Goal: Task Accomplishment & Management: Complete application form

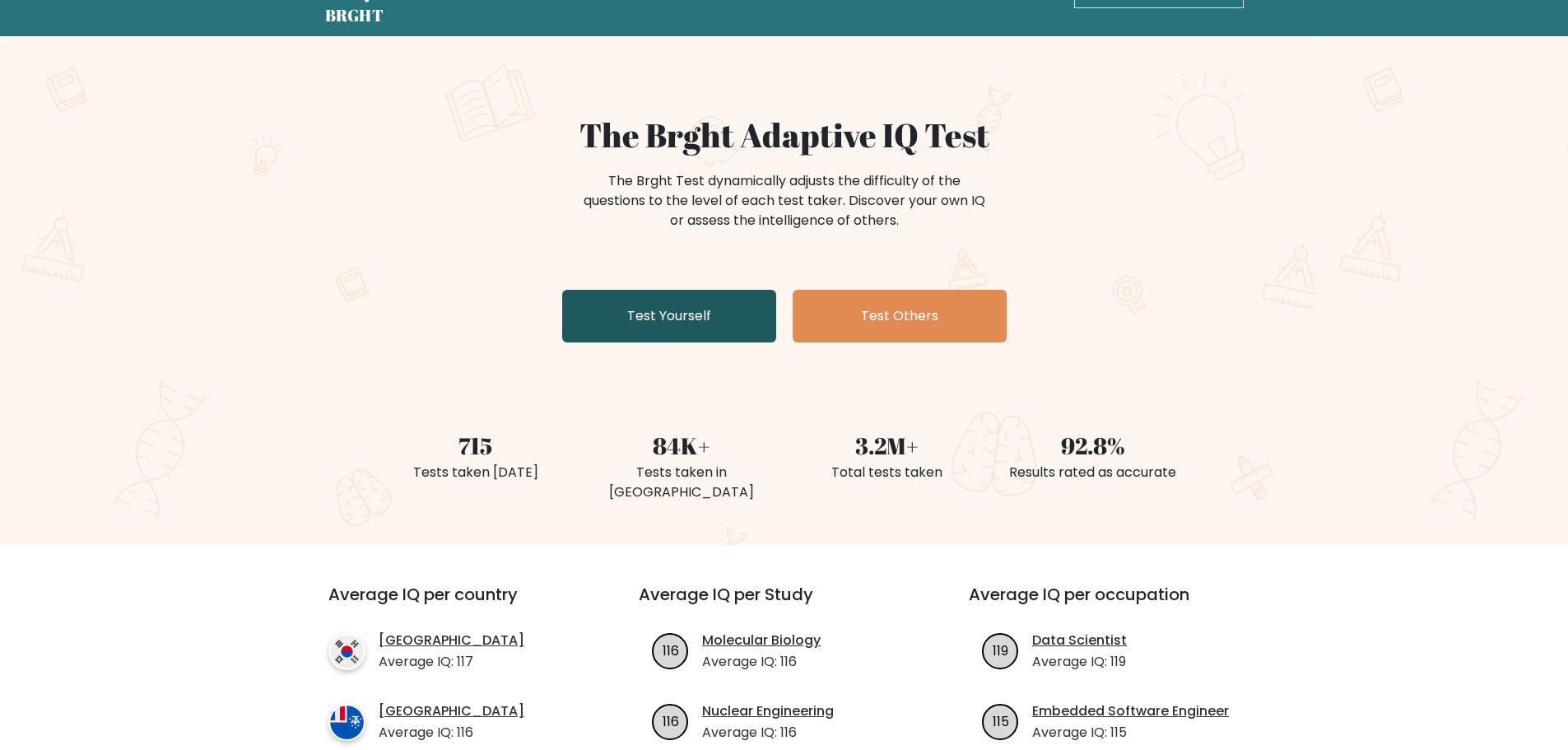
scroll to position [83, 0]
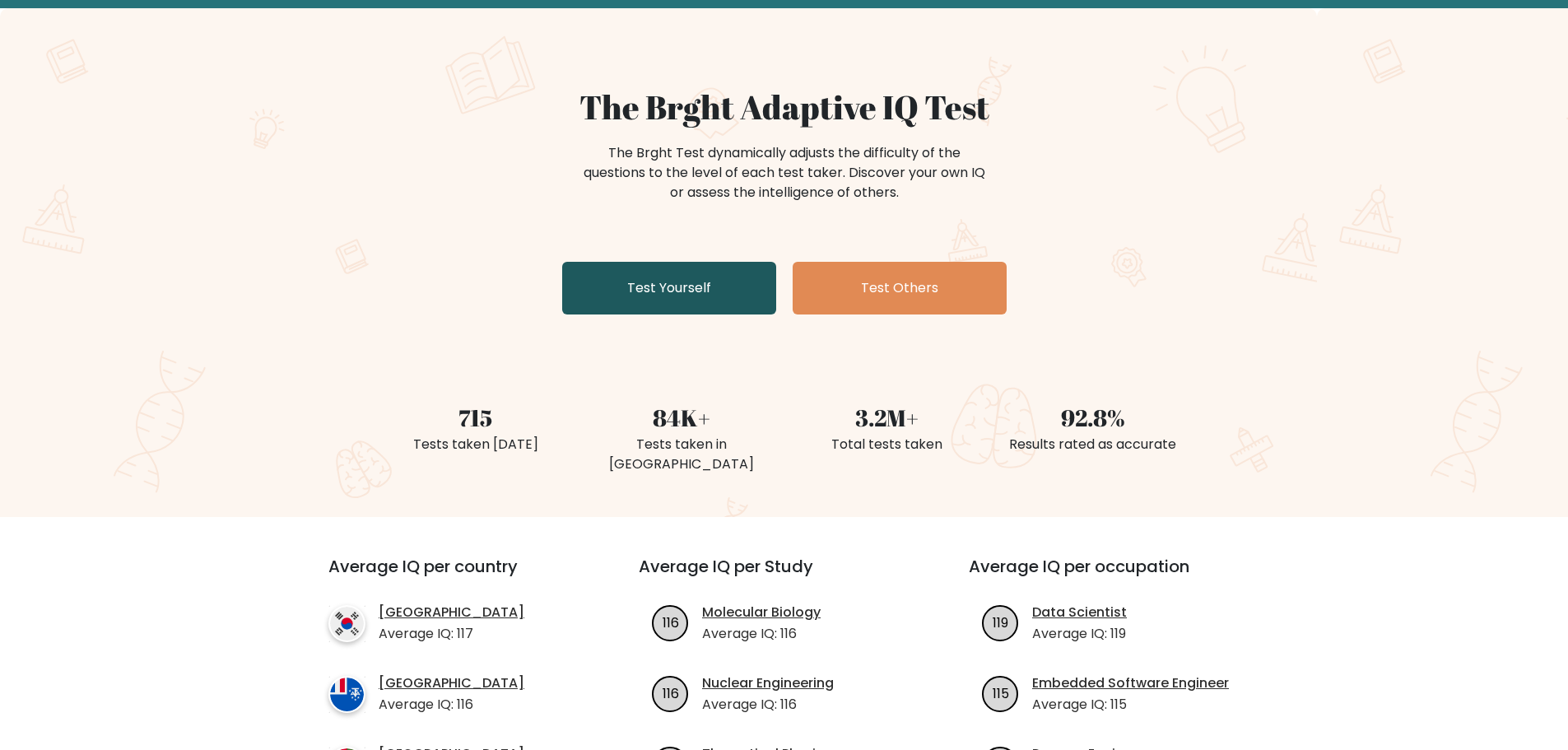
click at [652, 288] on link "Test Yourself" at bounding box center [668, 287] width 214 height 52
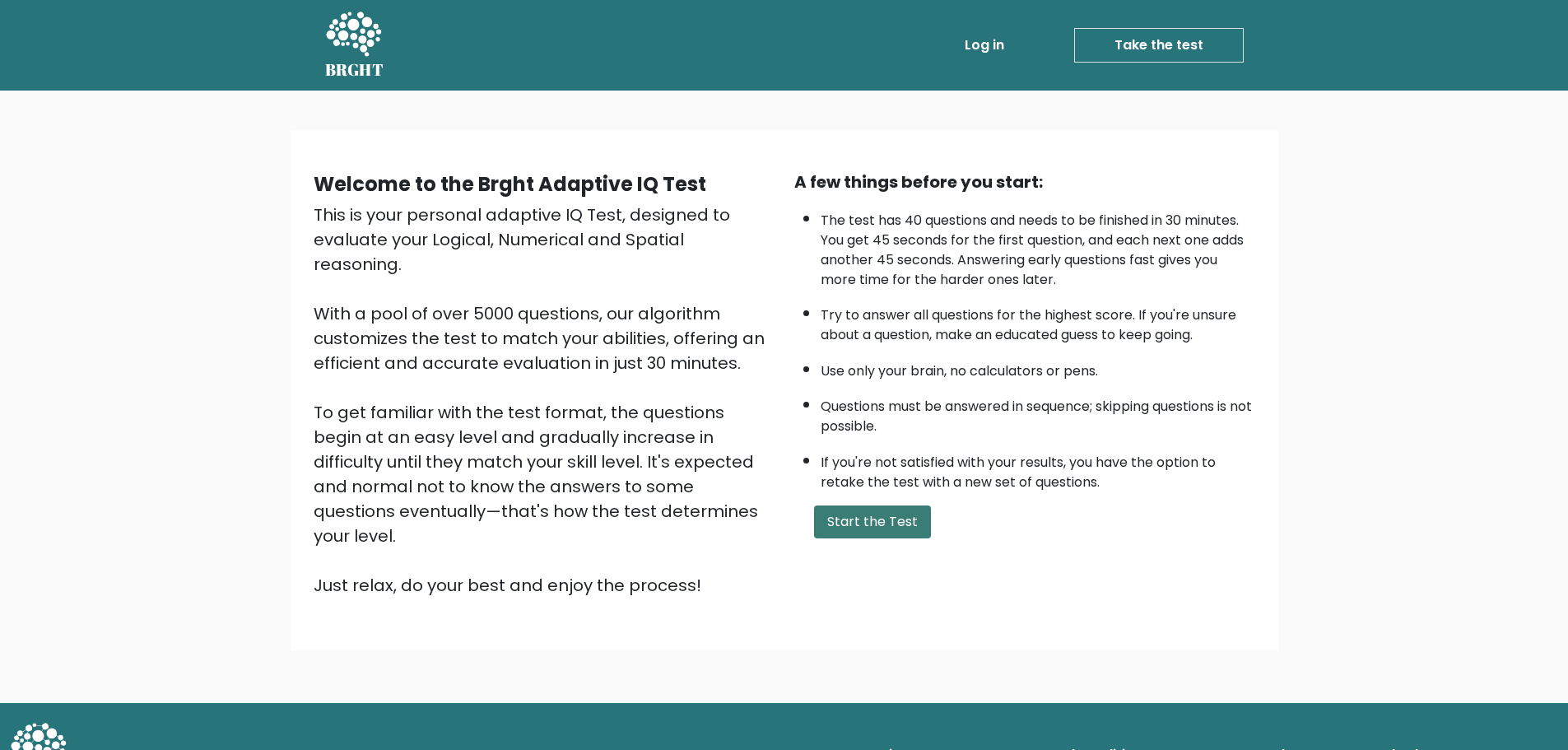
click at [885, 523] on button "Start the Test" at bounding box center [872, 522] width 117 height 33
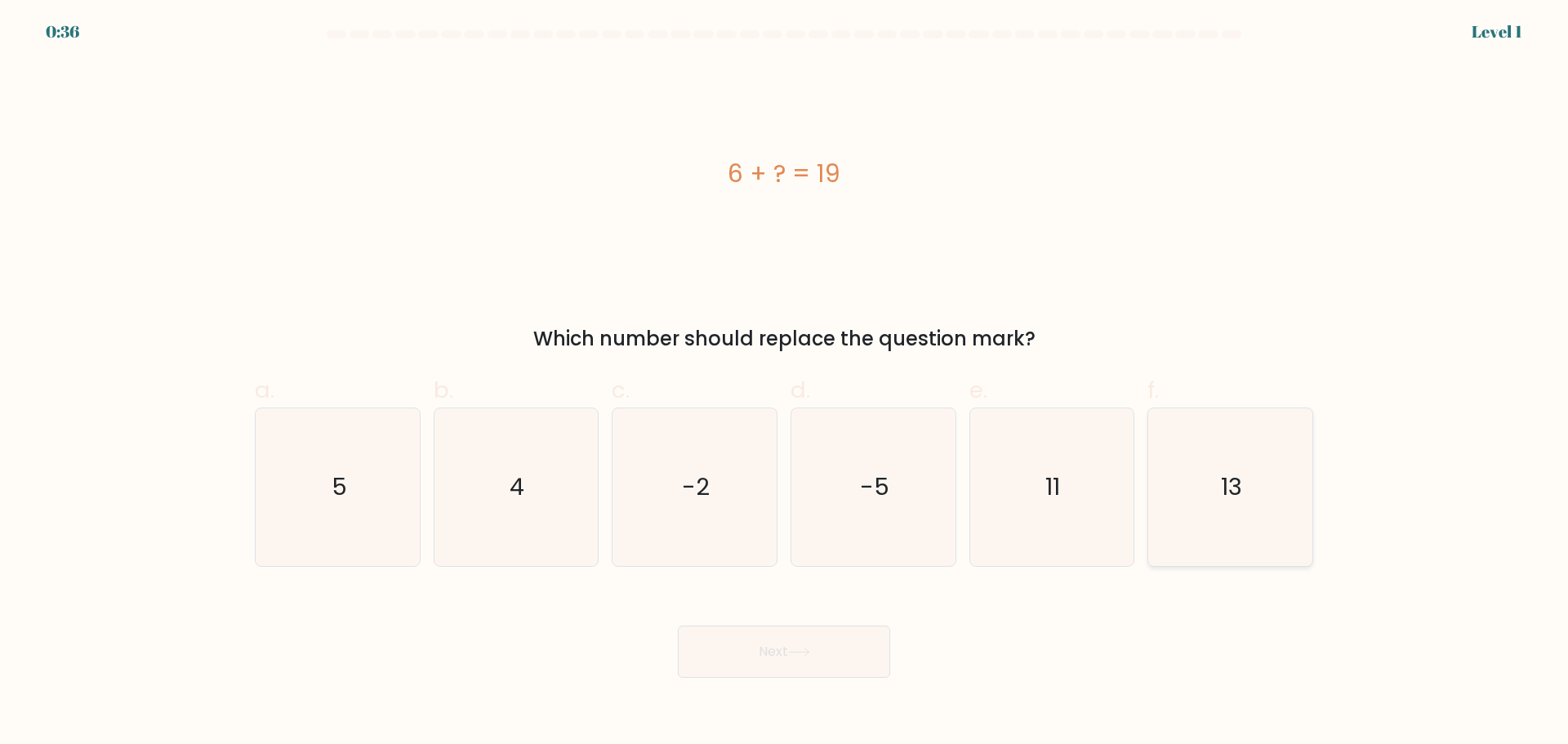
click at [1225, 496] on text "13" at bounding box center [1231, 487] width 21 height 33
click at [785, 383] on input "f. 13" at bounding box center [784, 378] width 1 height 11
radio input "true"
click at [772, 668] on button "Next" at bounding box center [783, 651] width 212 height 52
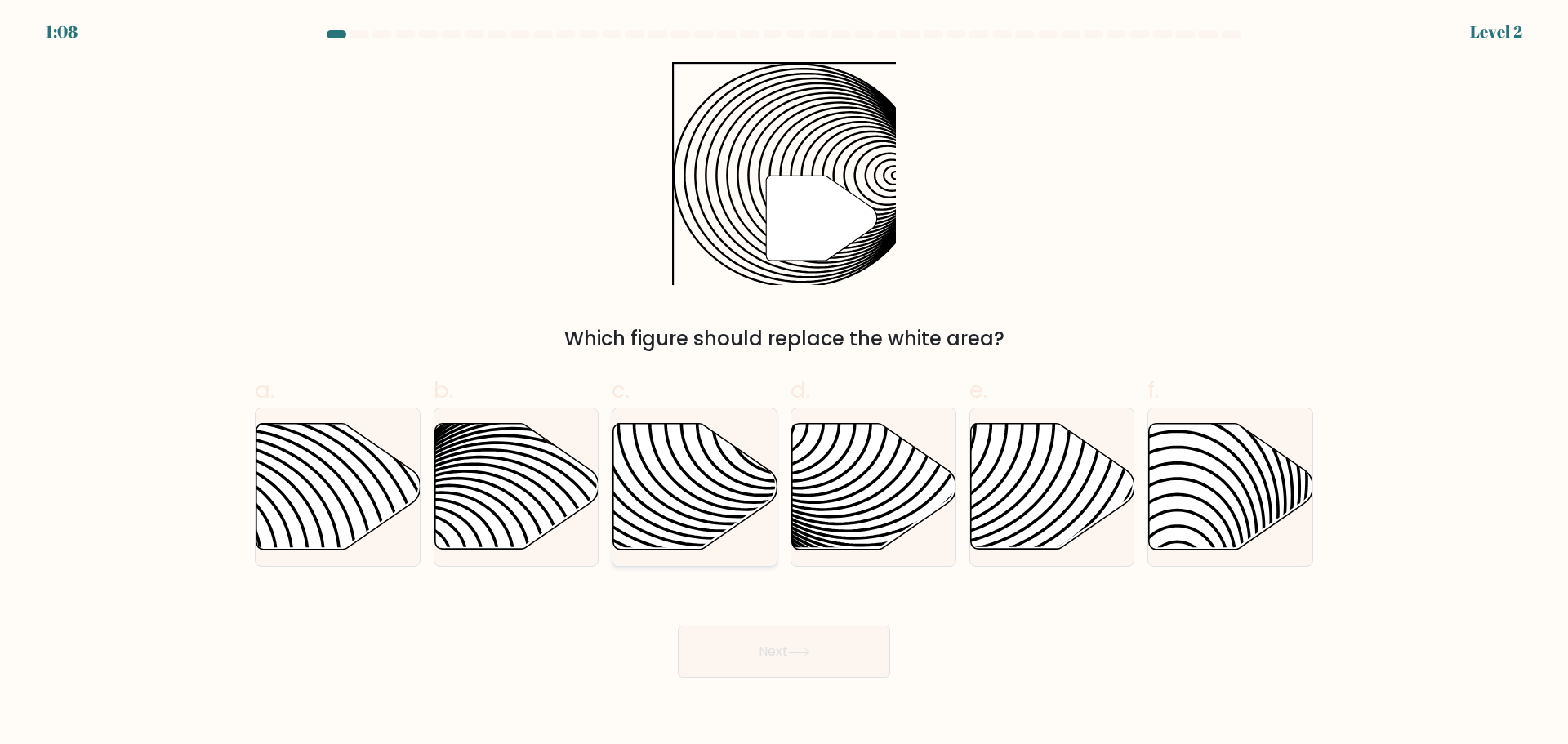
click at [692, 488] on icon at bounding box center [695, 485] width 164 height 126
click at [784, 383] on input "c." at bounding box center [784, 378] width 1 height 11
radio input "true"
click at [749, 646] on button "Next" at bounding box center [783, 651] width 212 height 52
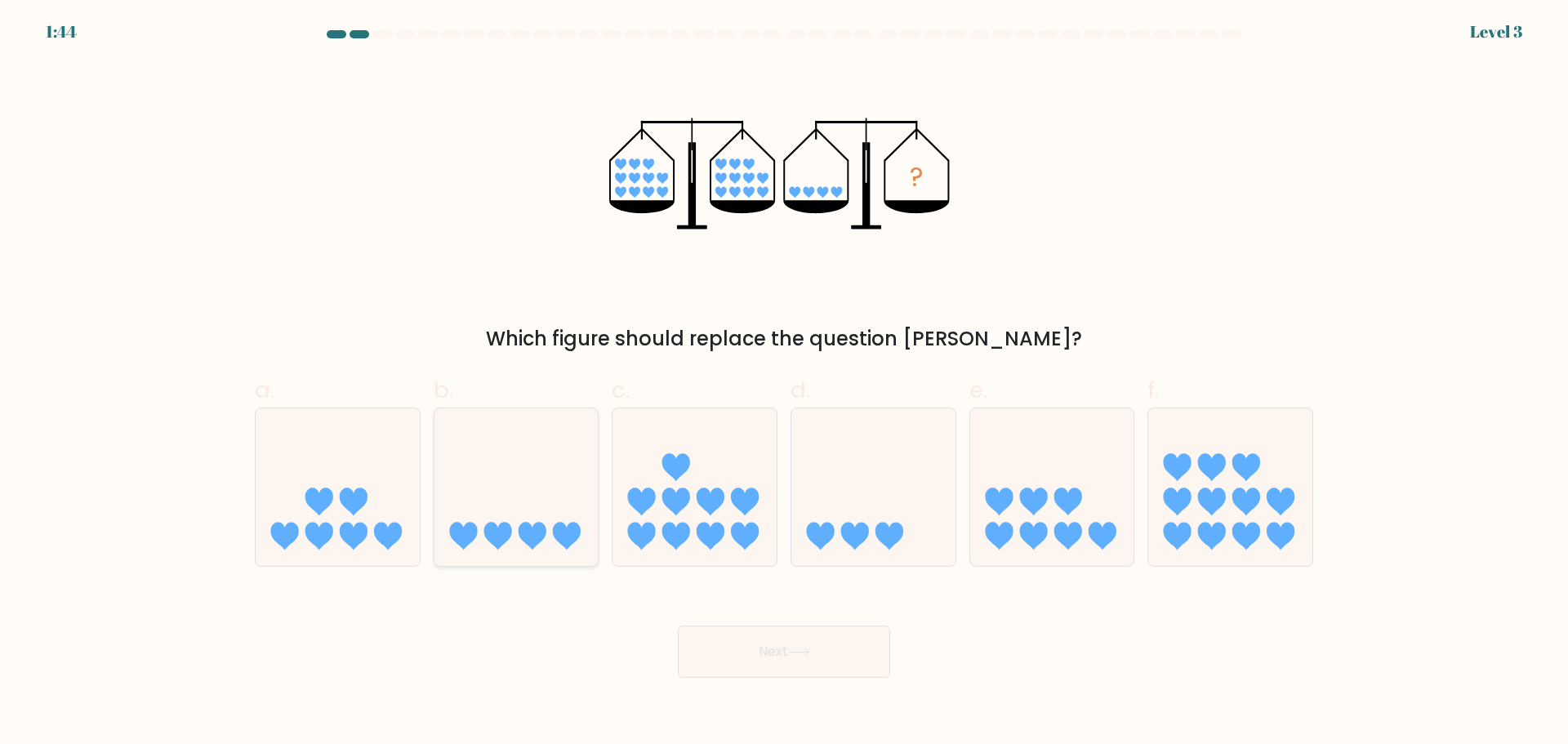
click at [530, 510] on icon at bounding box center [516, 486] width 164 height 136
click at [784, 383] on input "b." at bounding box center [784, 378] width 1 height 11
radio input "true"
click at [759, 636] on button "Next" at bounding box center [783, 651] width 212 height 52
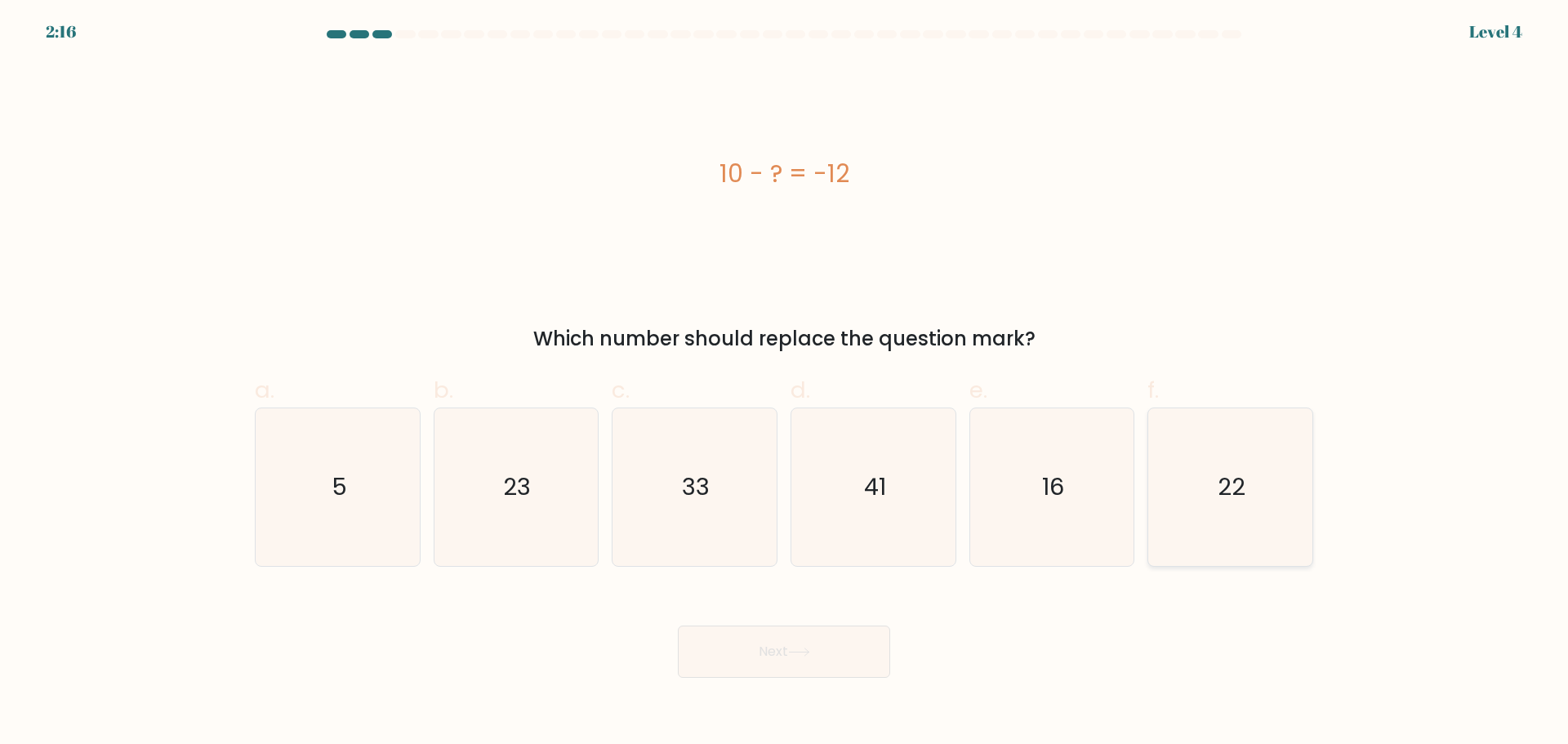
click at [1221, 483] on text "22" at bounding box center [1232, 487] width 27 height 33
click at [785, 383] on input "f. 22" at bounding box center [784, 378] width 1 height 11
radio input "true"
click at [808, 653] on icon at bounding box center [799, 652] width 22 height 9
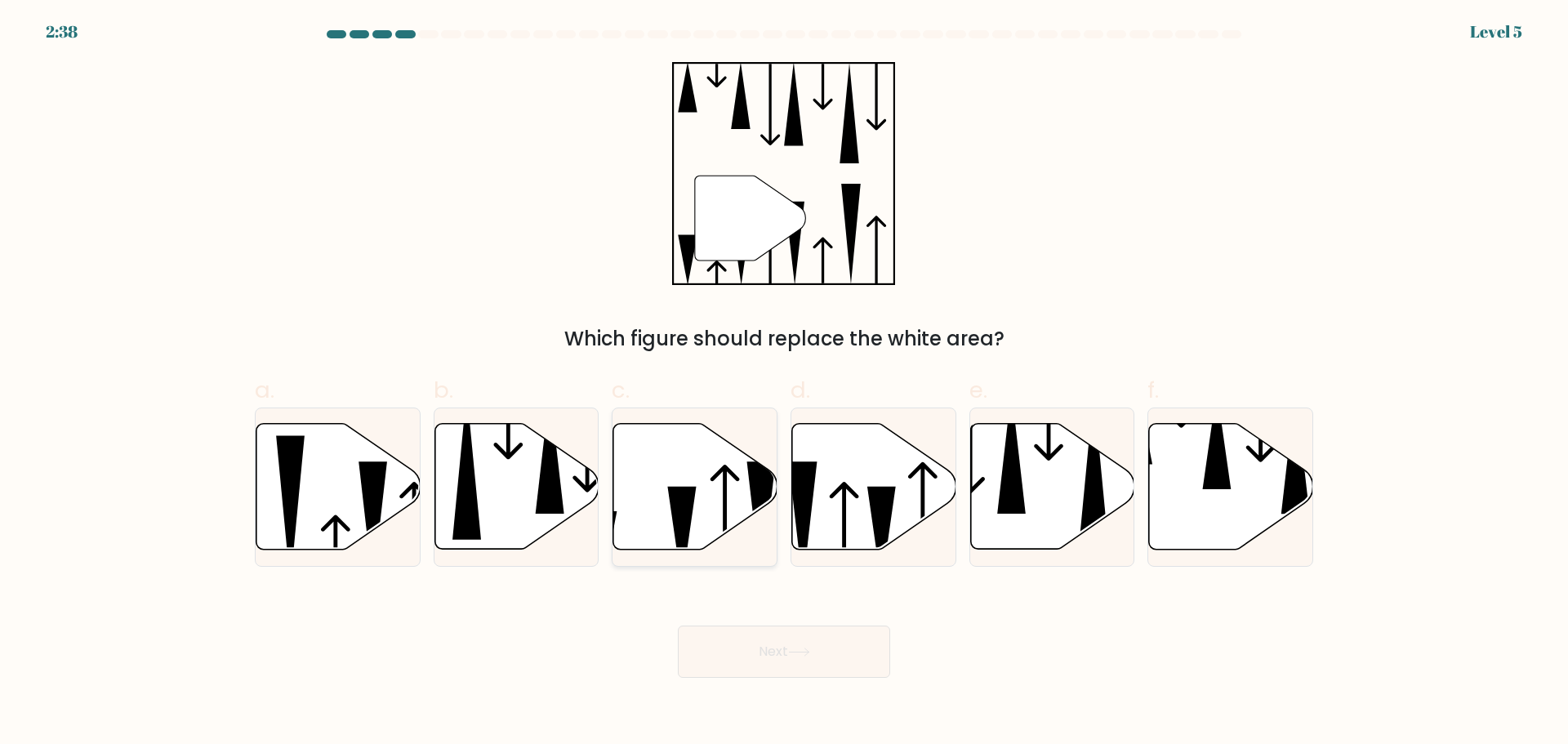
click at [693, 482] on icon at bounding box center [695, 485] width 164 height 126
click at [784, 383] on input "c." at bounding box center [784, 378] width 1 height 11
radio input "true"
click at [753, 655] on button "Next" at bounding box center [783, 651] width 212 height 52
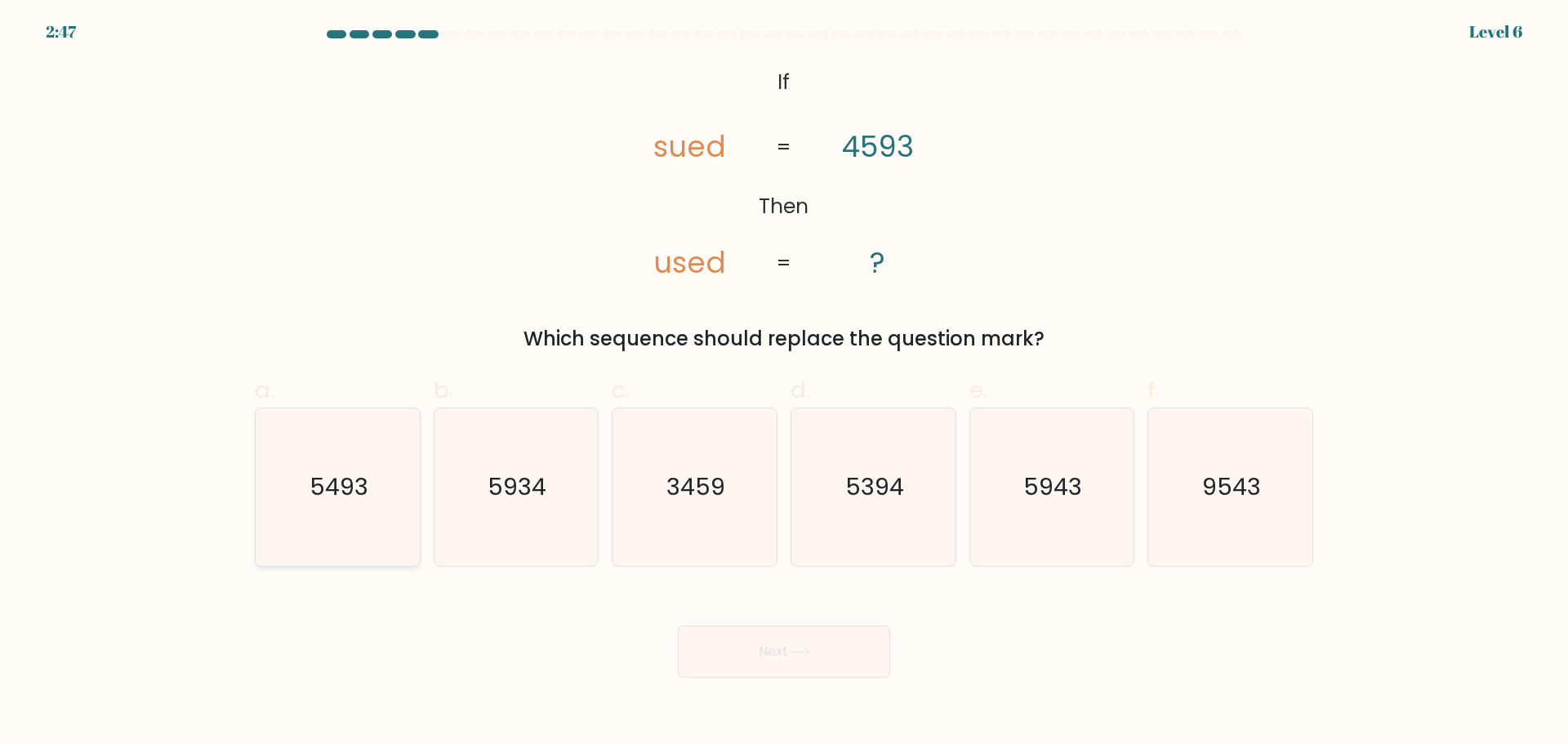
click at [325, 478] on text "5493" at bounding box center [339, 487] width 59 height 33
click at [784, 383] on input "a. 5493" at bounding box center [784, 378] width 1 height 11
radio input "true"
click at [823, 652] on button "Next" at bounding box center [783, 651] width 212 height 52
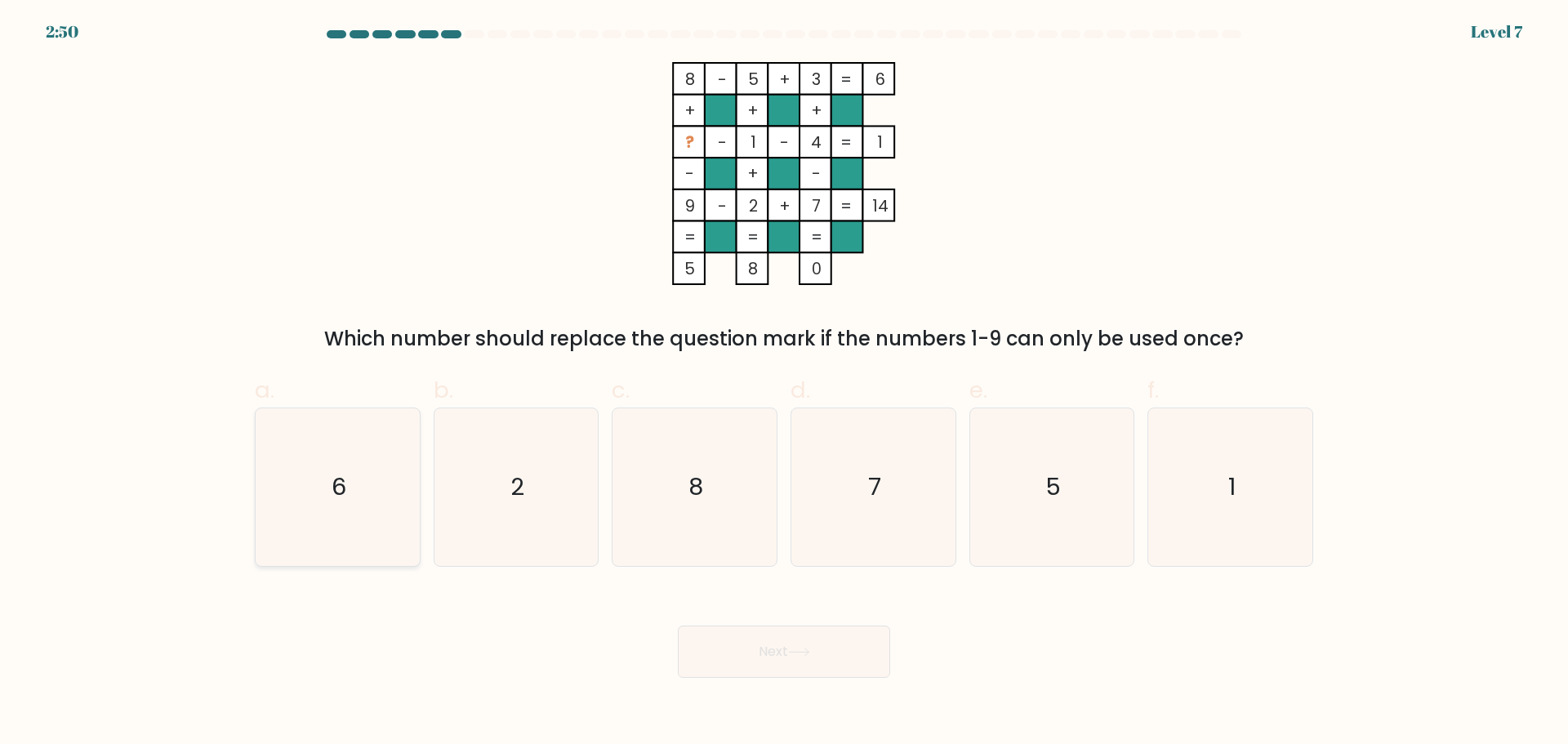
click at [272, 502] on icon "6" at bounding box center [337, 486] width 158 height 158
click at [784, 383] on input "a. 6" at bounding box center [784, 378] width 1 height 11
radio input "true"
click at [784, 641] on button "Next" at bounding box center [783, 651] width 212 height 52
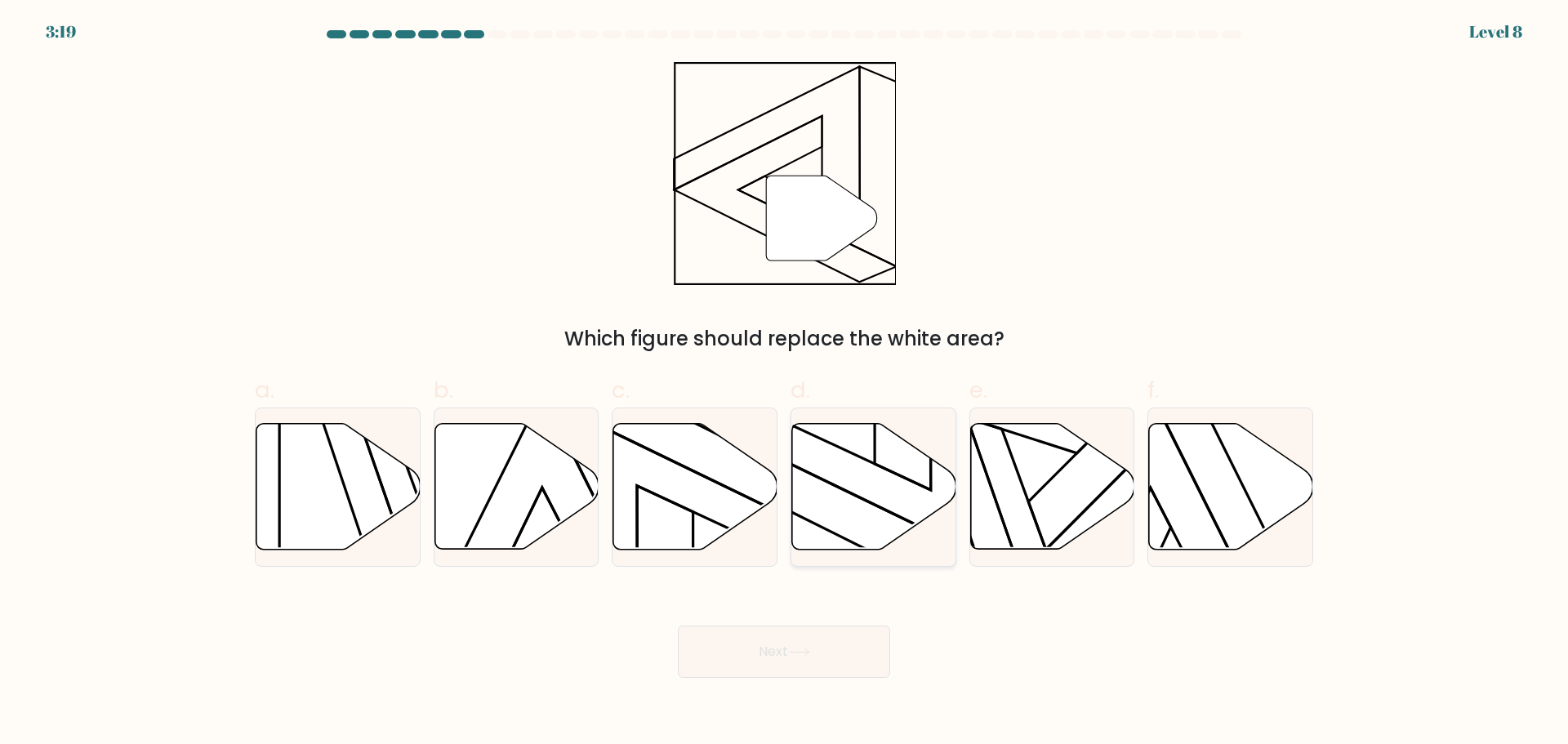
click at [862, 474] on icon at bounding box center [874, 485] width 164 height 126
click at [785, 383] on input "d." at bounding box center [784, 378] width 1 height 11
radio input "true"
click at [787, 646] on button "Next" at bounding box center [783, 651] width 212 height 52
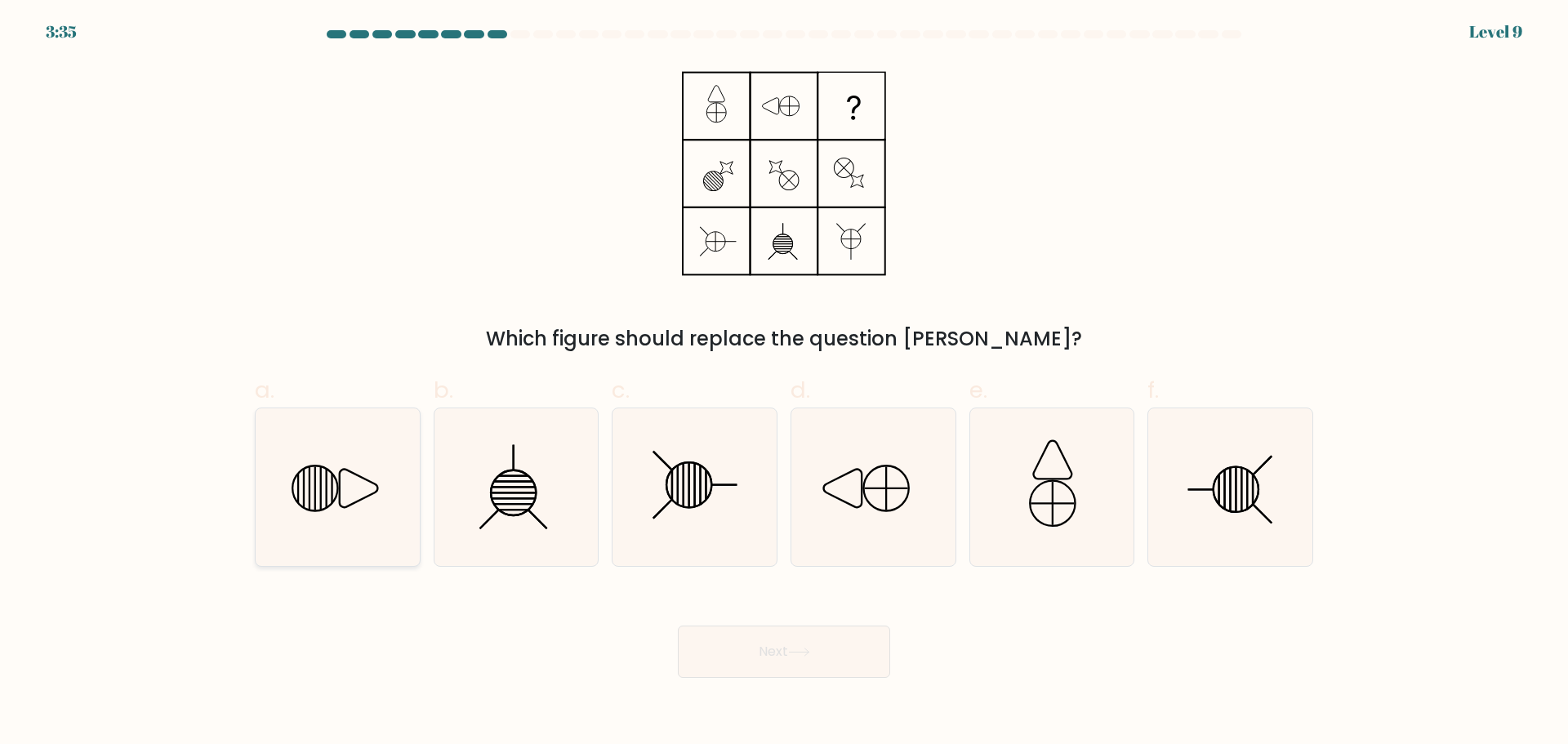
click at [372, 472] on icon at bounding box center [337, 486] width 158 height 158
click at [784, 383] on input "a." at bounding box center [784, 378] width 1 height 11
radio input "true"
click at [798, 648] on icon at bounding box center [799, 652] width 22 height 9
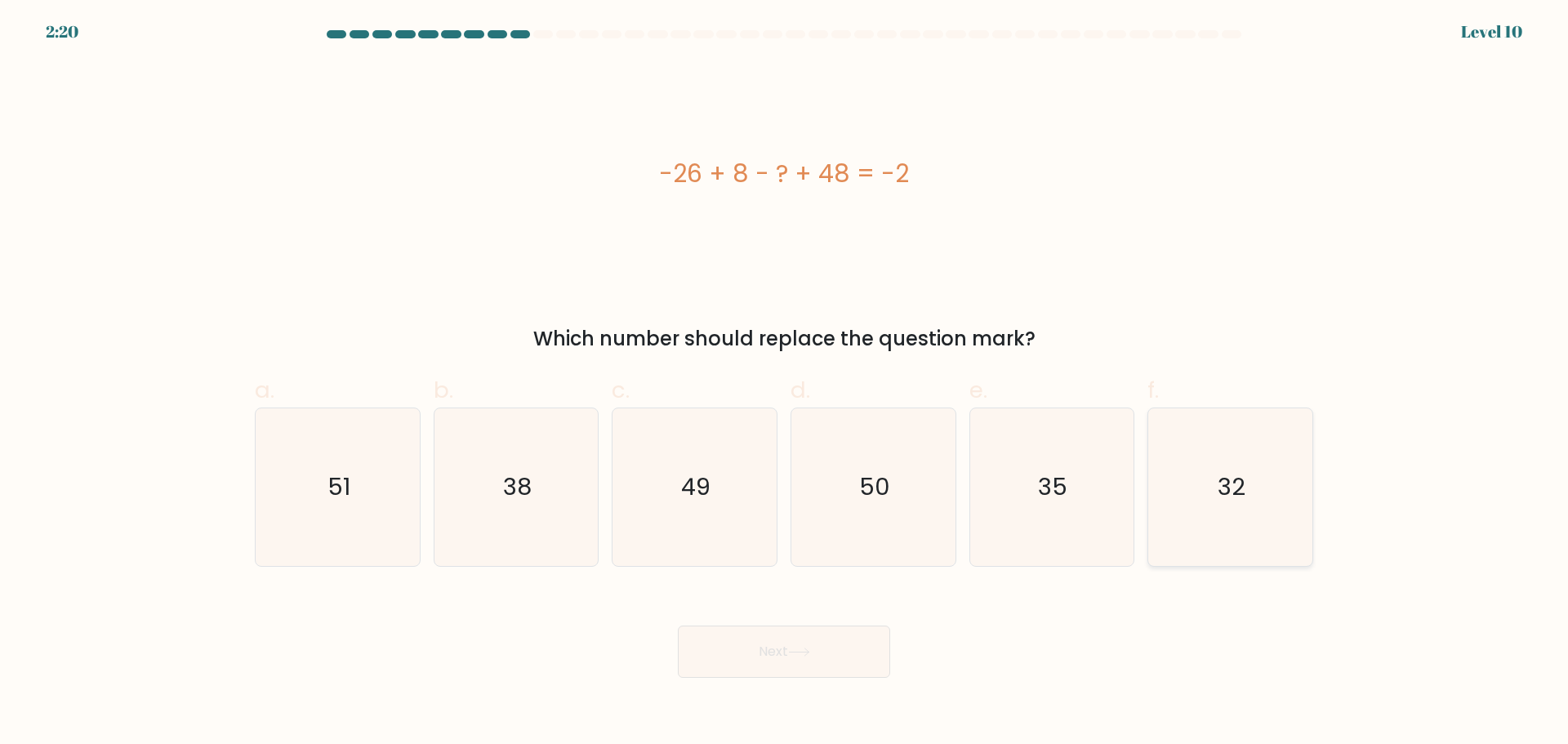
click at [1226, 484] on text "32" at bounding box center [1232, 487] width 27 height 33
click at [785, 383] on input "f. 32" at bounding box center [784, 378] width 1 height 11
radio input "true"
click at [747, 668] on button "Next" at bounding box center [783, 651] width 212 height 52
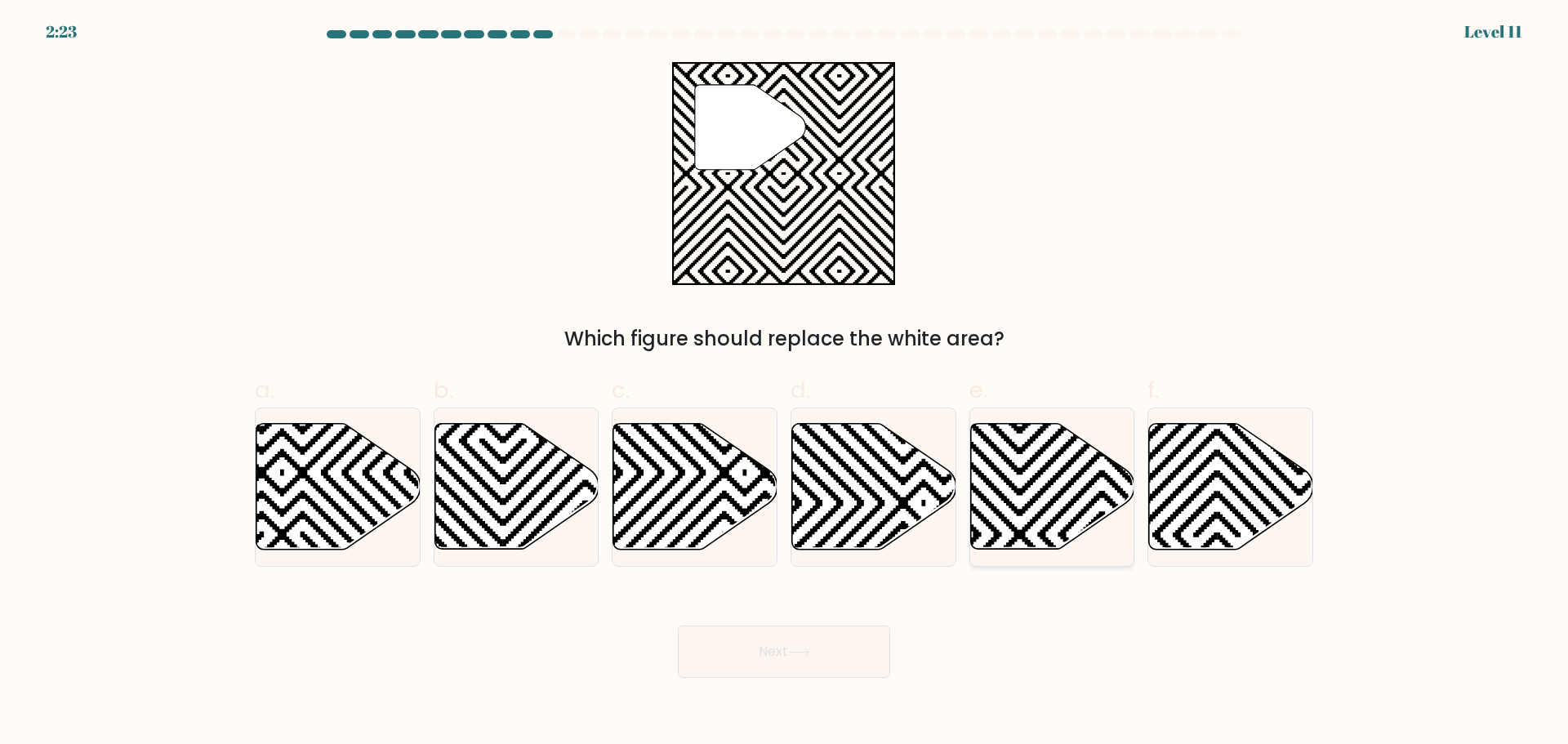
click at [1039, 464] on icon at bounding box center [1052, 485] width 164 height 126
click at [785, 383] on input "e." at bounding box center [784, 378] width 1 height 11
radio input "true"
click at [821, 638] on button "Next" at bounding box center [783, 651] width 212 height 52
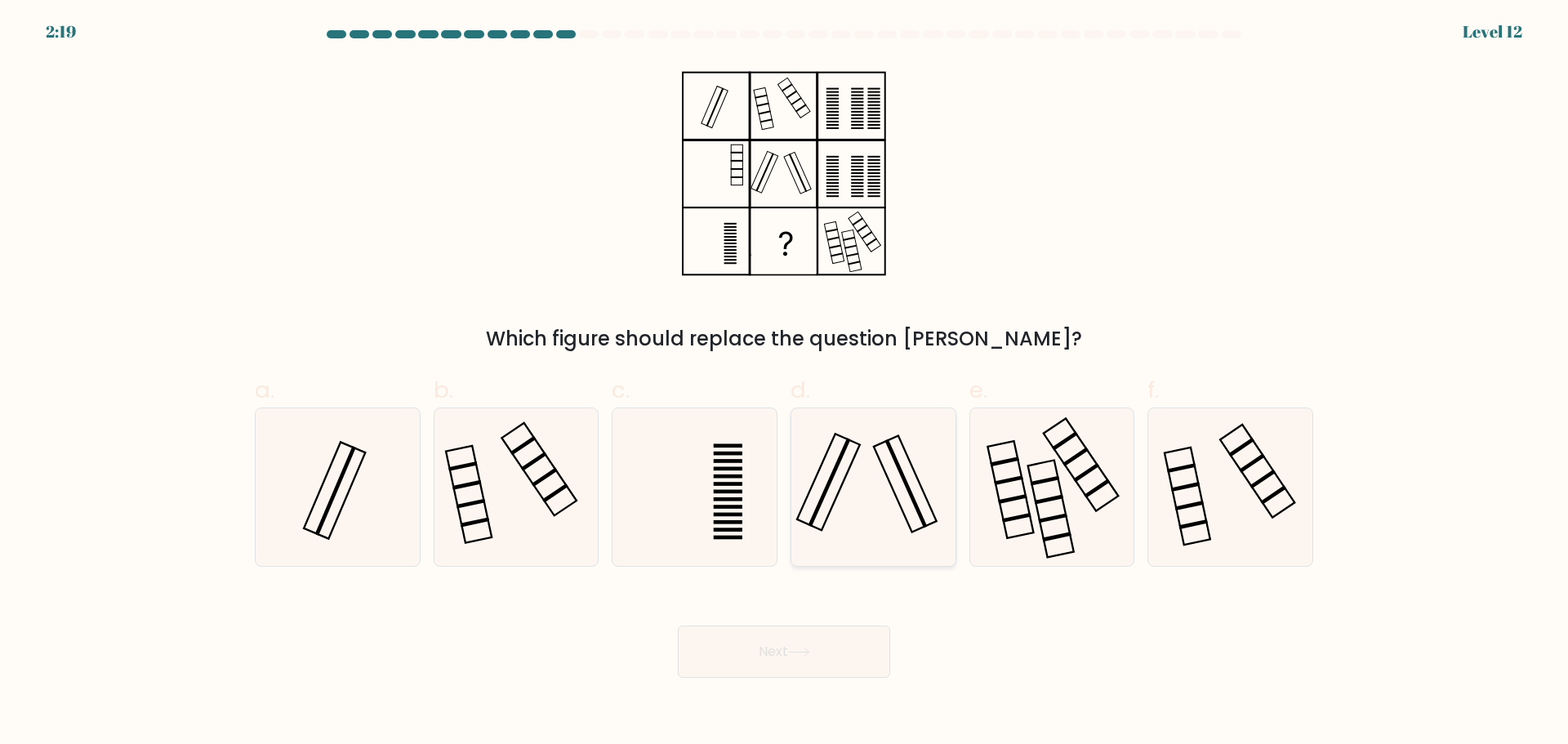
click at [873, 477] on icon at bounding box center [873, 486] width 158 height 158
click at [785, 383] on input "d." at bounding box center [784, 378] width 1 height 11
radio input "true"
click at [1237, 484] on icon at bounding box center [1229, 486] width 158 height 158
click at [785, 383] on input "f." at bounding box center [784, 378] width 1 height 11
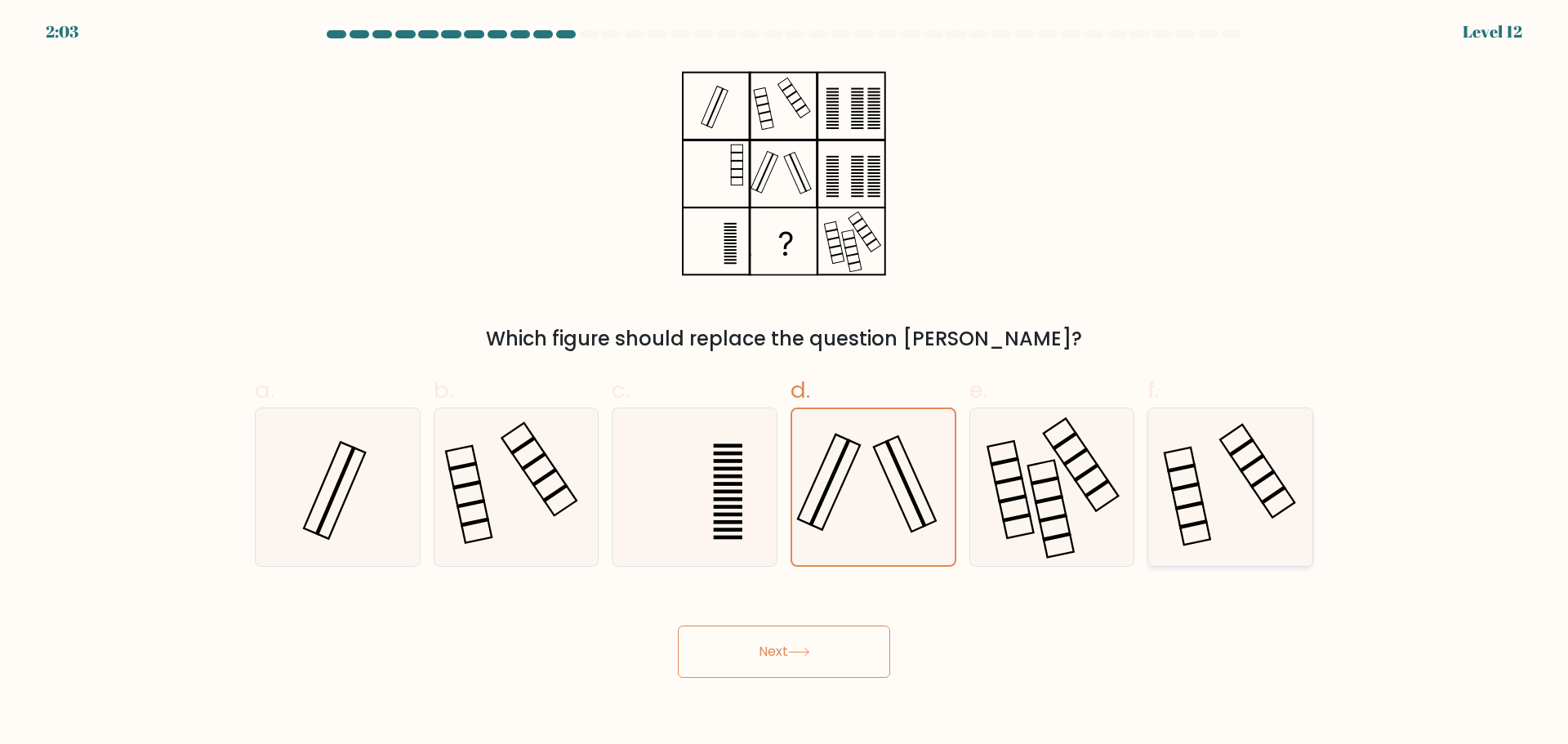
radio input "true"
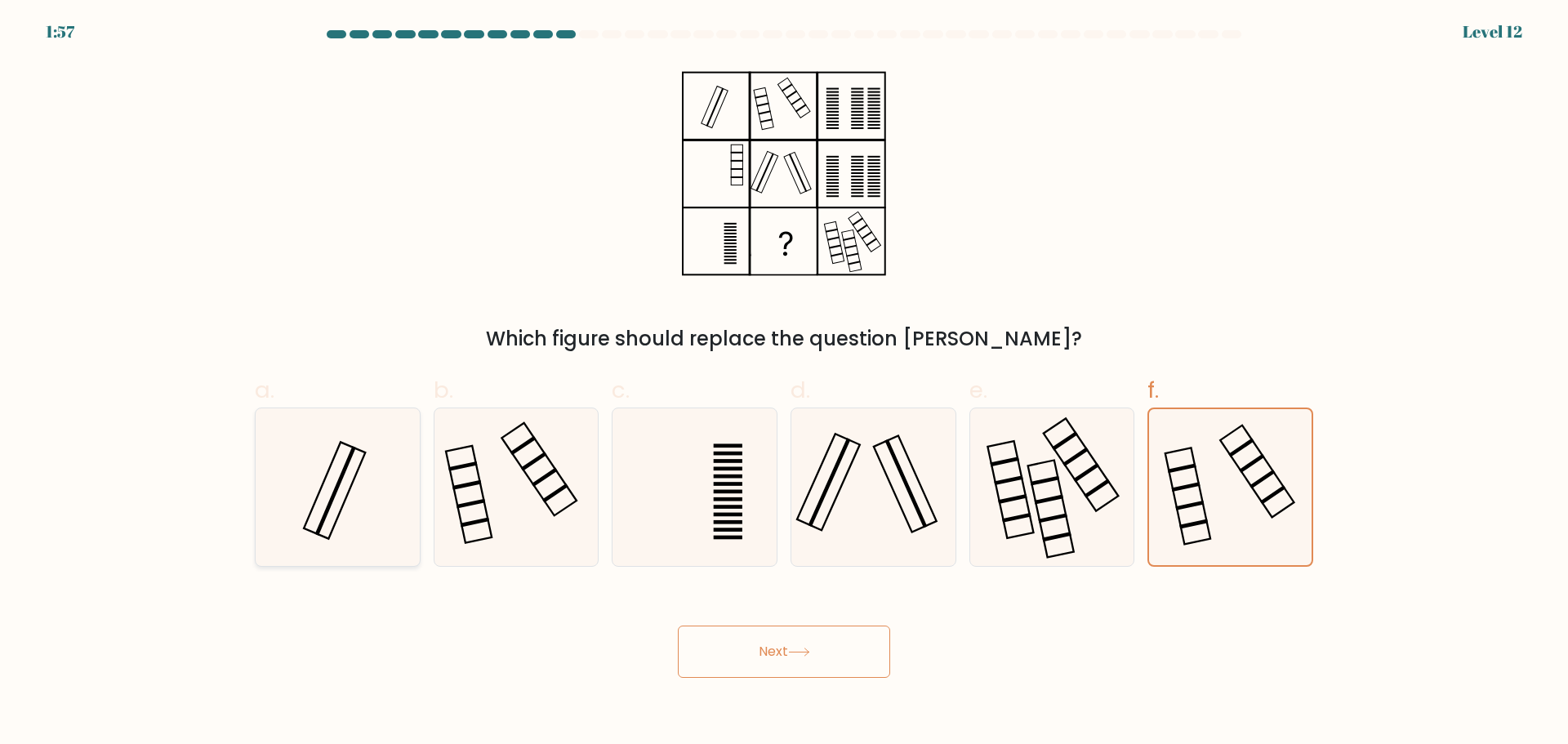
click at [327, 487] on icon at bounding box center [337, 486] width 158 height 158
click at [784, 383] on input "a." at bounding box center [784, 378] width 1 height 11
radio input "true"
click at [1245, 507] on icon at bounding box center [1229, 486] width 158 height 158
click at [785, 383] on input "f." at bounding box center [784, 378] width 1 height 11
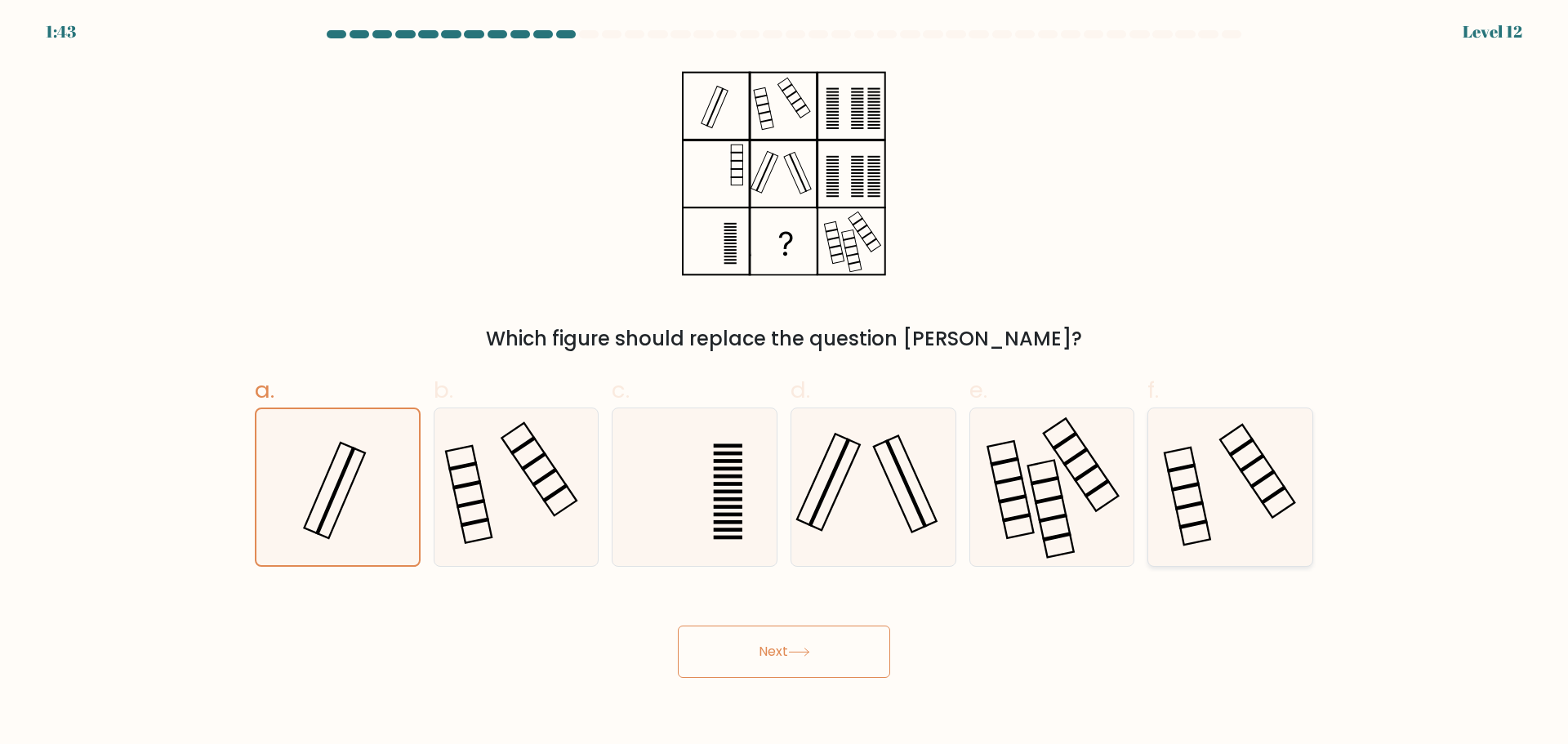
radio input "true"
click at [806, 667] on button "Next" at bounding box center [783, 651] width 212 height 52
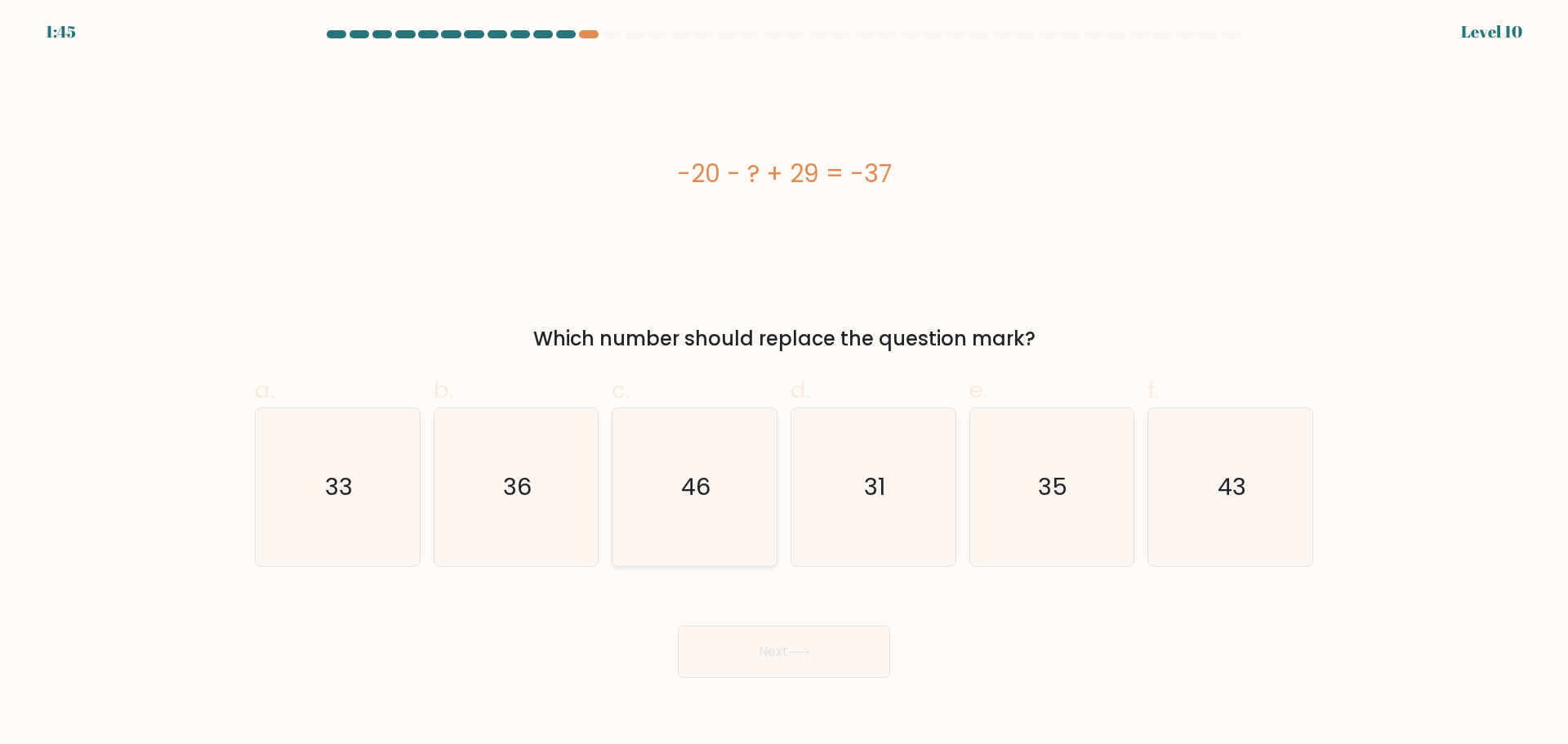
drag, startPoint x: 683, startPoint y: 468, endPoint x: 685, endPoint y: 478, distance: 10.2
click at [683, 469] on icon "46" at bounding box center [694, 486] width 158 height 158
click at [784, 383] on input "c. 46" at bounding box center [784, 378] width 1 height 11
radio input "true"
click at [763, 655] on button "Next" at bounding box center [783, 651] width 212 height 52
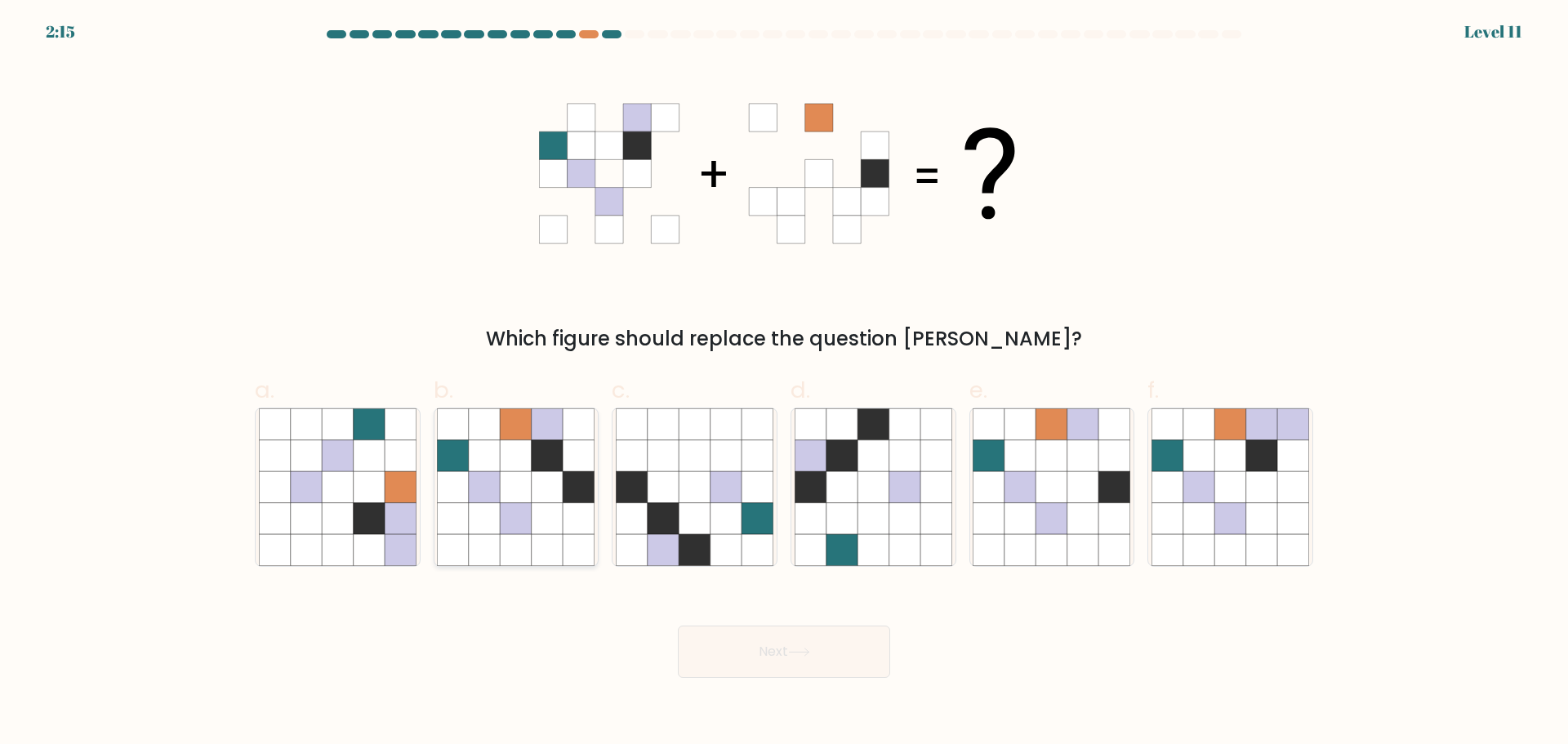
click at [549, 494] on icon at bounding box center [547, 486] width 31 height 31
click at [784, 383] on input "b." at bounding box center [784, 378] width 1 height 11
radio input "true"
click at [781, 647] on button "Next" at bounding box center [783, 651] width 212 height 52
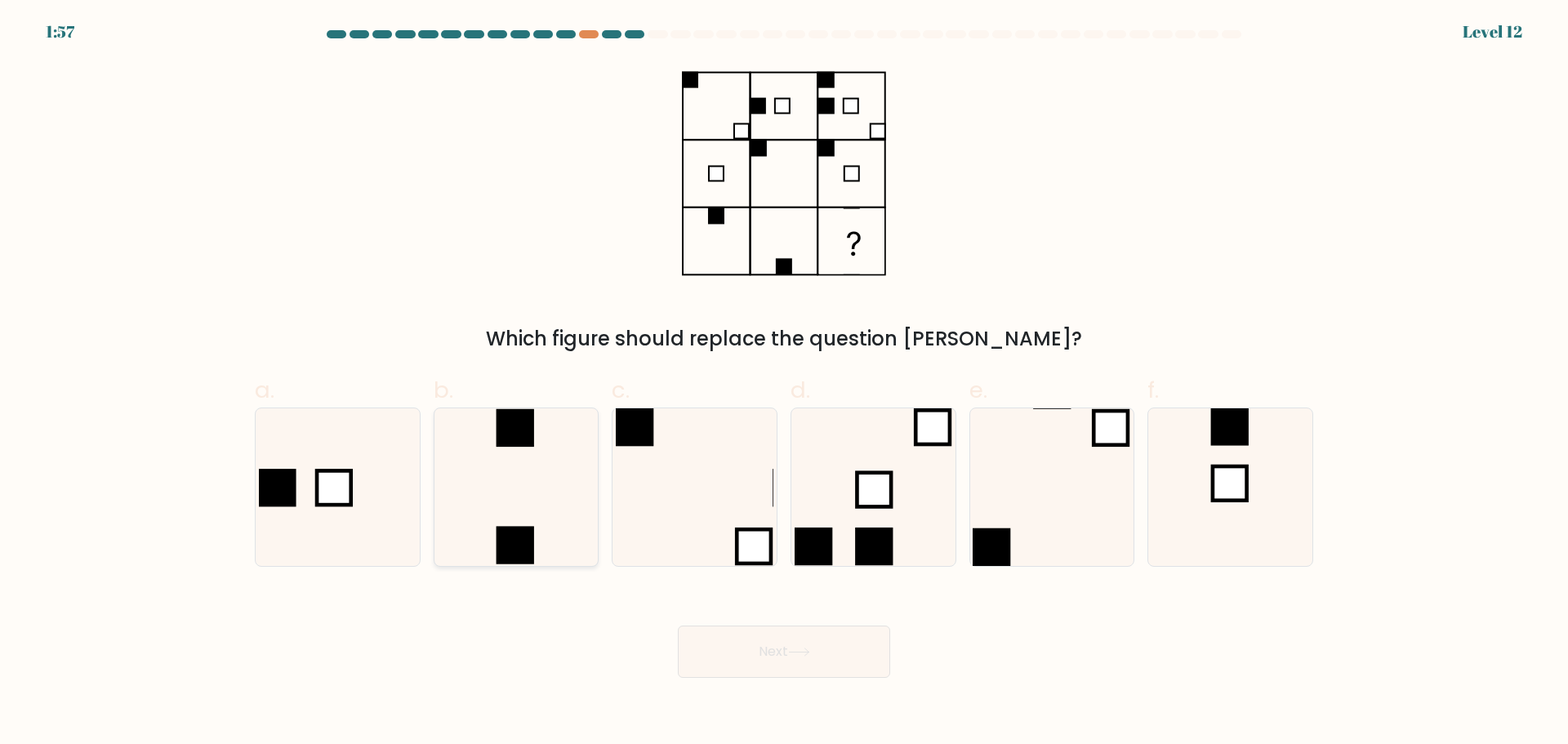
click at [532, 454] on icon at bounding box center [515, 486] width 158 height 158
click at [784, 383] on input "b." at bounding box center [784, 378] width 1 height 11
radio input "true"
click at [843, 647] on button "Next" at bounding box center [783, 651] width 212 height 52
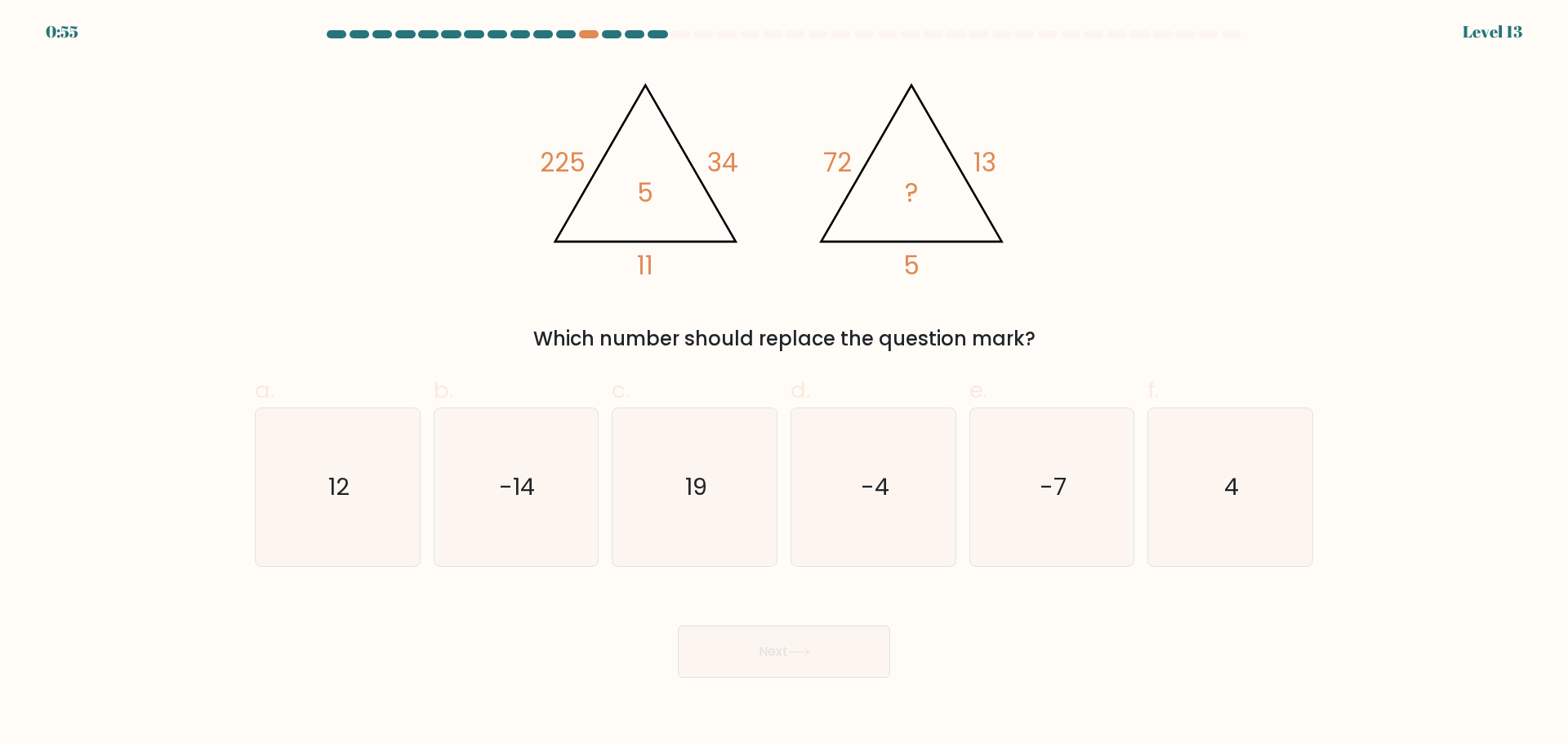
drag, startPoint x: 653, startPoint y: 270, endPoint x: 630, endPoint y: 269, distance: 23.0
click at [630, 269] on icon "@import url('https://fonts.googleapis.com/css?family=Abril+Fatface:400,100,100i…" at bounding box center [784, 173] width 490 height 223
click at [633, 197] on icon "@import url('https://fonts.googleapis.com/css?family=Abril+Fatface:400,100,100i…" at bounding box center [784, 173] width 490 height 223
drag, startPoint x: 658, startPoint y: 259, endPoint x: 636, endPoint y: 260, distance: 22.0
click at [636, 260] on icon "@import url('https://fonts.googleapis.com/css?family=Abril+Fatface:400,100,100i…" at bounding box center [784, 173] width 490 height 223
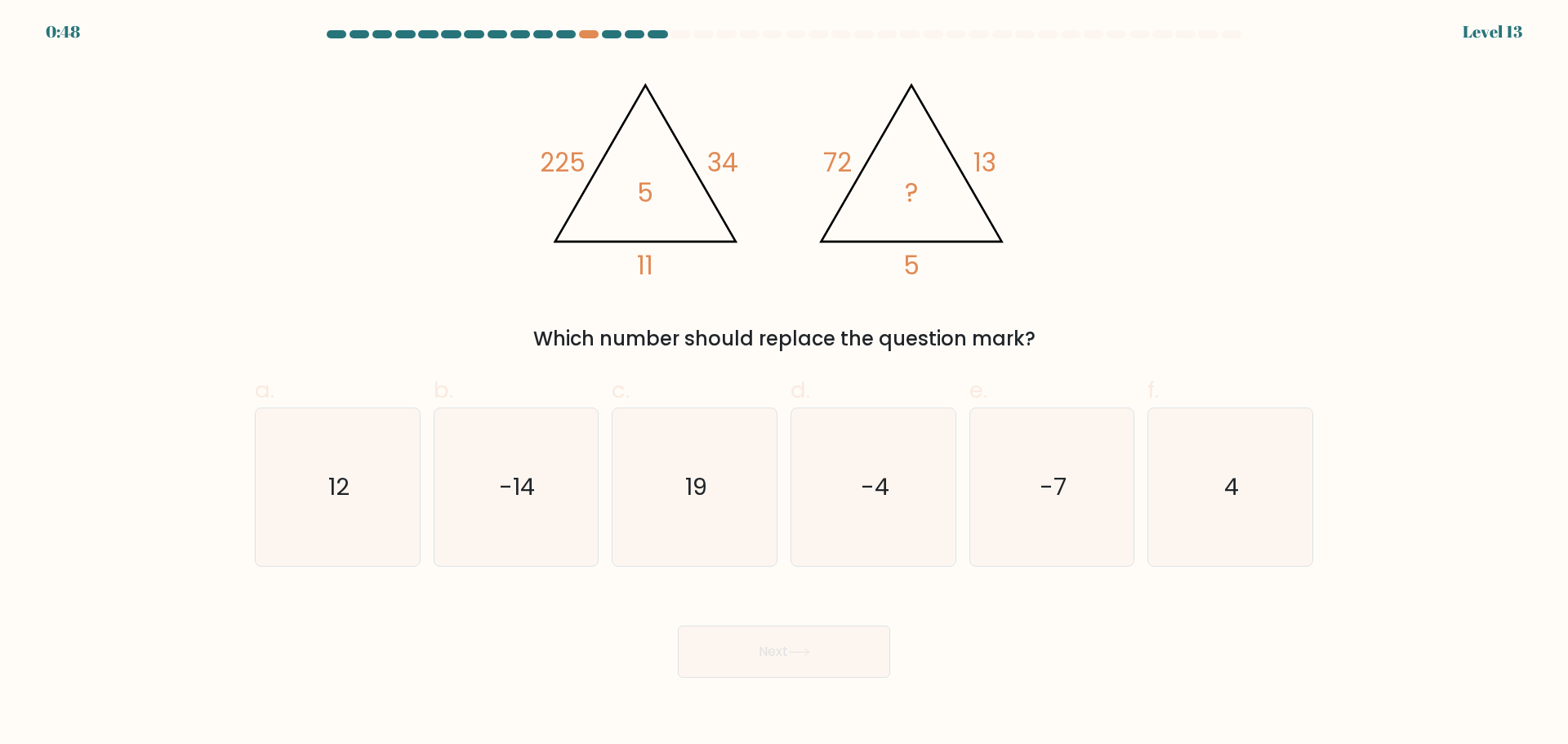
click at [621, 199] on icon "@import url('https://fonts.googleapis.com/css?family=Abril+Fatface:400,100,100i…" at bounding box center [784, 173] width 490 height 223
drag, startPoint x: 639, startPoint y: 186, endPoint x: 661, endPoint y: 190, distance: 22.4
click at [661, 190] on icon "@import url('https://fonts.googleapis.com/css?family=Abril+Fatface:400,100,100i…" at bounding box center [784, 173] width 490 height 223
click at [1254, 484] on icon "4" at bounding box center [1229, 486] width 158 height 158
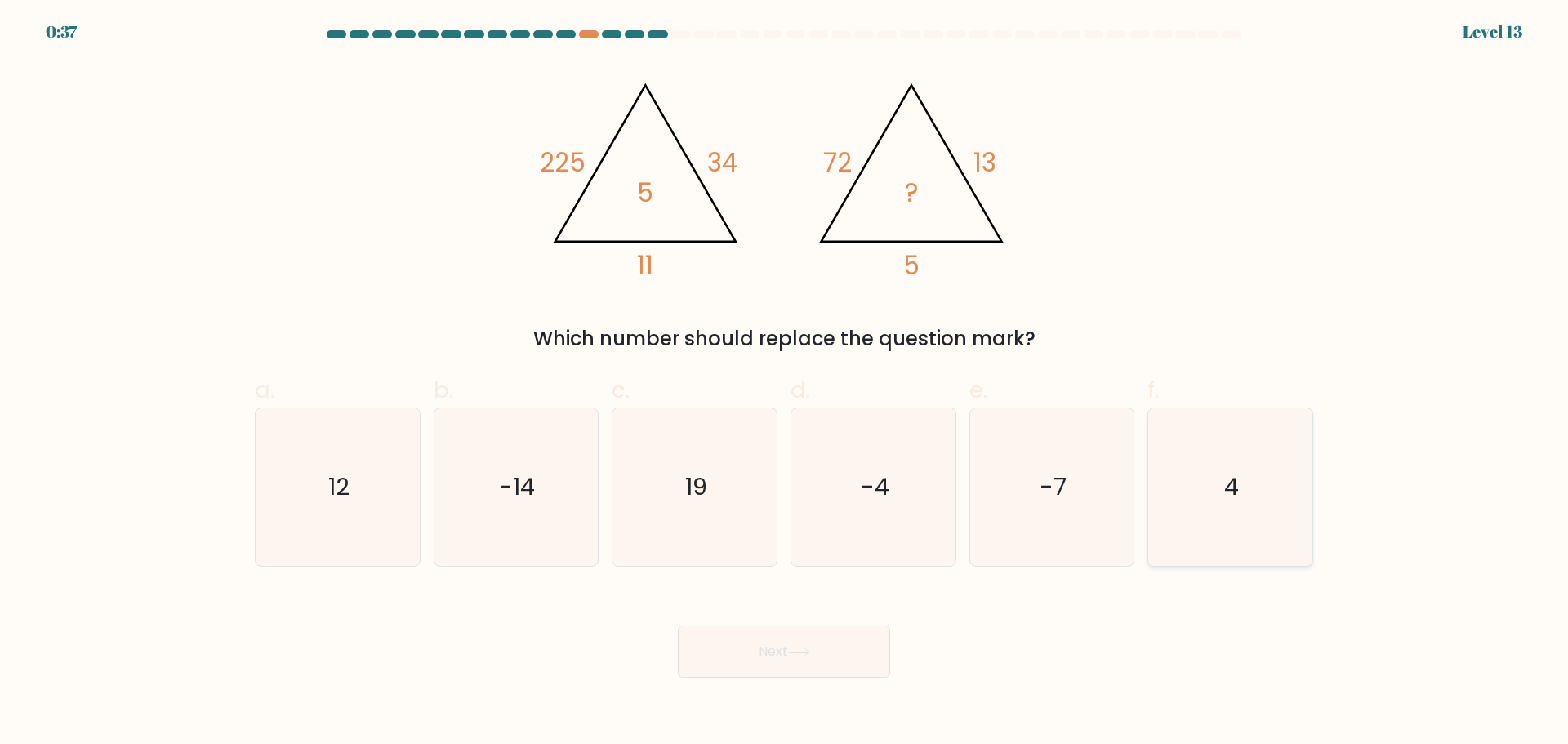
click at [785, 383] on input "f. 4" at bounding box center [784, 378] width 1 height 11
radio input "true"
click at [754, 654] on button "Next" at bounding box center [783, 651] width 212 height 52
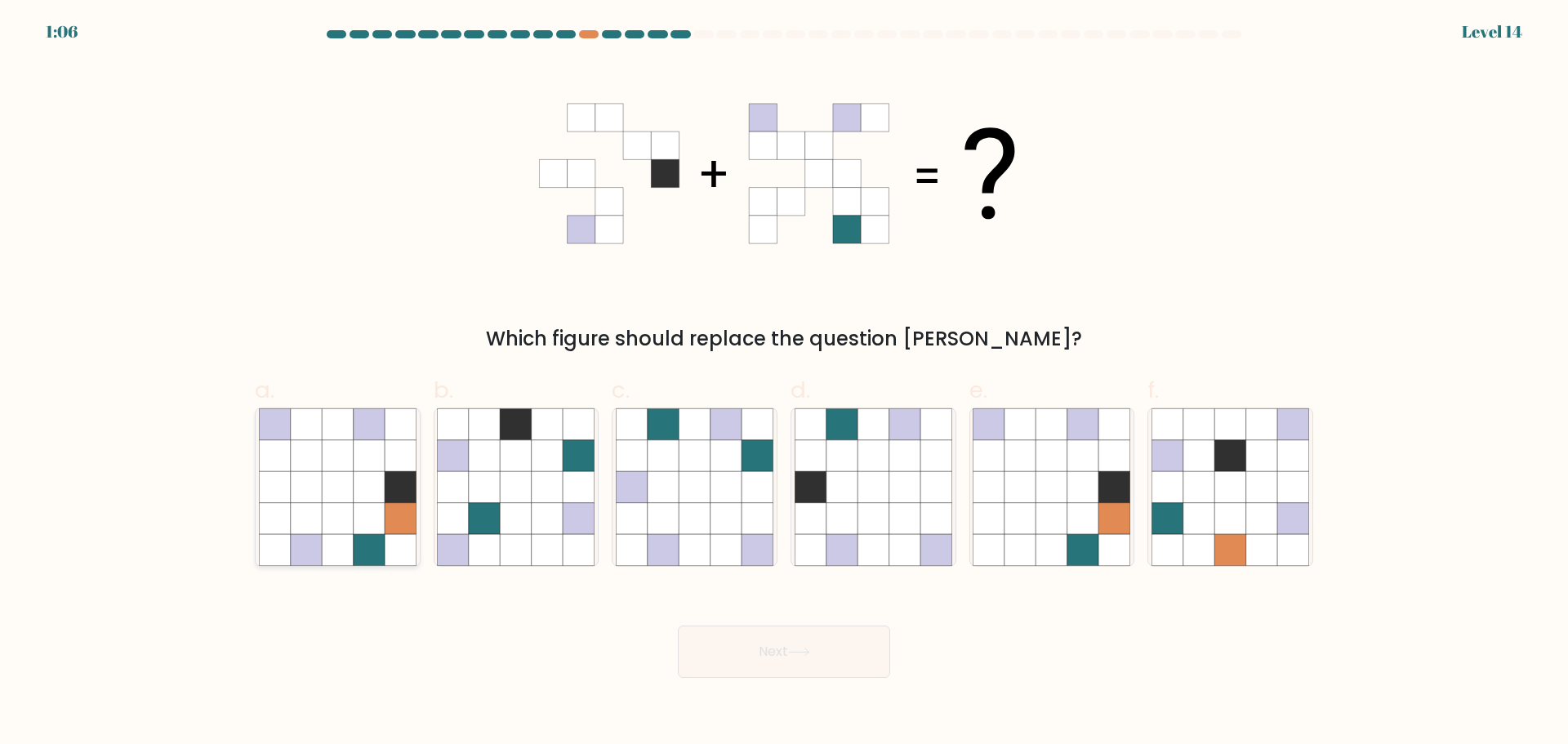
click at [344, 525] on icon at bounding box center [337, 517] width 31 height 31
click at [784, 383] on input "a." at bounding box center [784, 378] width 1 height 11
radio input "true"
click at [787, 650] on button "Next" at bounding box center [783, 651] width 212 height 52
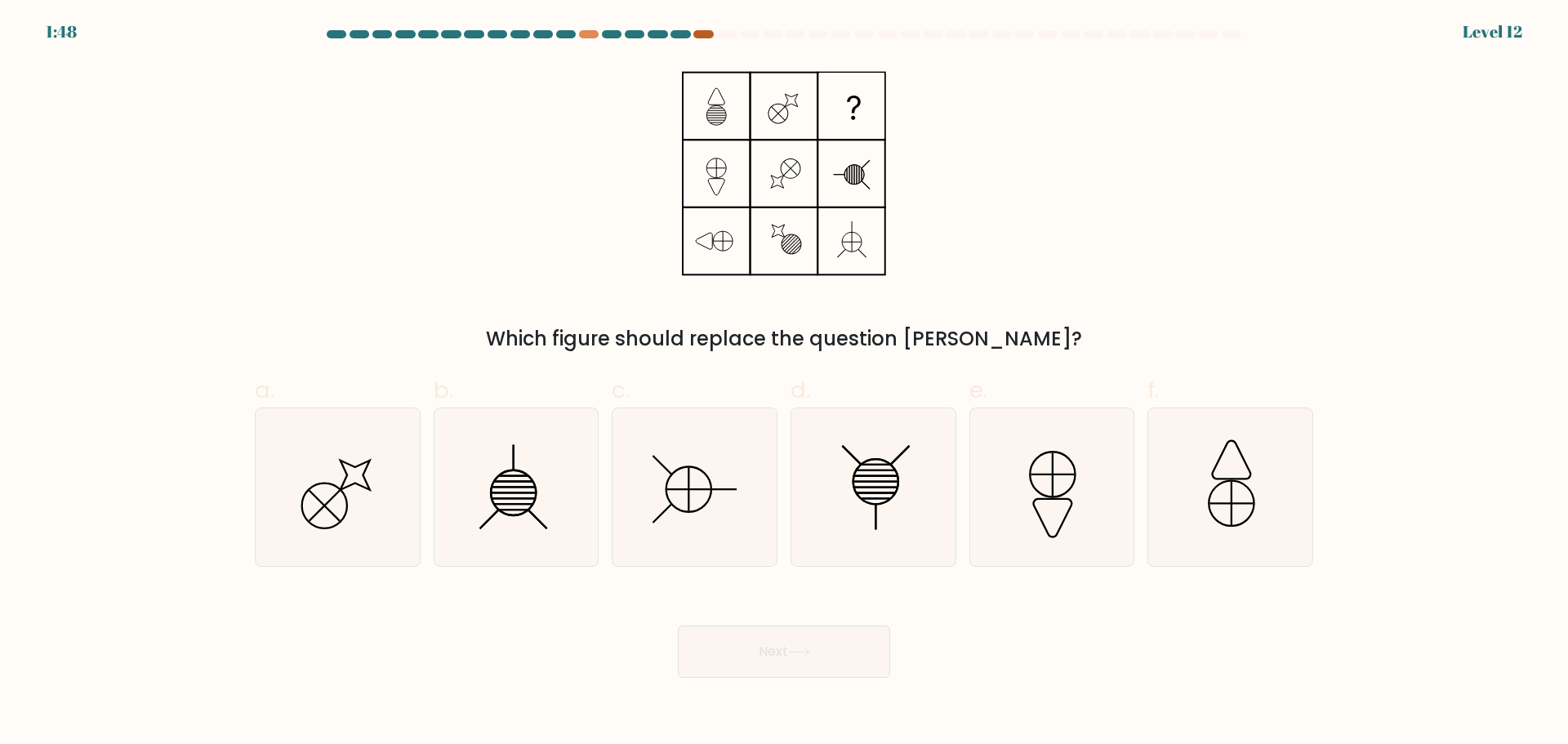
click at [709, 32] on div at bounding box center [703, 34] width 20 height 8
click at [851, 499] on icon at bounding box center [873, 486] width 158 height 158
click at [785, 383] on input "d." at bounding box center [784, 378] width 1 height 11
radio input "true"
click at [858, 497] on icon at bounding box center [872, 486] width 156 height 156
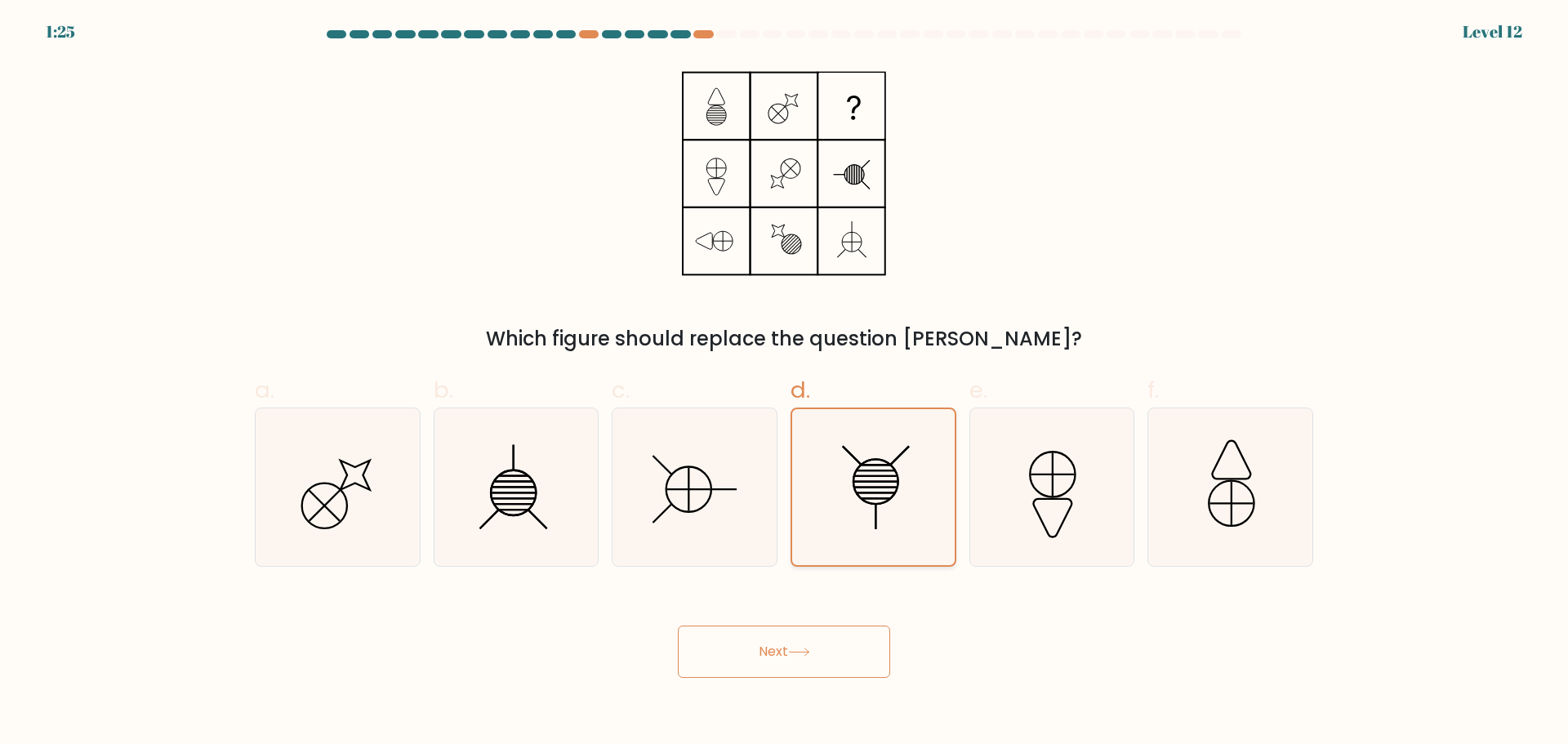
click at [785, 383] on input "d." at bounding box center [784, 378] width 1 height 11
click at [692, 468] on icon at bounding box center [694, 486] width 158 height 158
click at [784, 383] on input "c." at bounding box center [784, 378] width 1 height 11
radio input "true"
click at [784, 644] on button "Next" at bounding box center [783, 651] width 212 height 52
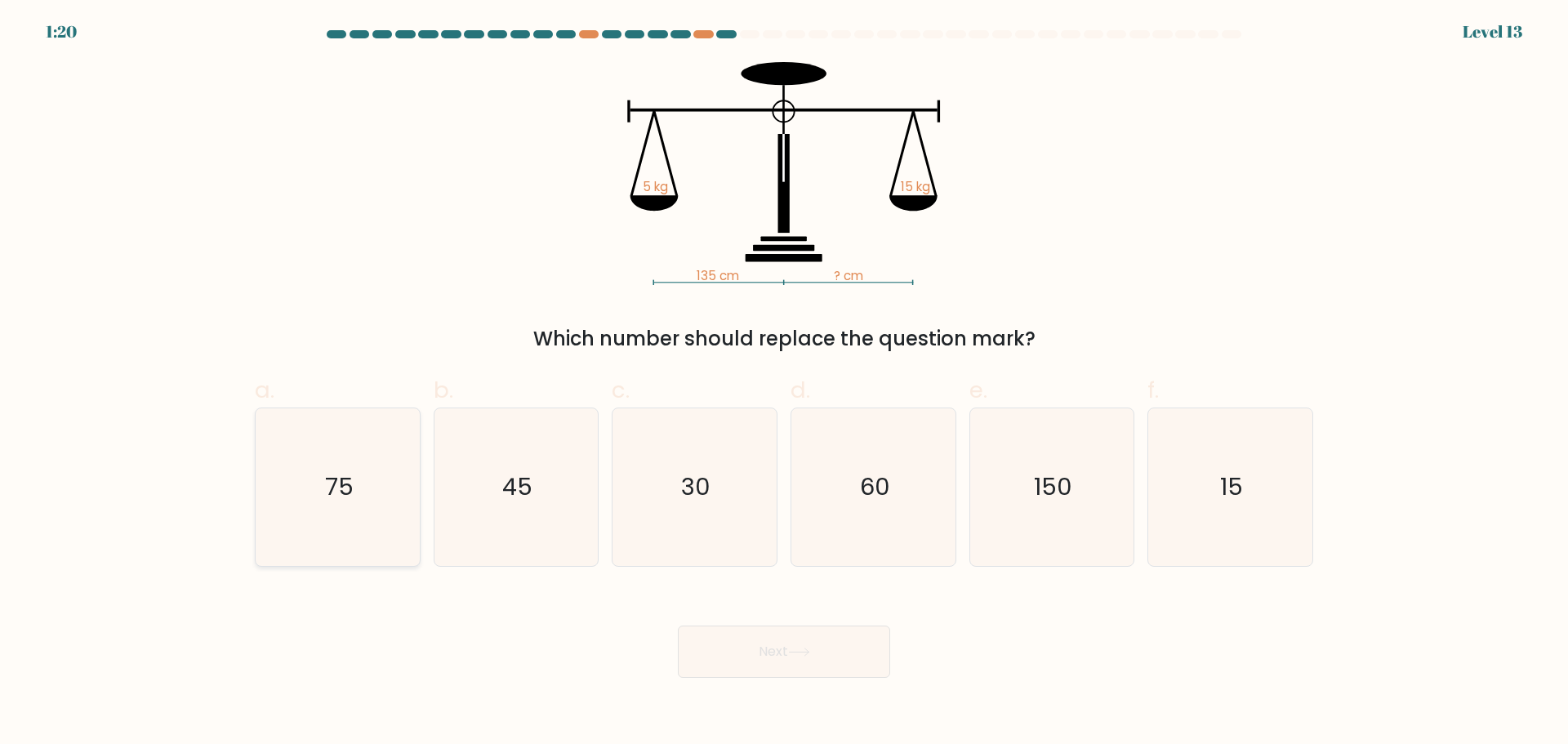
click at [344, 500] on text "75" at bounding box center [339, 487] width 28 height 33
click at [784, 383] on input "a. 75" at bounding box center [784, 378] width 1 height 11
radio input "true"
click at [791, 647] on button "Next" at bounding box center [783, 651] width 212 height 52
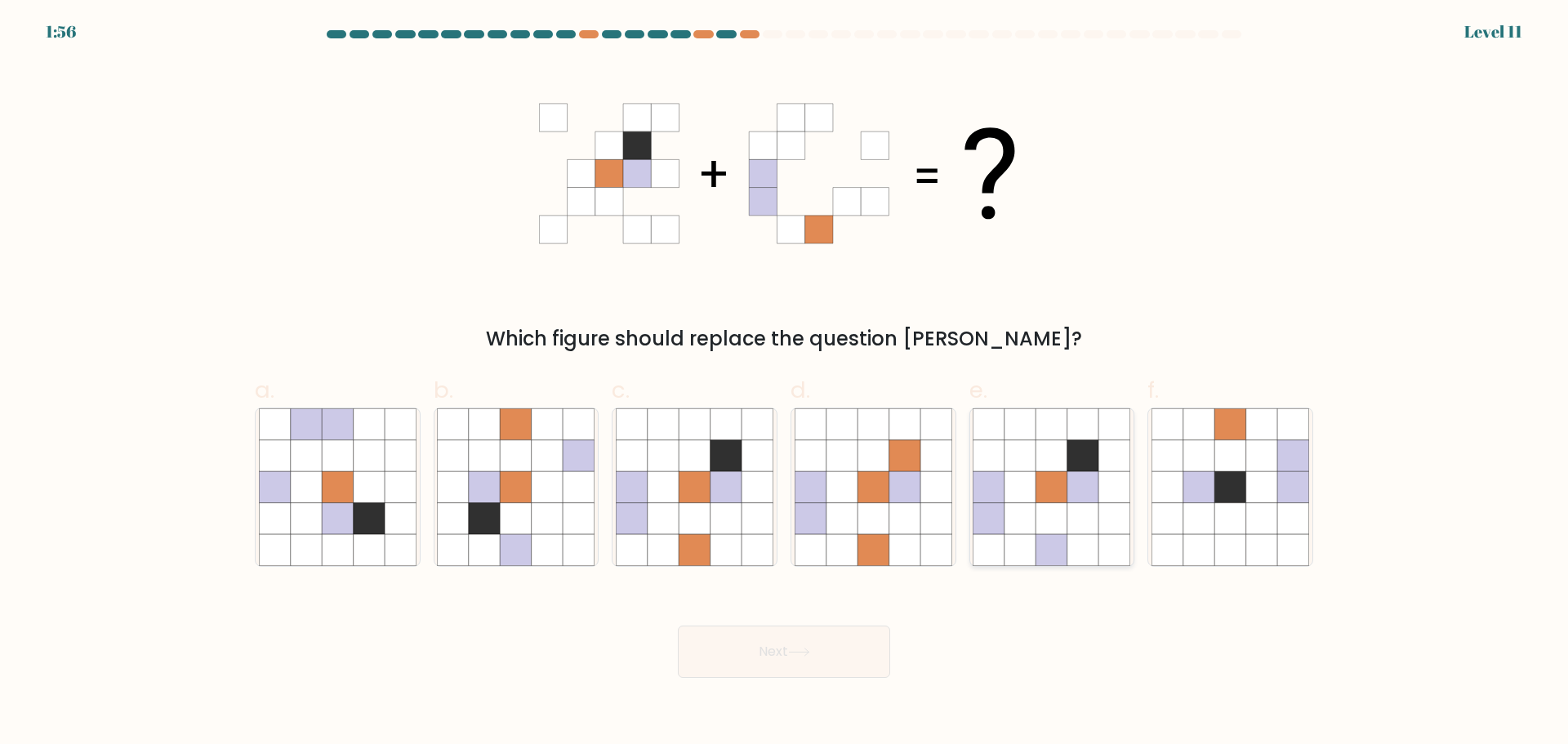
click at [1071, 525] on icon at bounding box center [1083, 517] width 31 height 31
click at [785, 383] on input "e." at bounding box center [784, 378] width 1 height 11
radio input "true"
click at [832, 645] on button "Next" at bounding box center [783, 651] width 212 height 52
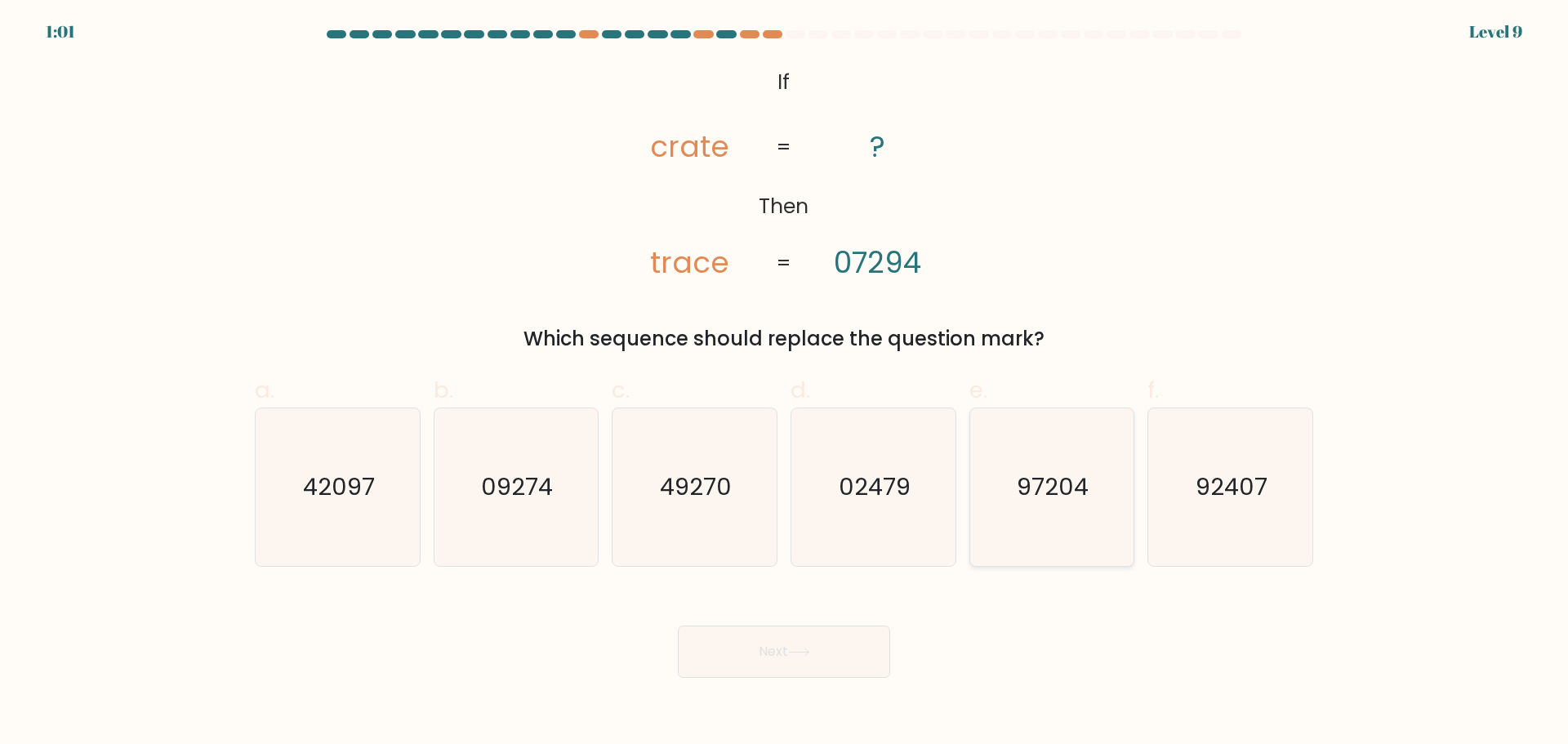
click at [1044, 466] on icon "97204" at bounding box center [1051, 486] width 158 height 158
click at [785, 383] on input "e. 97204" at bounding box center [784, 378] width 1 height 11
radio input "true"
click at [798, 642] on button "Next" at bounding box center [783, 651] width 212 height 52
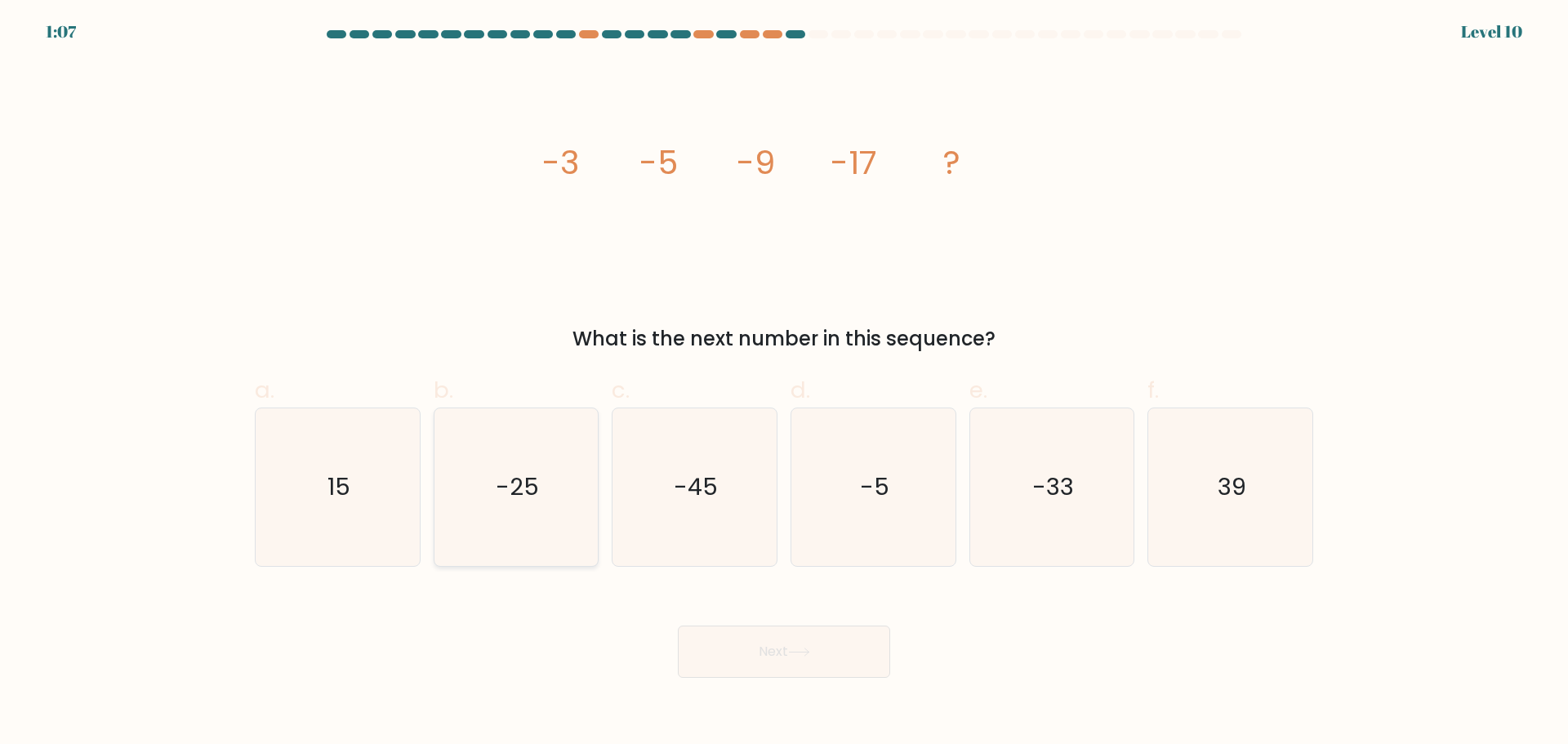
click at [540, 457] on icon "-25" at bounding box center [515, 486] width 158 height 158
click at [784, 383] on input "b. -25" at bounding box center [784, 378] width 1 height 11
radio input "true"
click at [809, 653] on icon at bounding box center [799, 652] width 22 height 9
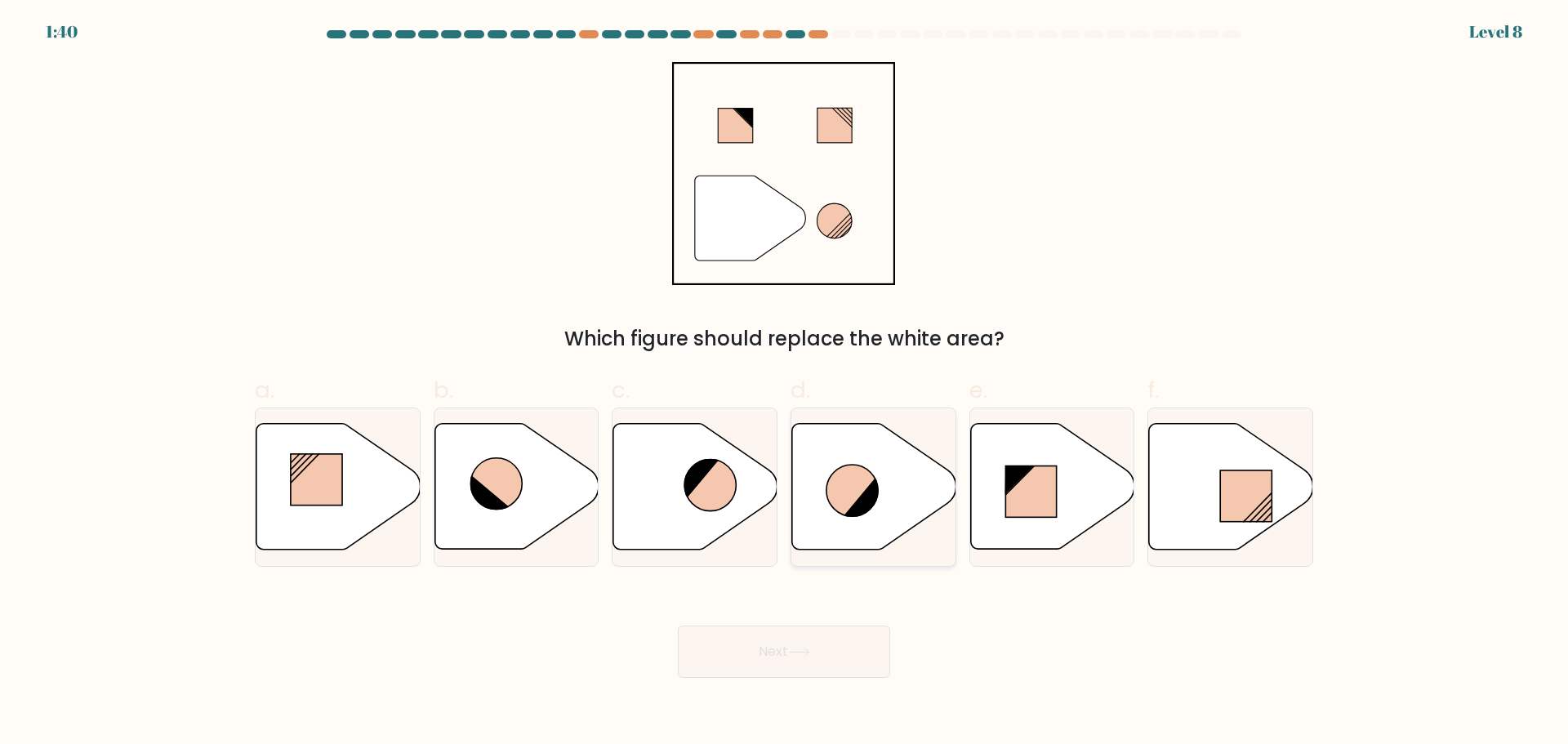
click at [894, 519] on icon at bounding box center [874, 485] width 164 height 126
click at [785, 383] on input "d." at bounding box center [784, 378] width 1 height 11
radio input "true"
click at [837, 648] on button "Next" at bounding box center [783, 651] width 212 height 52
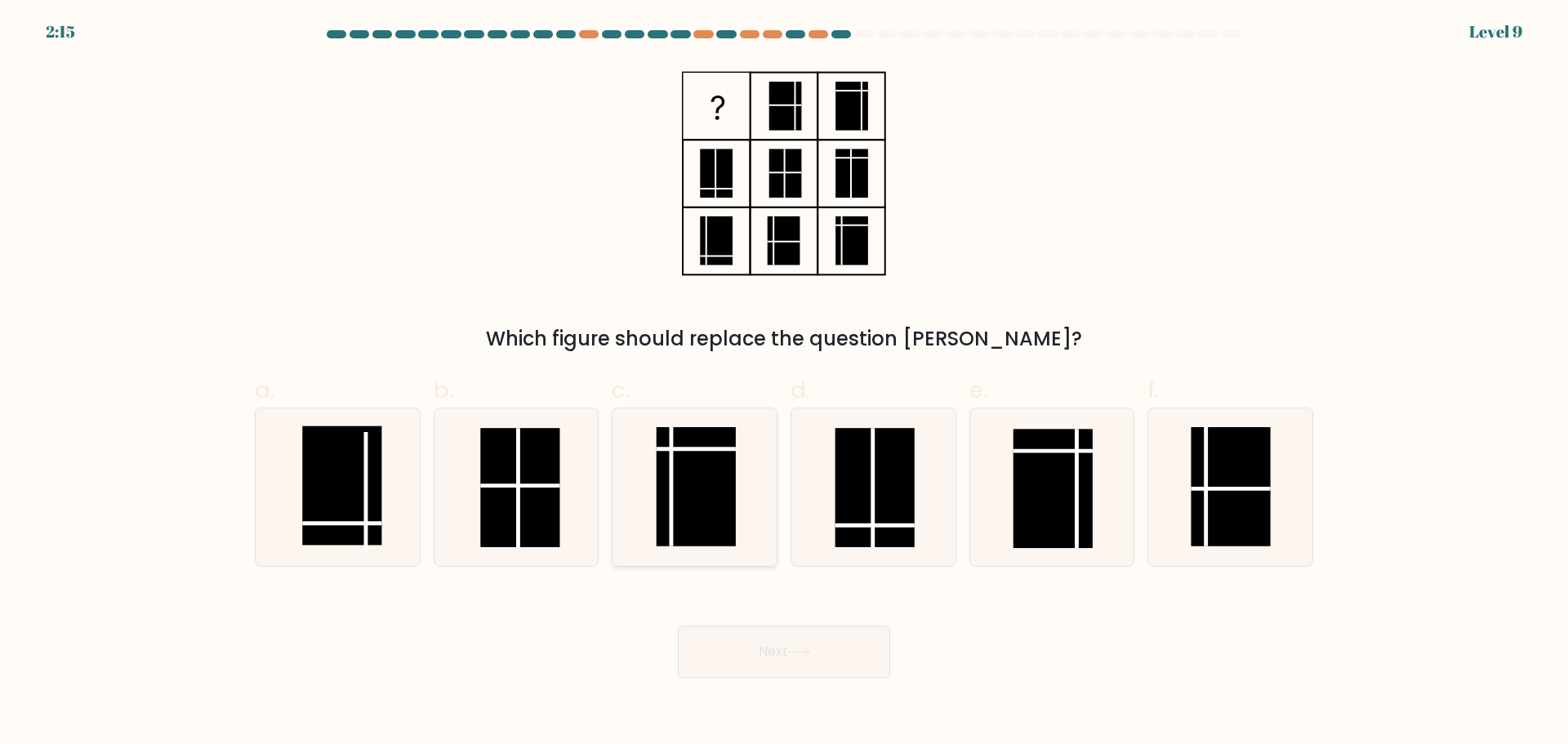
click at [759, 469] on icon at bounding box center [694, 486] width 158 height 158
click at [784, 383] on input "c." at bounding box center [784, 378] width 1 height 11
radio input "true"
click at [753, 638] on button "Next" at bounding box center [783, 651] width 212 height 52
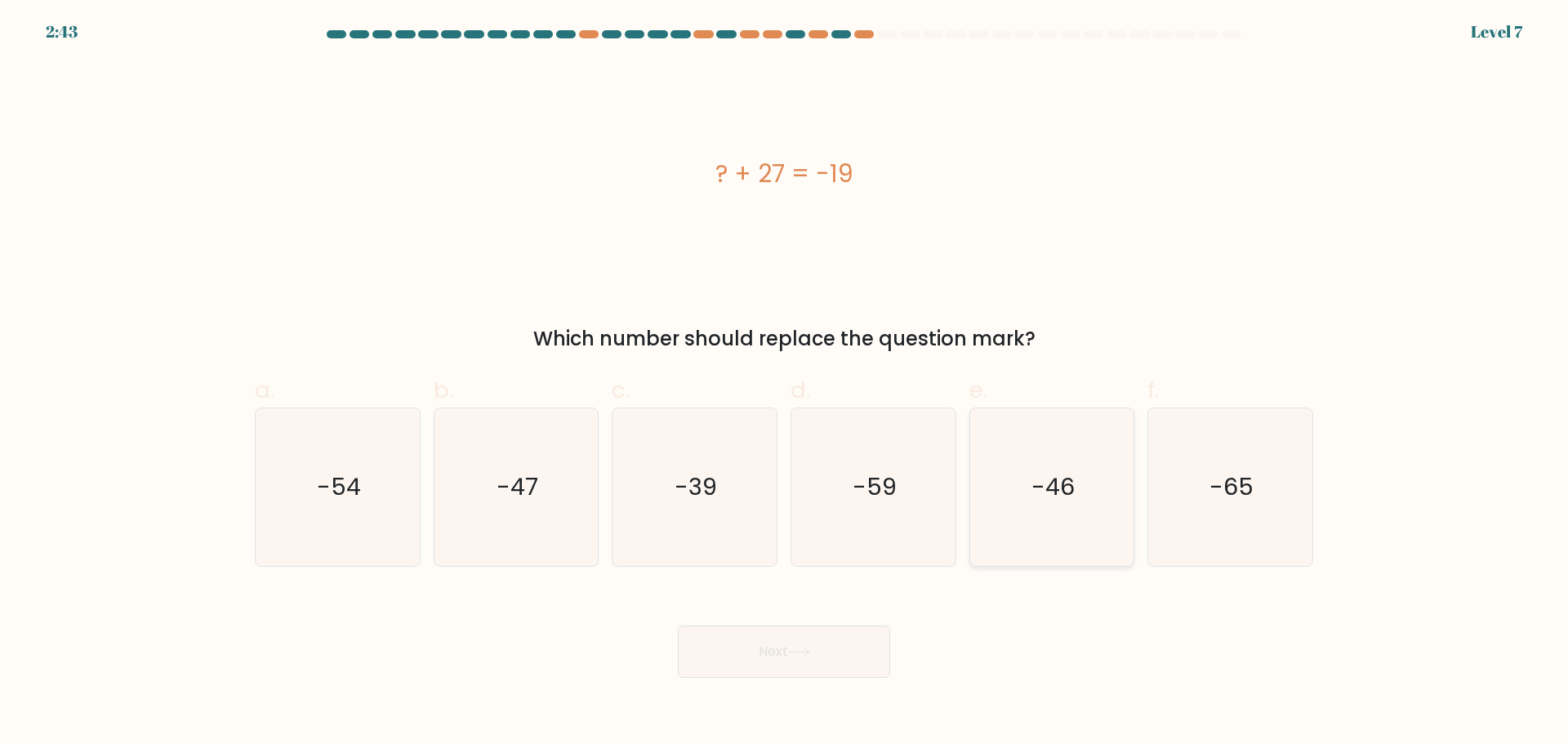
click at [1069, 498] on text "-46" at bounding box center [1054, 487] width 44 height 33
click at [785, 383] on input "e. -46" at bounding box center [784, 378] width 1 height 11
radio input "true"
click at [797, 649] on icon at bounding box center [799, 652] width 22 height 9
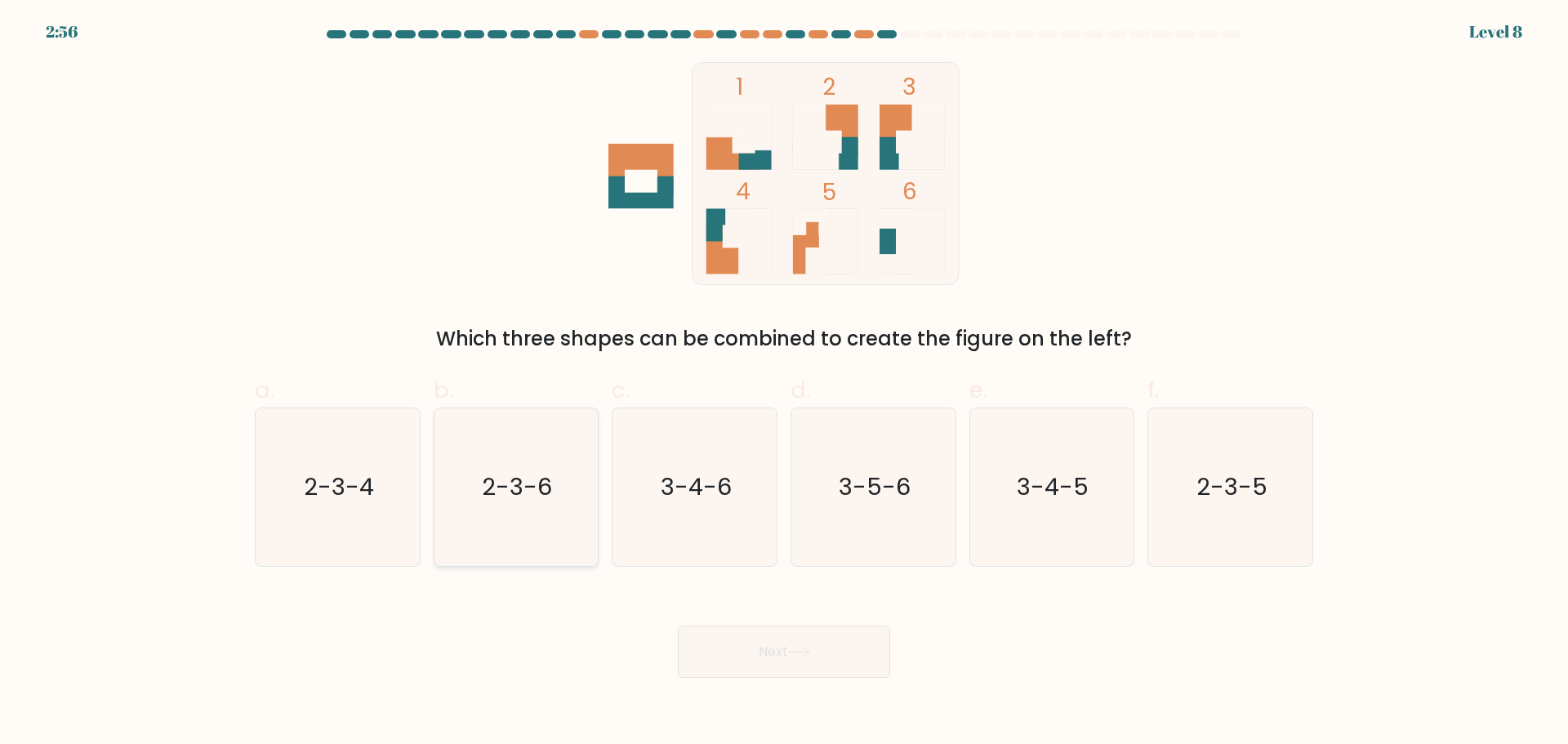
click at [520, 484] on text "2-3-6" at bounding box center [517, 487] width 70 height 33
click at [784, 383] on input "b. 2-3-6" at bounding box center [784, 378] width 1 height 11
radio input "true"
click at [732, 644] on button "Next" at bounding box center [783, 651] width 212 height 52
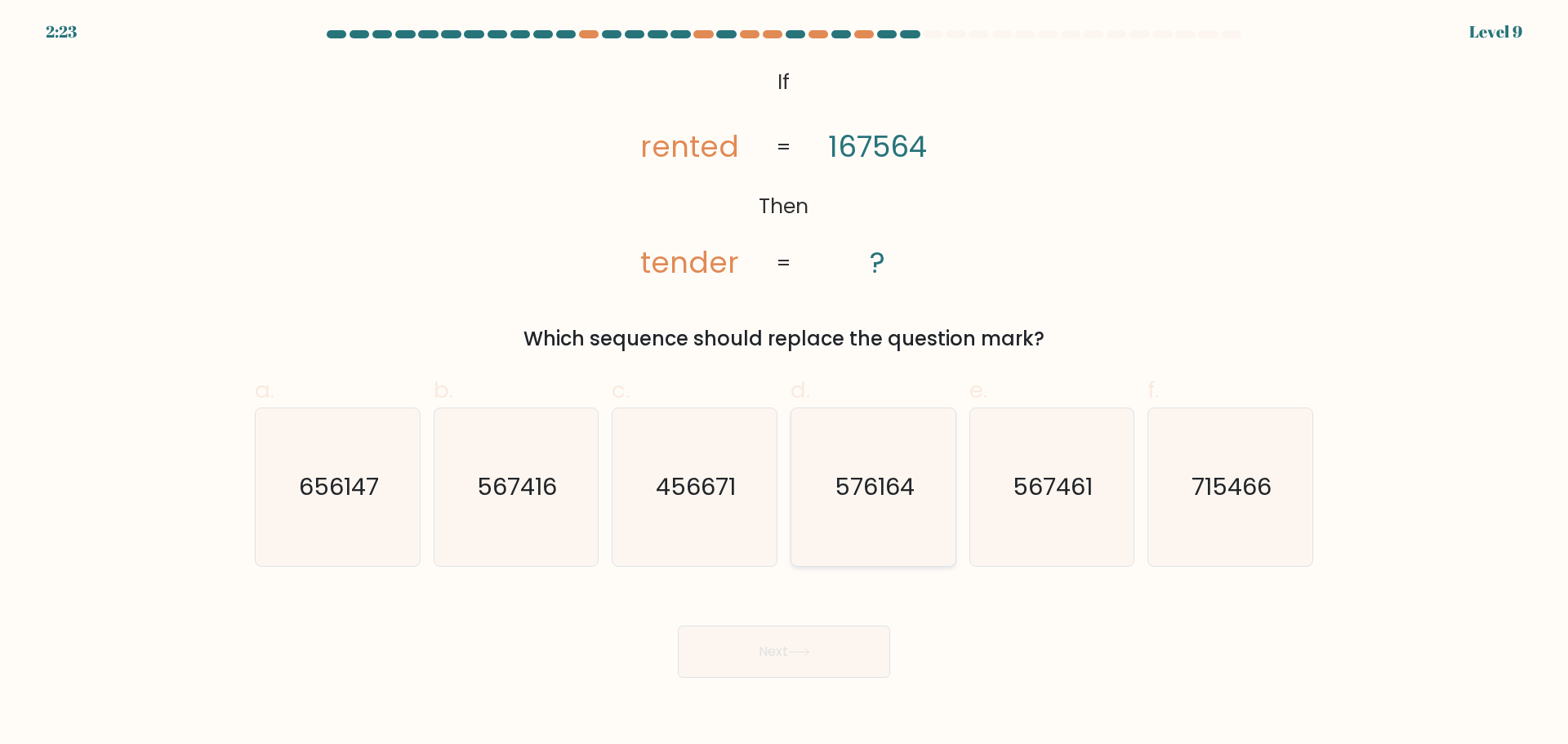
click at [880, 462] on icon "576164" at bounding box center [873, 486] width 158 height 158
click at [785, 383] on input "d. 576164" at bounding box center [784, 378] width 1 height 11
radio input "true"
click at [799, 659] on button "Next" at bounding box center [783, 651] width 212 height 52
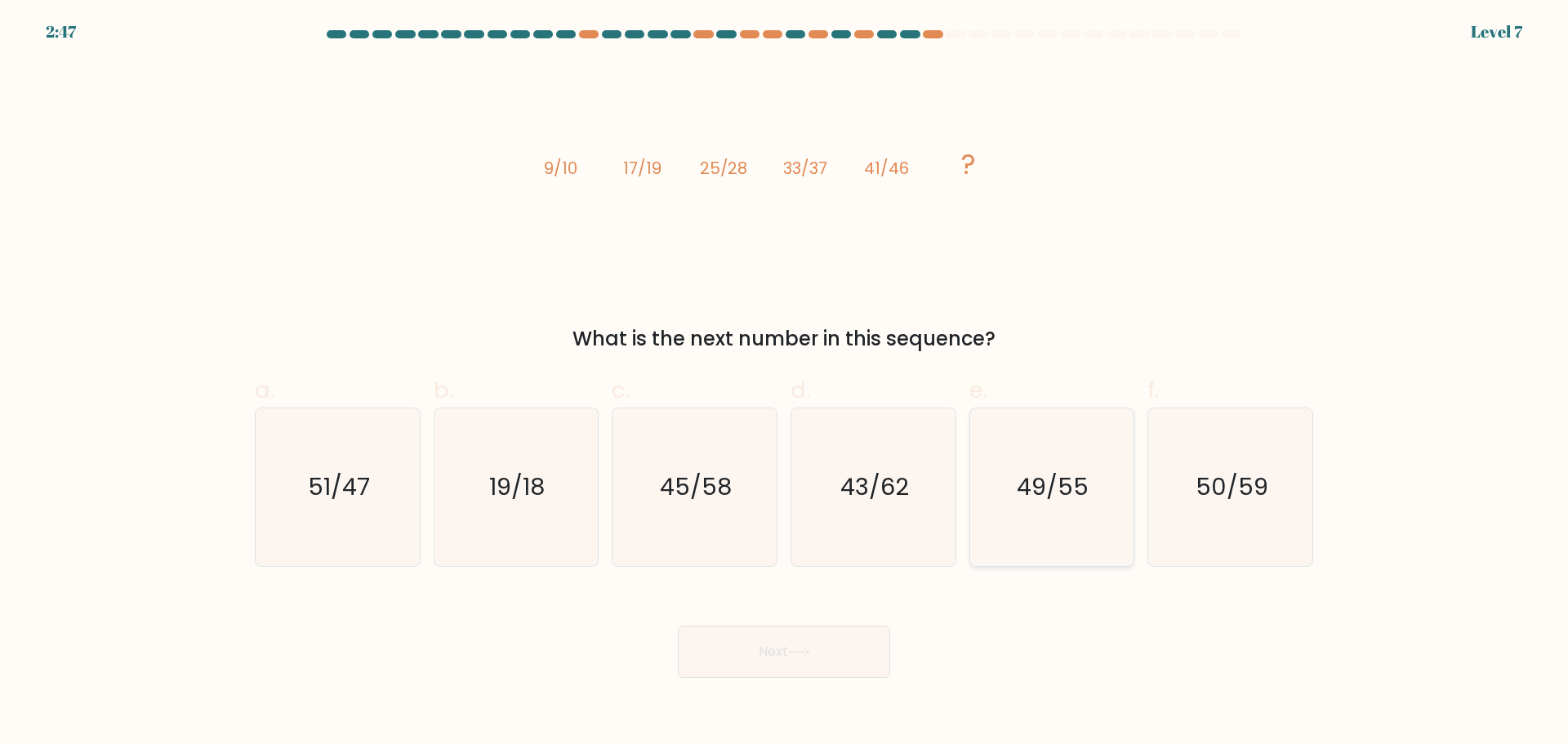
click at [1038, 469] on icon "49/55" at bounding box center [1051, 486] width 158 height 158
click at [785, 383] on input "e. 49/55" at bounding box center [784, 378] width 1 height 11
radio input "true"
click at [878, 656] on button "Next" at bounding box center [783, 651] width 212 height 52
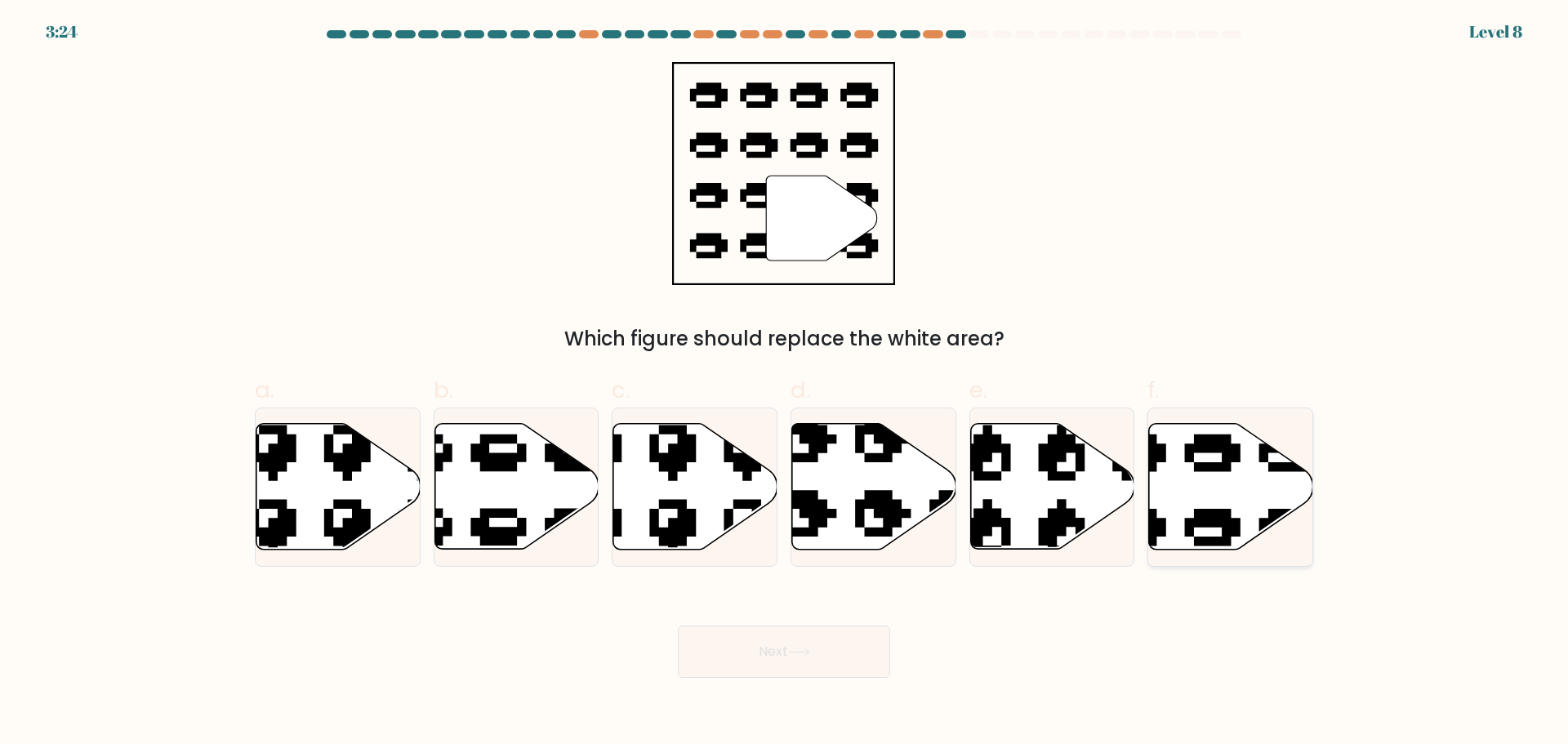
click at [1214, 469] on icon at bounding box center [1176, 415] width 279 height 260
click at [785, 383] on input "f." at bounding box center [784, 378] width 1 height 11
radio input "true"
click at [813, 661] on button "Next" at bounding box center [783, 651] width 212 height 52
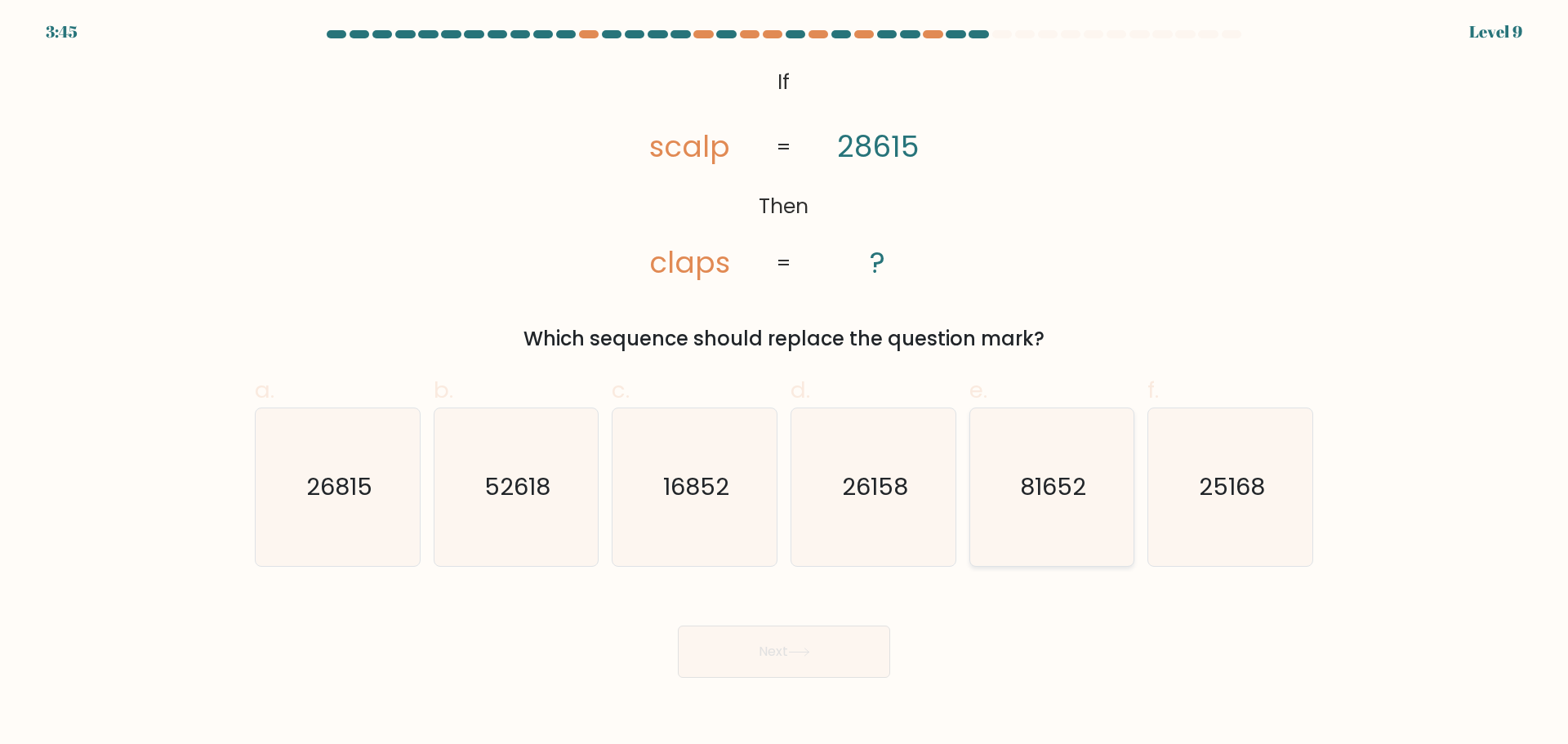
click at [1034, 459] on icon "81652" at bounding box center [1051, 486] width 158 height 158
click at [785, 383] on input "e. 81652" at bounding box center [784, 378] width 1 height 11
radio input "true"
click at [790, 641] on button "Next" at bounding box center [783, 651] width 212 height 52
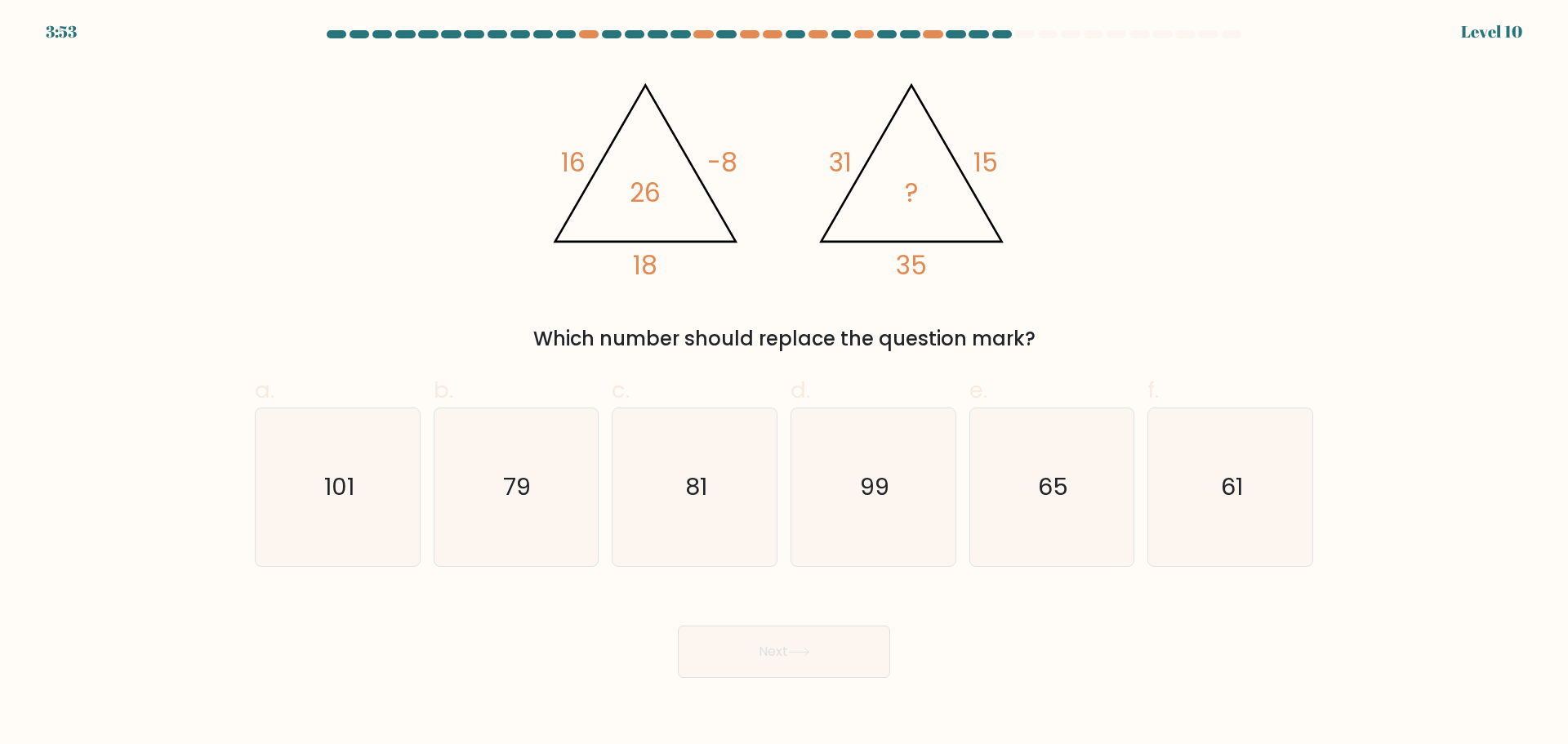
click at [811, 343] on div "Which number should replace the question mark?" at bounding box center [784, 339] width 1039 height 29
click at [853, 341] on div "Which number should replace the question mark?" at bounding box center [784, 339] width 1039 height 29
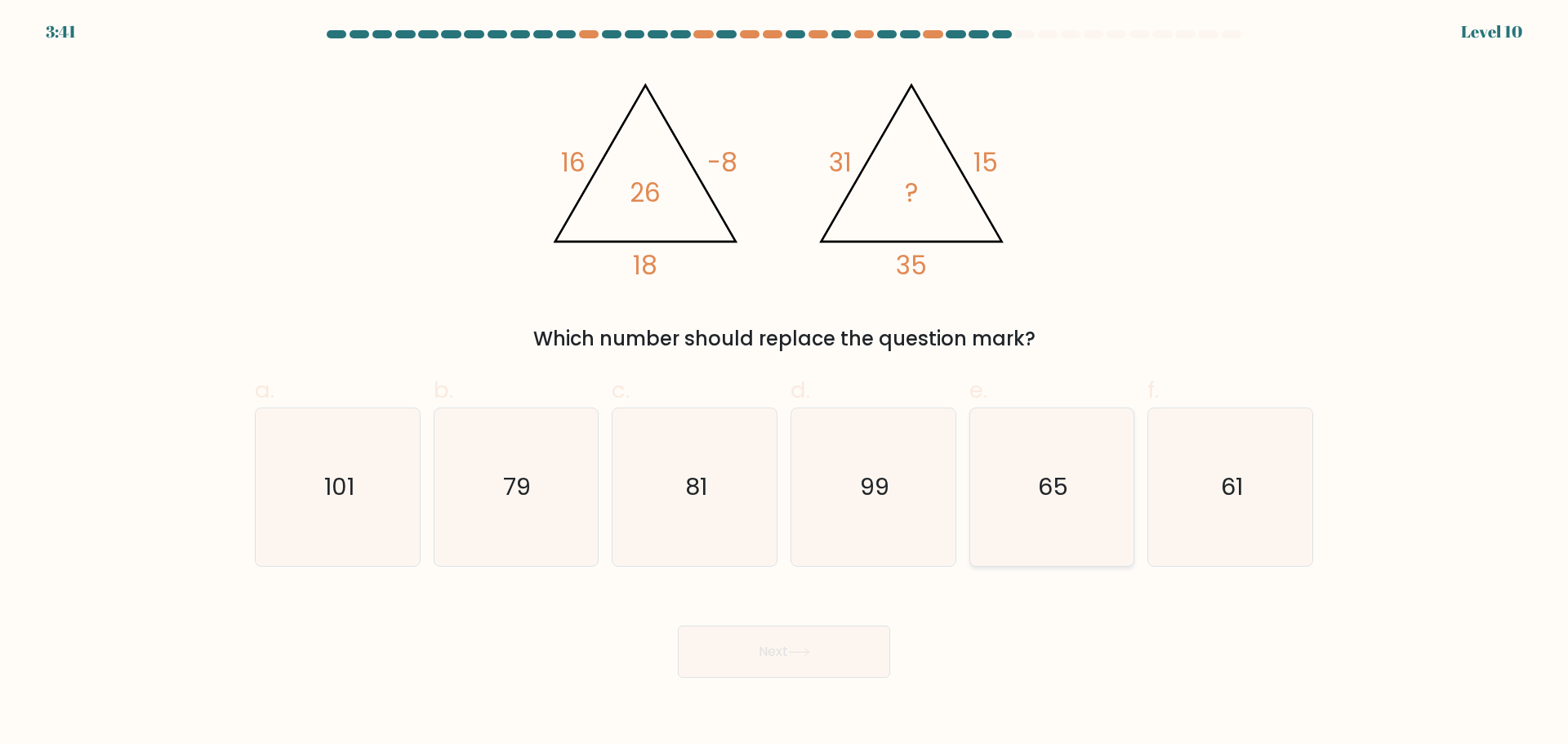
click at [1041, 474] on text "65" at bounding box center [1053, 487] width 30 height 33
click at [785, 383] on input "e. 65" at bounding box center [784, 378] width 1 height 11
radio input "true"
click at [818, 667] on button "Next" at bounding box center [783, 651] width 212 height 52
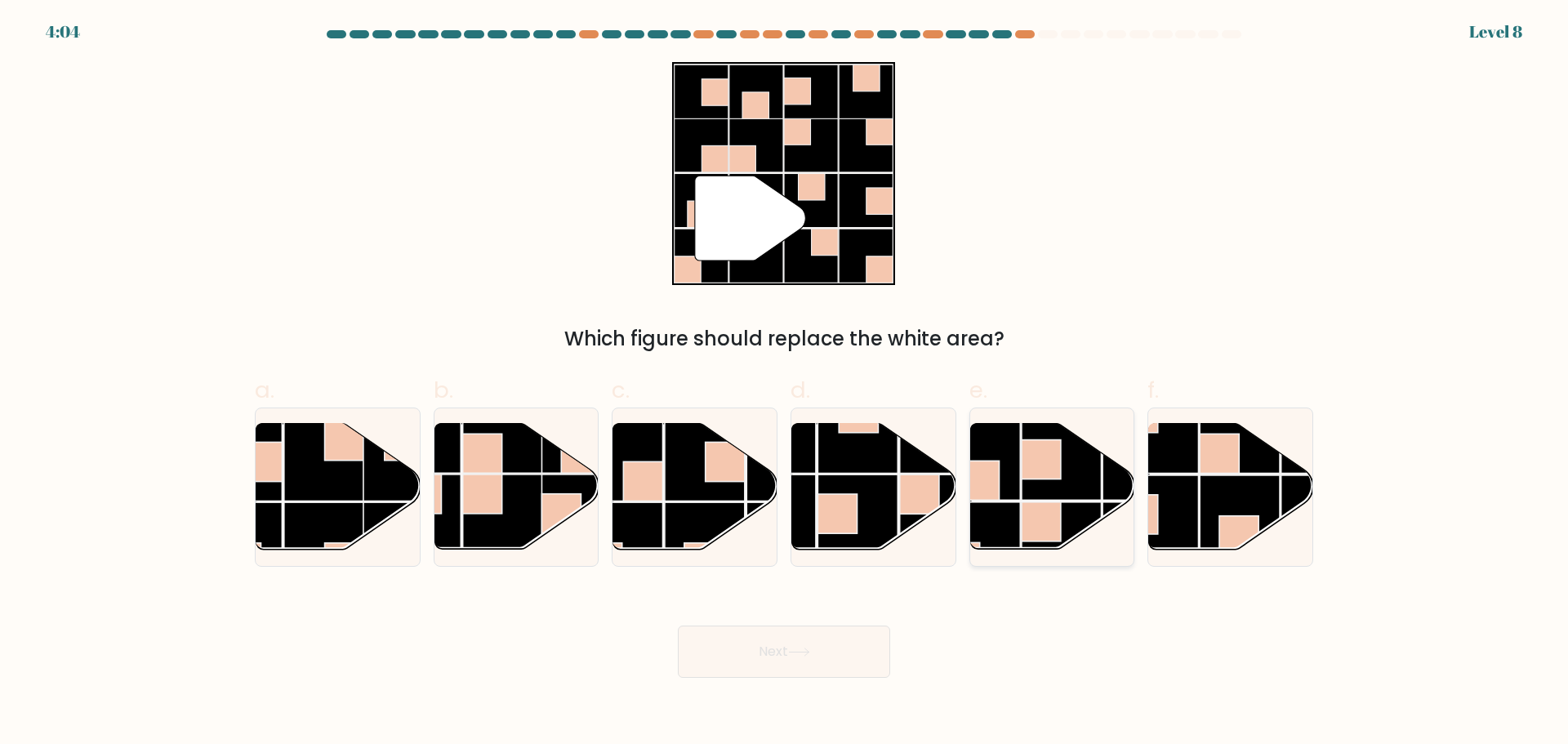
click at [1031, 480] on rect at bounding box center [1062, 460] width 80 height 80
click at [785, 383] on input "e." at bounding box center [784, 378] width 1 height 11
radio input "true"
click at [802, 655] on icon at bounding box center [799, 652] width 22 height 9
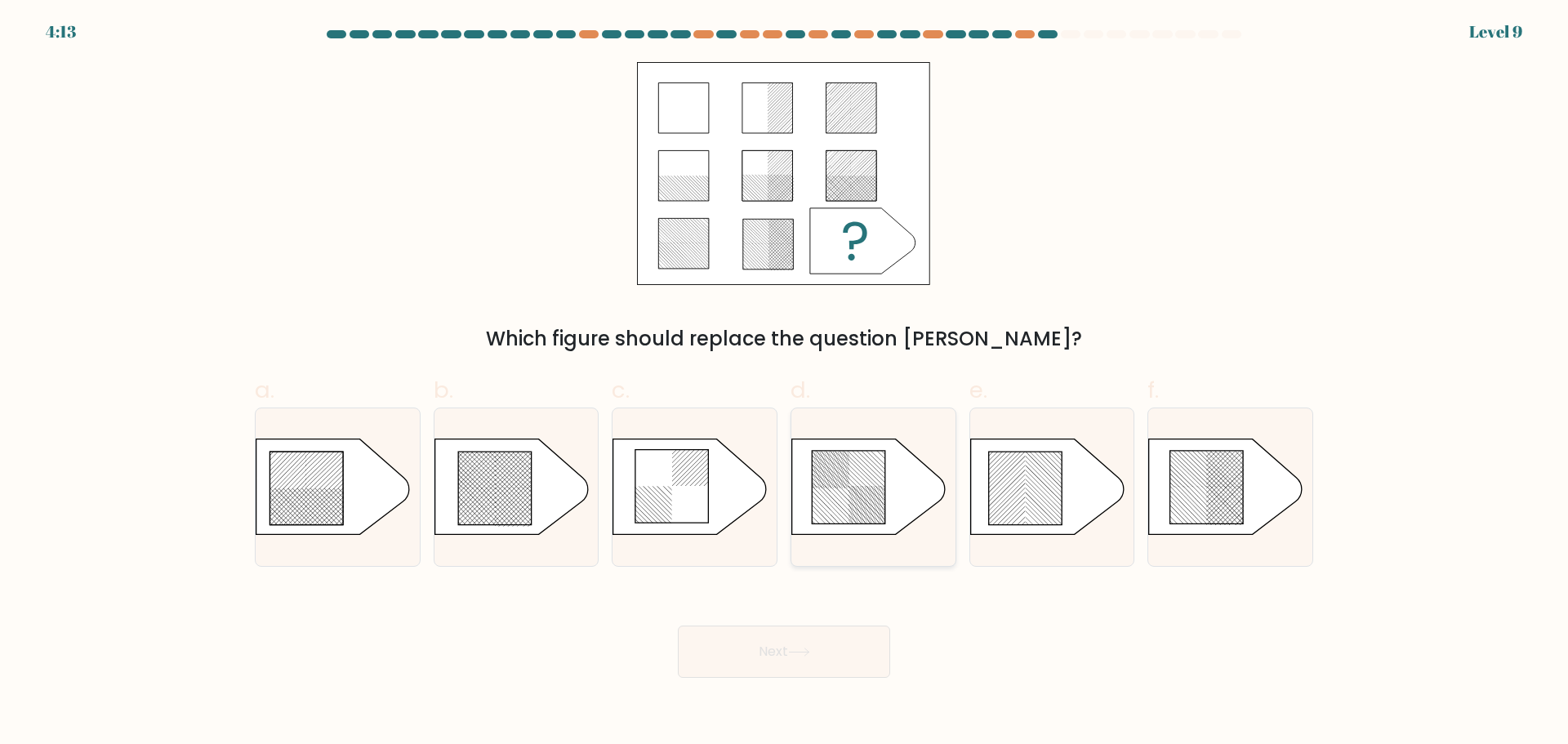
click at [857, 502] on rect at bounding box center [818, 425] width 323 height 647
click at [785, 383] on input "d." at bounding box center [784, 378] width 1 height 11
radio input "true"
click at [826, 652] on button "Next" at bounding box center [783, 651] width 212 height 52
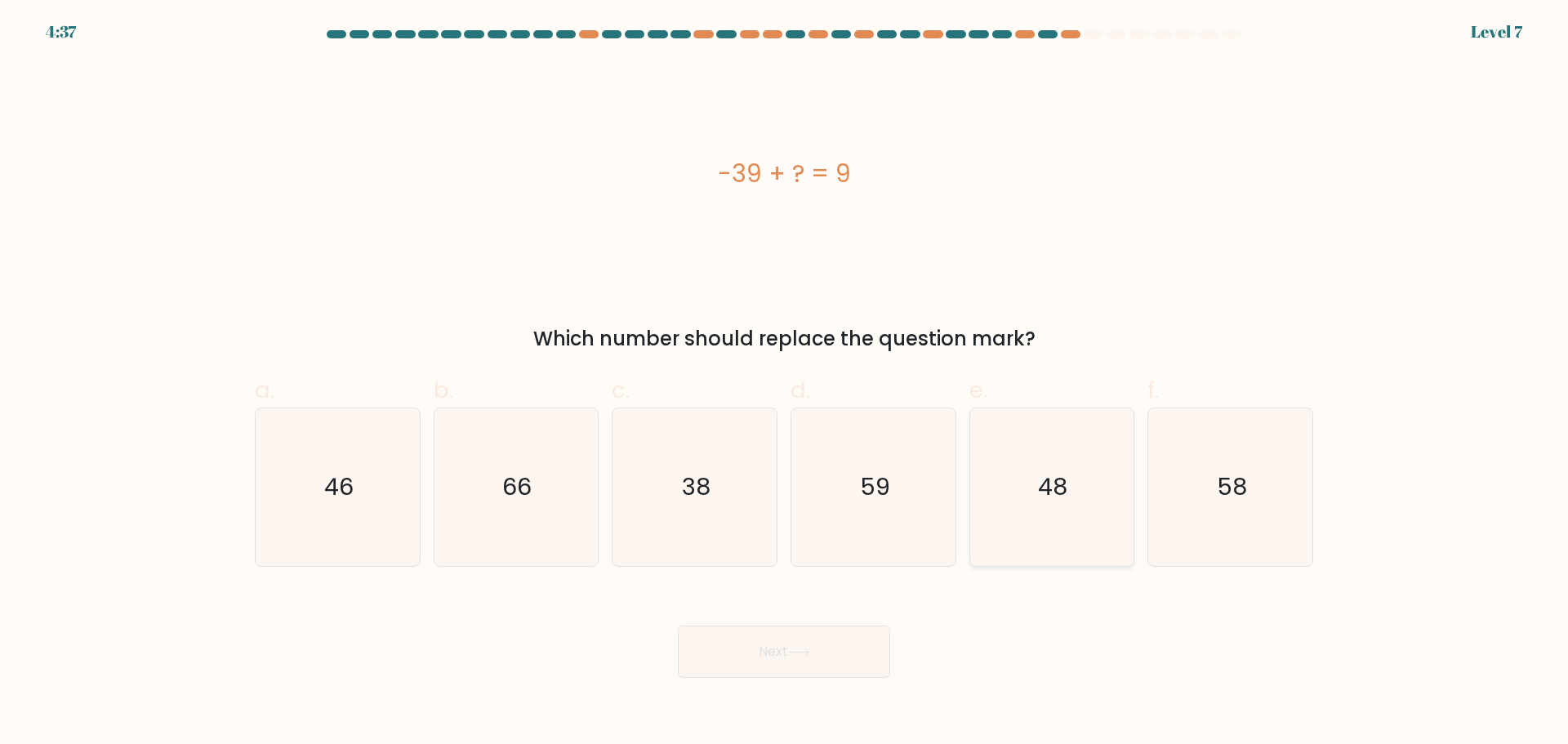
click at [1018, 494] on icon "48" at bounding box center [1051, 486] width 158 height 158
click at [785, 383] on input "e. 48" at bounding box center [784, 378] width 1 height 11
radio input "true"
click at [798, 638] on button "Next" at bounding box center [783, 651] width 212 height 52
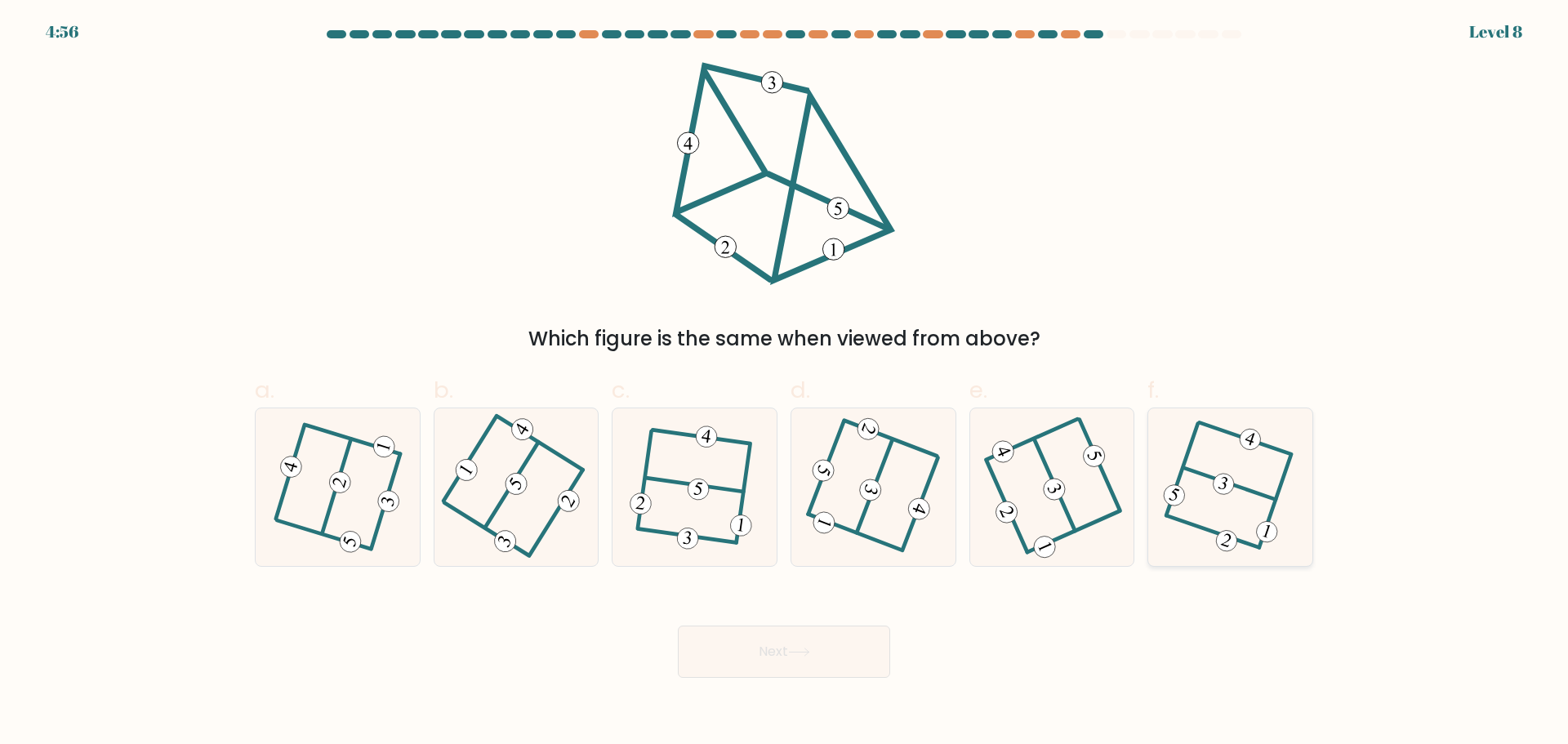
click at [1281, 464] on icon at bounding box center [1230, 486] width 121 height 126
click at [785, 383] on input "f." at bounding box center [784, 378] width 1 height 11
radio input "true"
click at [850, 638] on button "Next" at bounding box center [783, 651] width 212 height 52
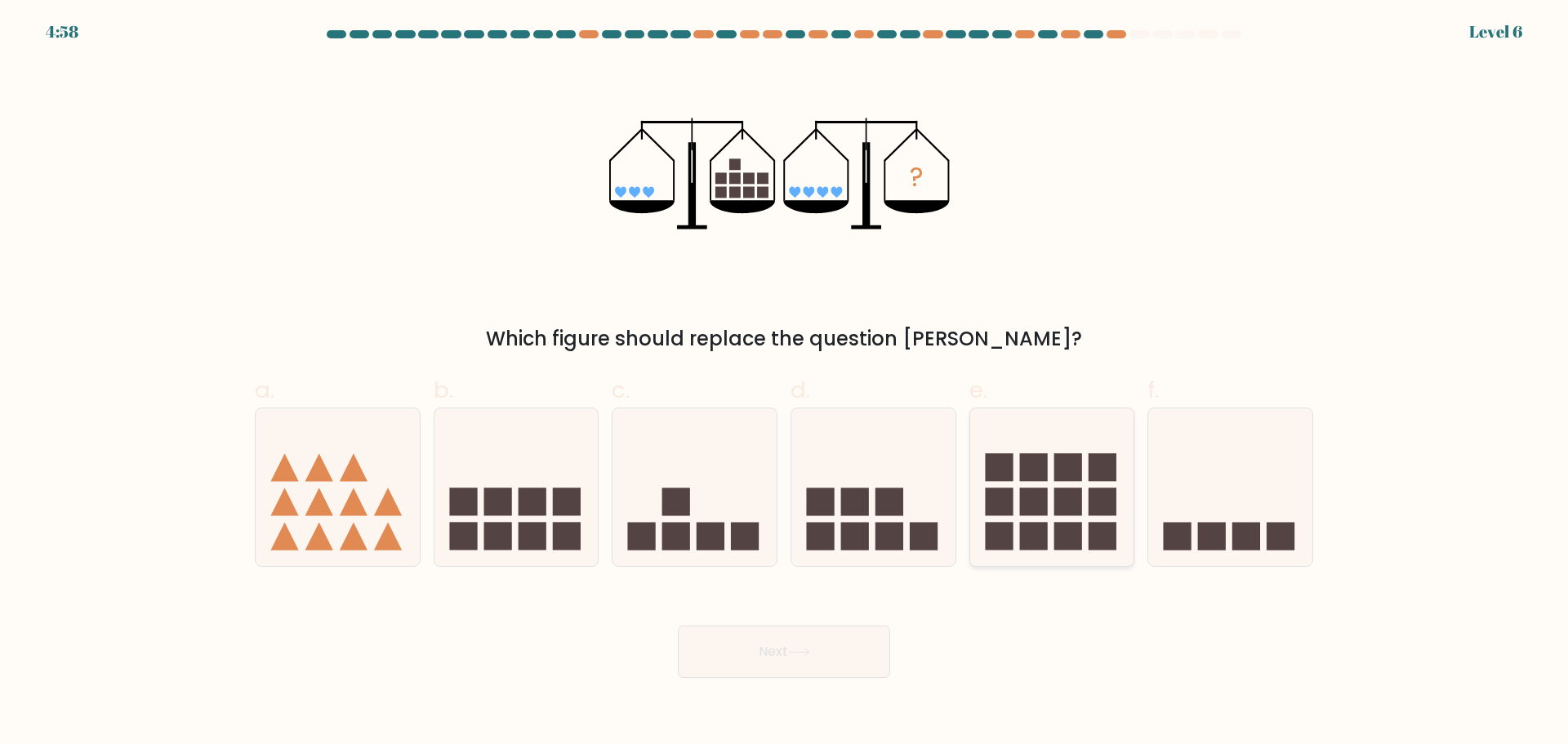
click at [1054, 483] on icon at bounding box center [1052, 486] width 164 height 136
click at [785, 383] on input "e." at bounding box center [784, 378] width 1 height 11
radio input "true"
click at [805, 646] on button "Next" at bounding box center [783, 651] width 212 height 52
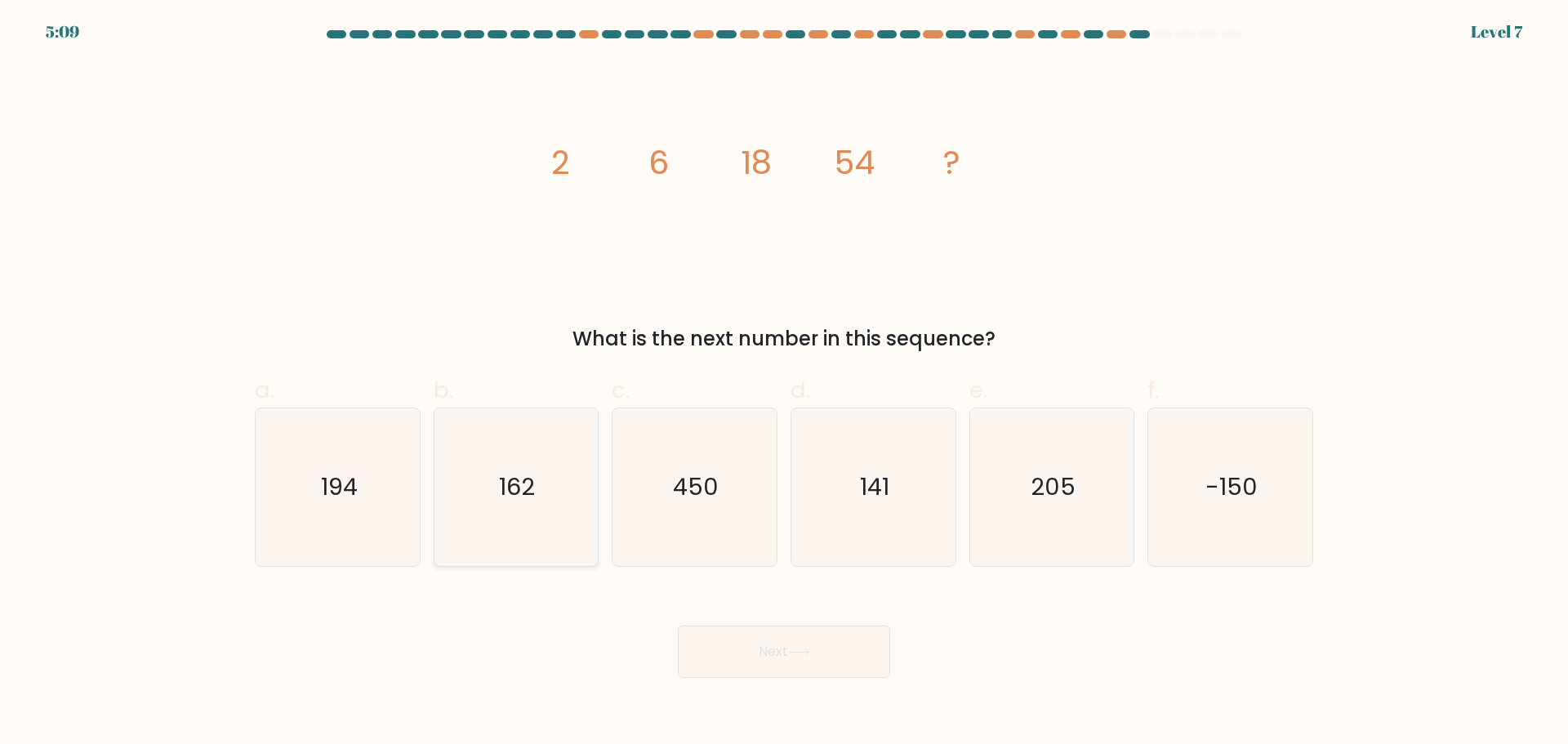
click at [534, 455] on icon "162" at bounding box center [515, 486] width 158 height 158
click at [784, 383] on input "b. 162" at bounding box center [784, 378] width 1 height 11
radio input "true"
click at [800, 643] on button "Next" at bounding box center [783, 651] width 212 height 52
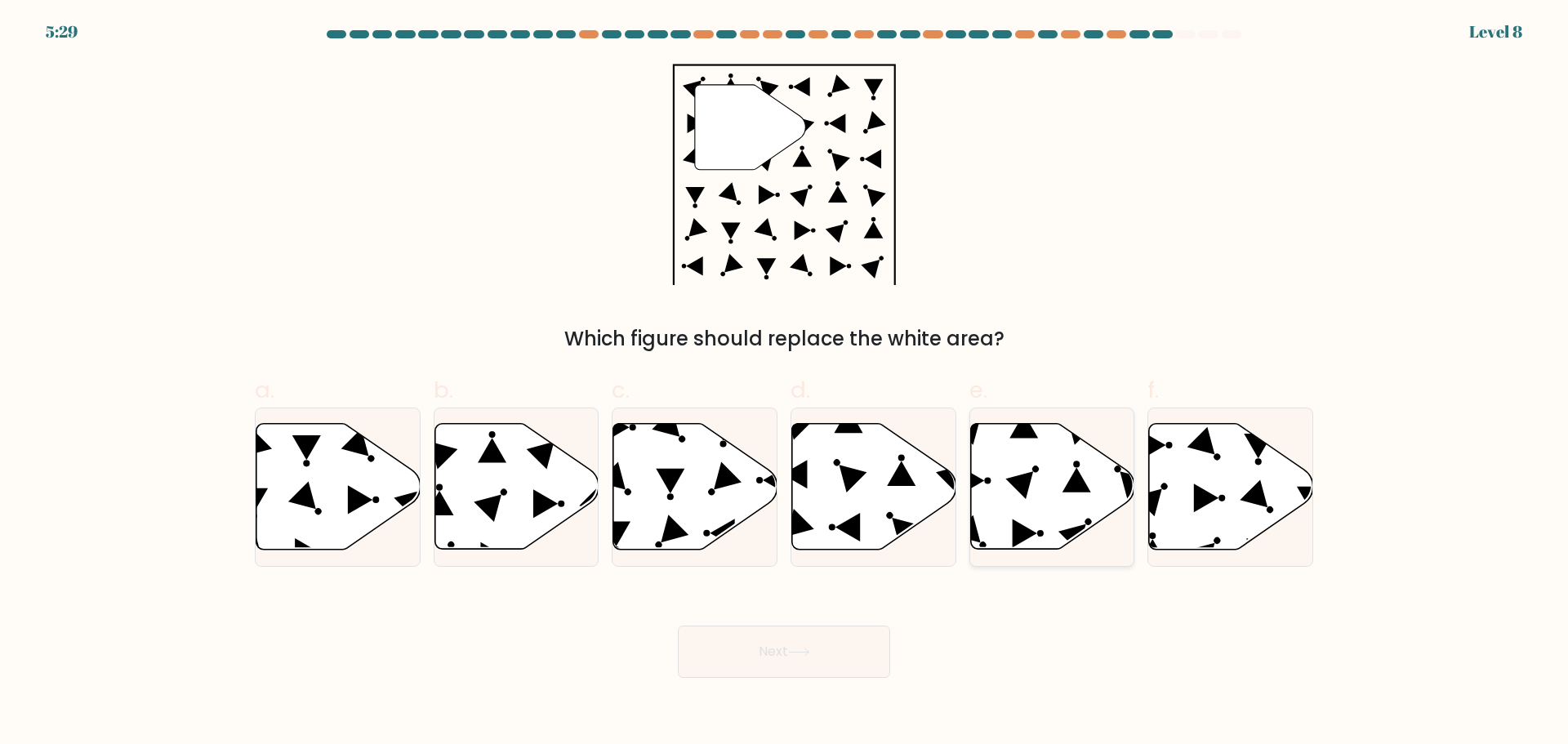
click at [1016, 468] on icon at bounding box center [1052, 485] width 164 height 126
click at [785, 383] on input "e." at bounding box center [784, 378] width 1 height 11
radio input "true"
click at [820, 647] on button "Next" at bounding box center [783, 651] width 212 height 52
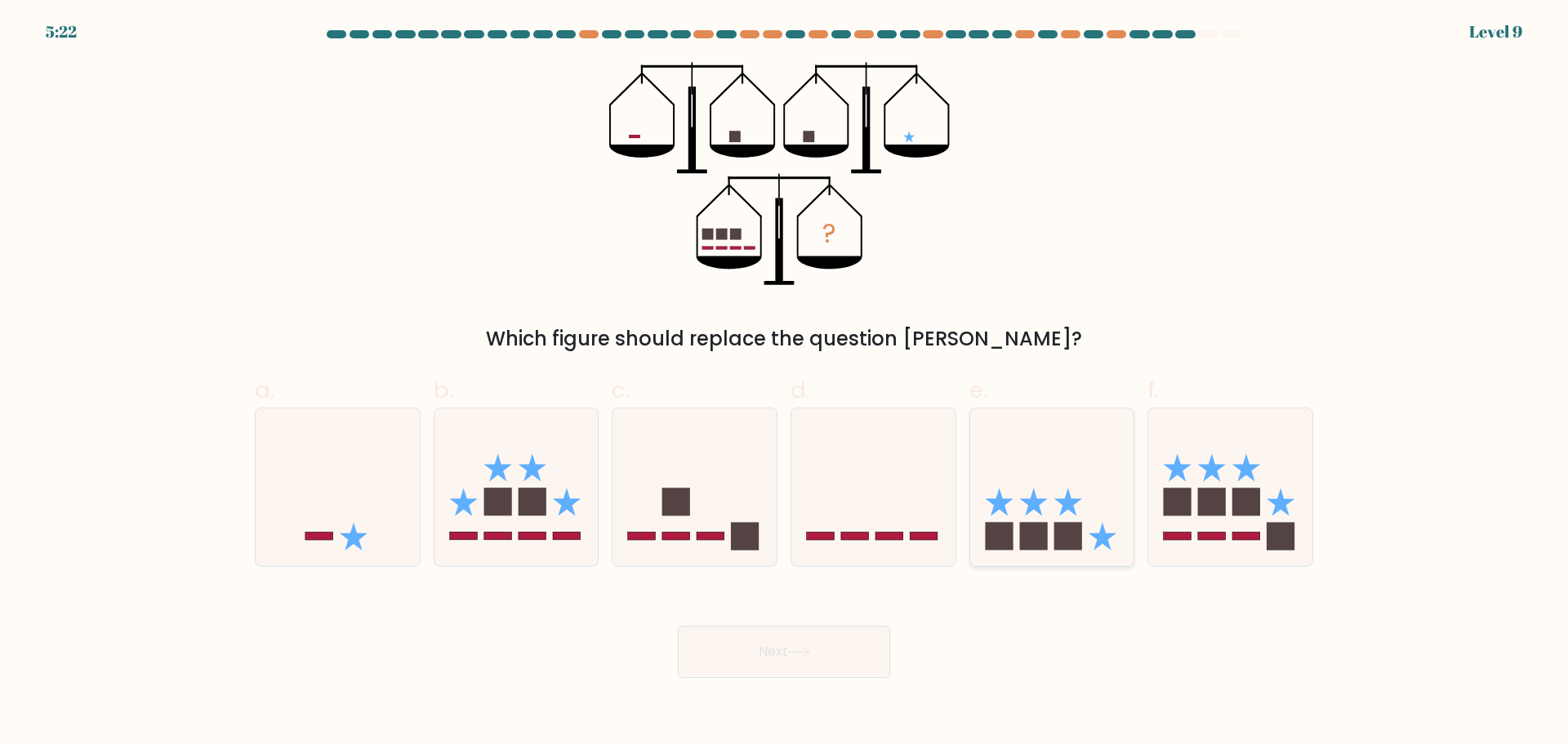
click at [1046, 496] on icon at bounding box center [1052, 486] width 164 height 136
click at [785, 383] on input "e." at bounding box center [784, 378] width 1 height 11
radio input "true"
click at [807, 653] on icon at bounding box center [799, 652] width 22 height 9
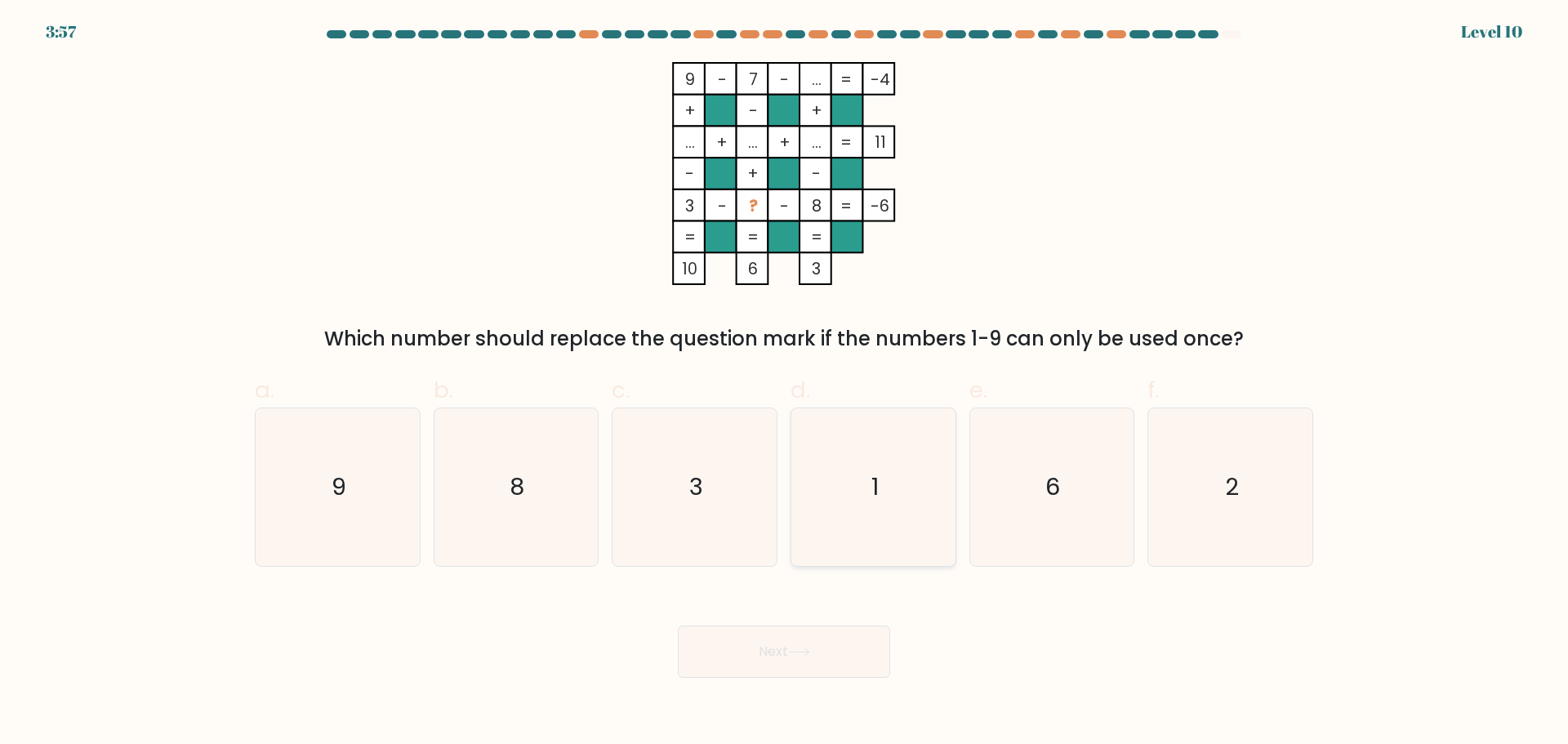
click at [866, 509] on icon "1" at bounding box center [873, 486] width 158 height 158
click at [785, 383] on input "d. 1" at bounding box center [784, 378] width 1 height 11
radio input "true"
click at [809, 655] on icon at bounding box center [799, 652] width 20 height 7
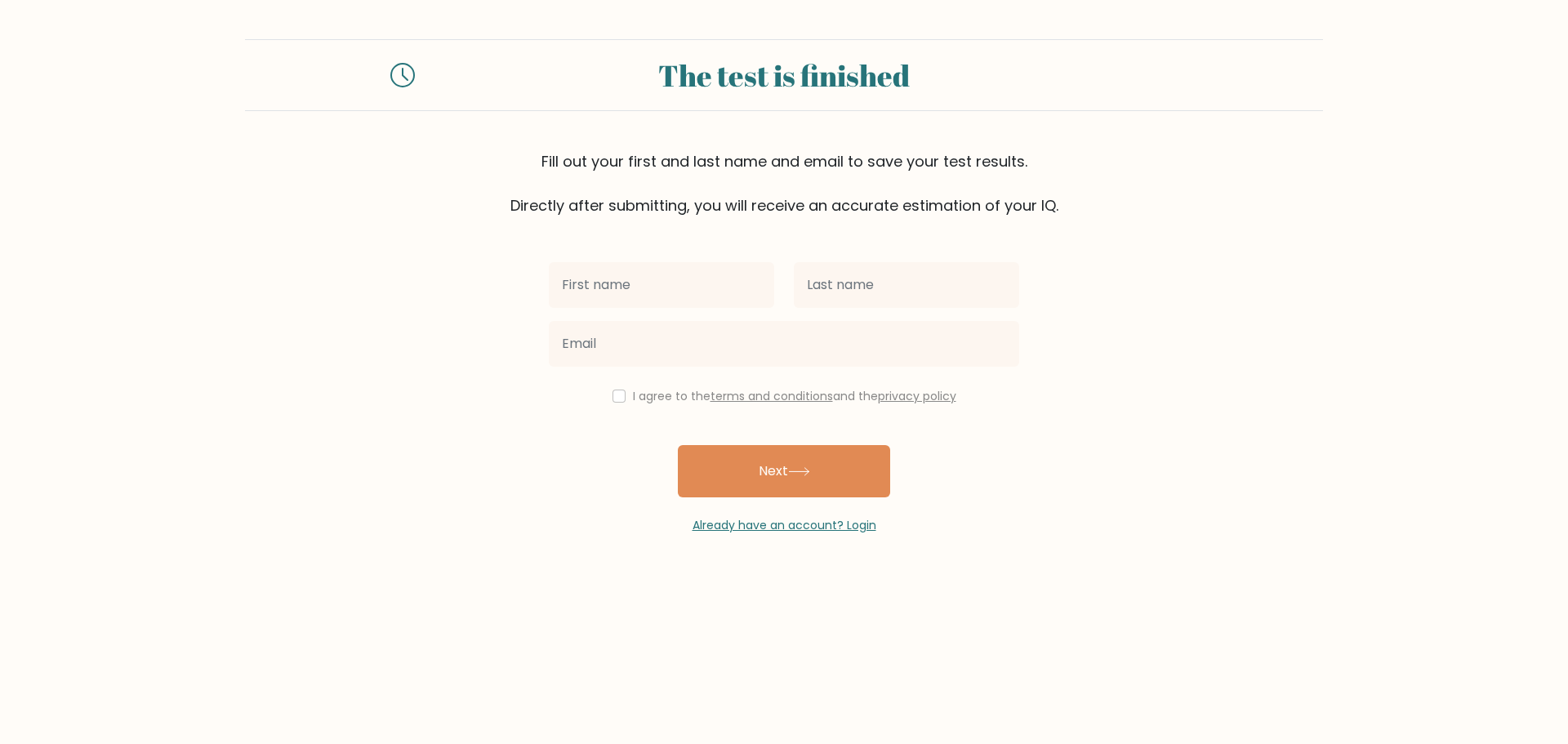
click at [660, 277] on input "text" at bounding box center [661, 285] width 225 height 46
type input "Rocco"
type input "Pietosi"
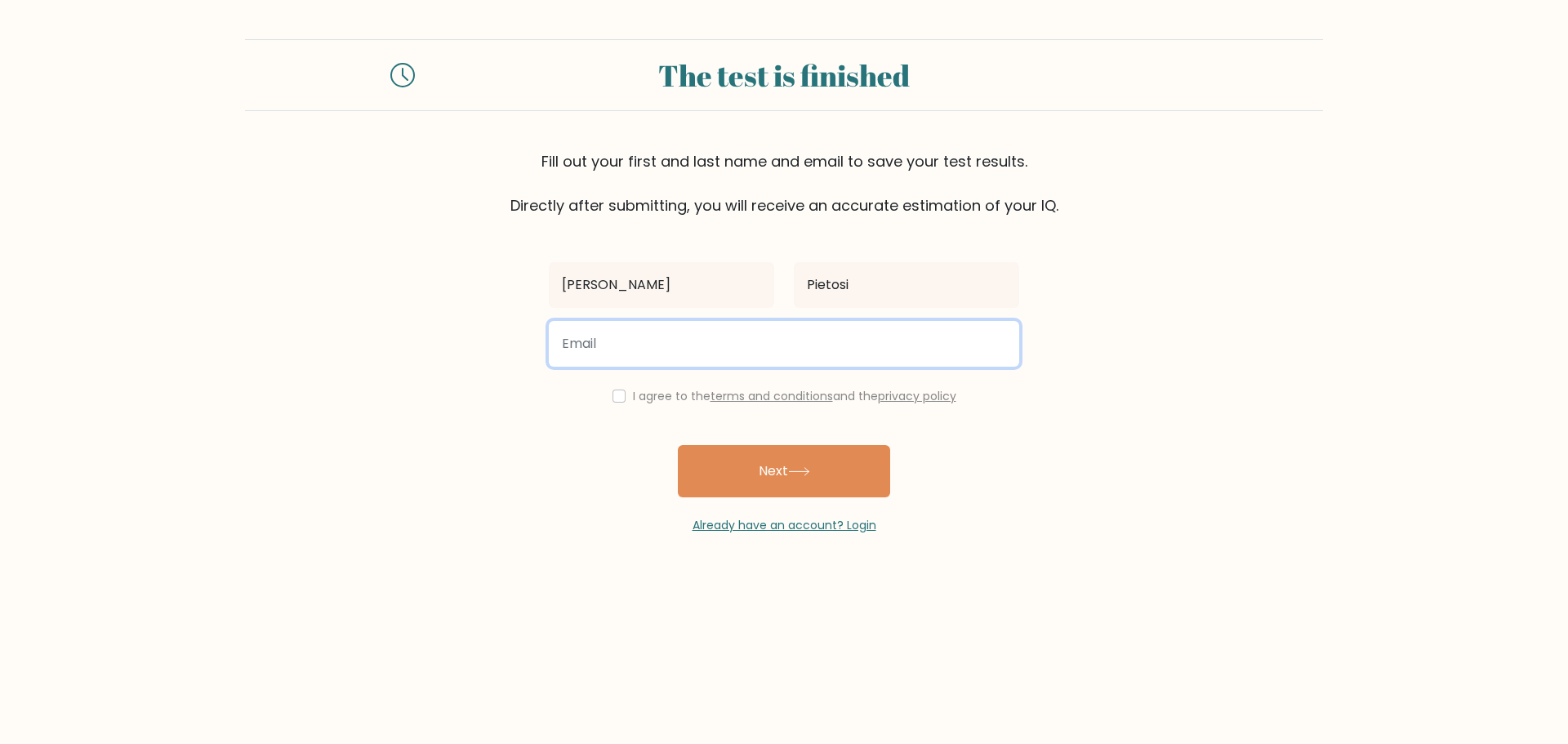
click at [593, 339] on input "email" at bounding box center [784, 343] width 471 height 46
type input "roccopts@gmail.com"
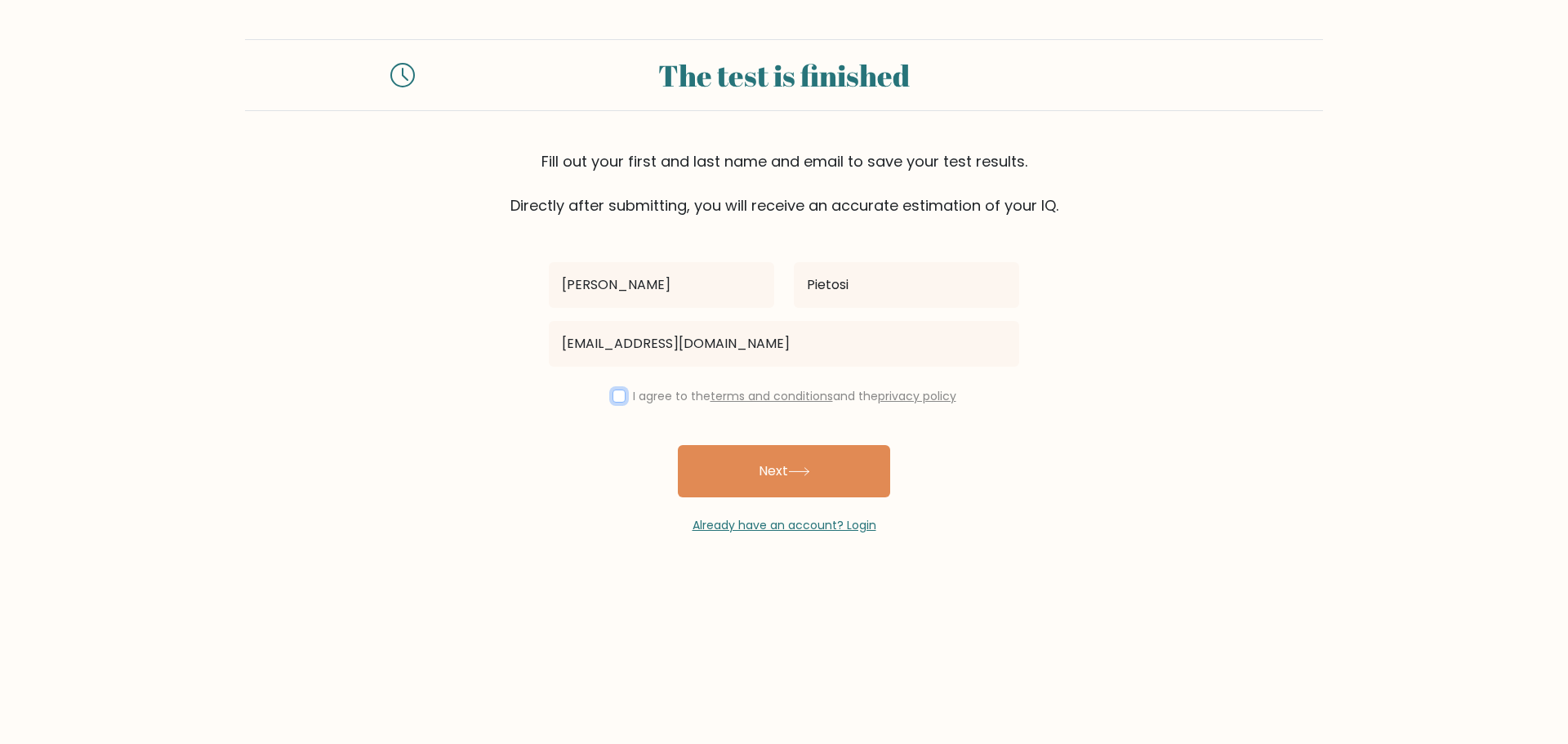
click at [616, 396] on input "checkbox" at bounding box center [619, 396] width 13 height 13
checkbox input "true"
click at [734, 452] on button "Next" at bounding box center [783, 471] width 212 height 52
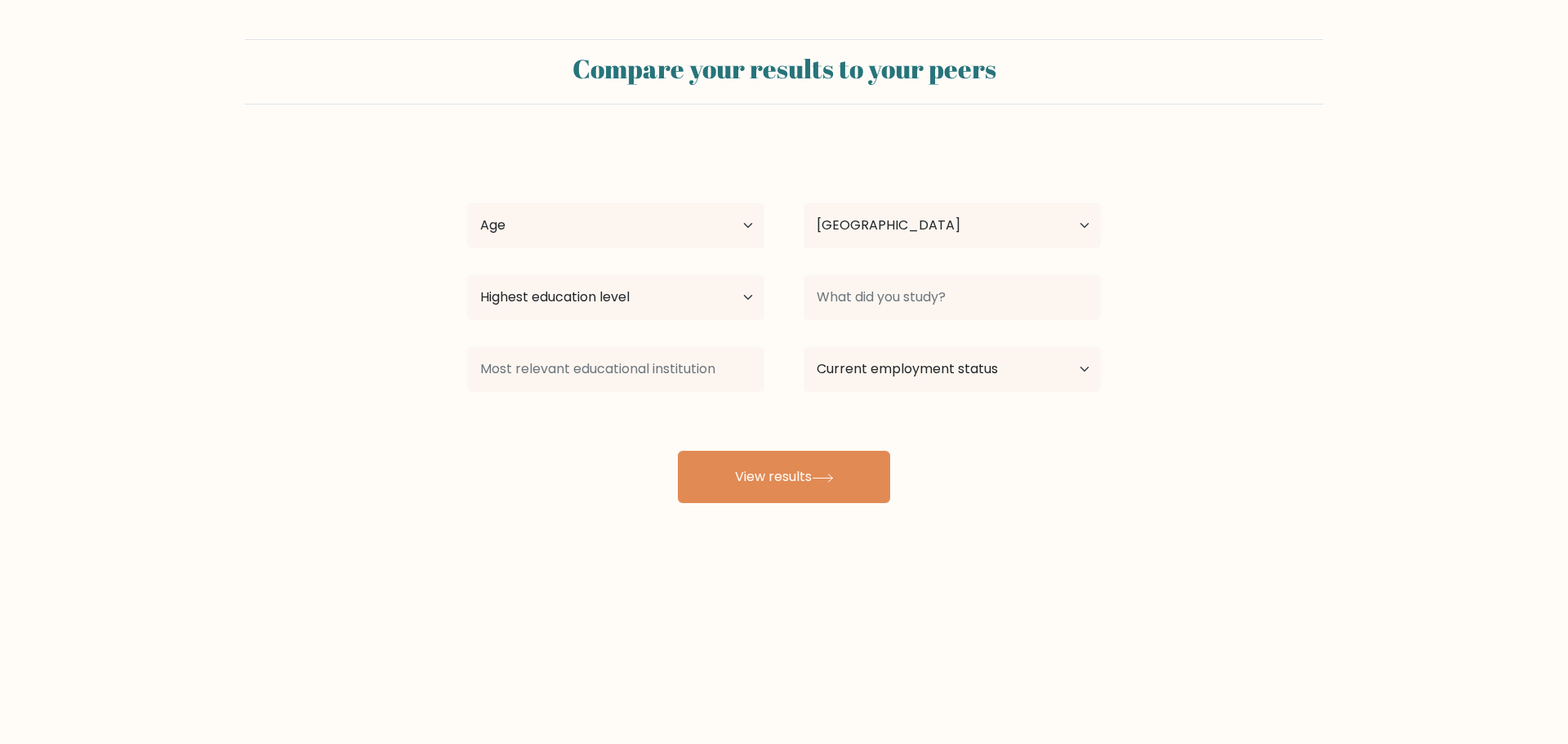
select select "GB"
click at [690, 217] on select "Age Under 18 years old 18-24 years old 25-34 years old 35-44 years old 45-54 ye…" at bounding box center [616, 225] width 297 height 46
click at [467, 202] on select "Age Under 18 years old 18-24 years old 25-34 years old 35-44 years old 45-54 ye…" at bounding box center [616, 225] width 297 height 46
click at [551, 218] on select "Age Under 18 years old 18-24 years old 25-34 years old 35-44 years old 45-54 ye…" at bounding box center [616, 225] width 297 height 46
select select "25_34"
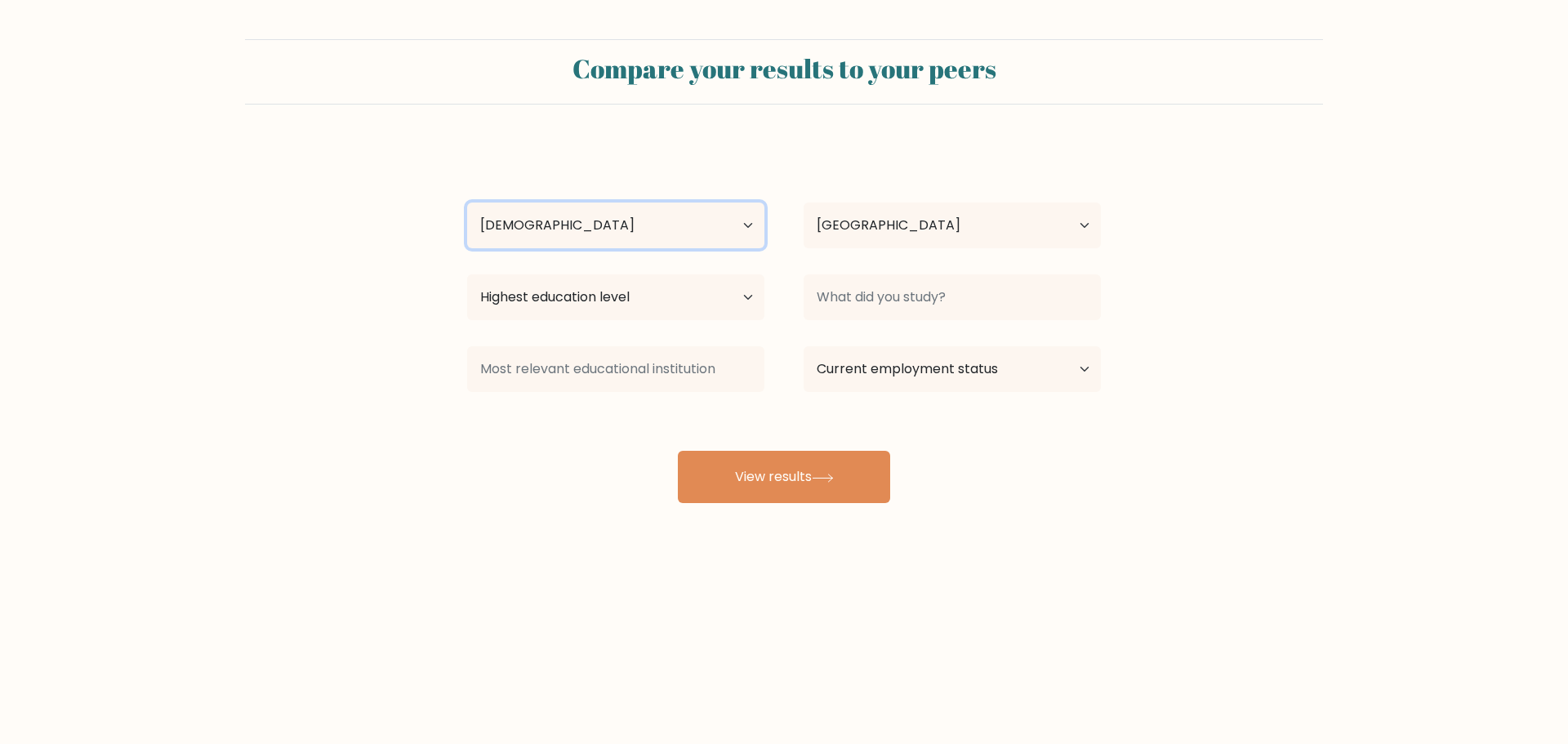
click at [467, 202] on select "Age Under 18 years old 18-24 years old 25-34 years old 35-44 years old 45-54 ye…" at bounding box center [616, 225] width 297 height 46
click at [692, 301] on select "Highest education level No schooling Primary Lower Secondary Upper Secondary Oc…" at bounding box center [616, 297] width 297 height 46
select select "upper_secondary"
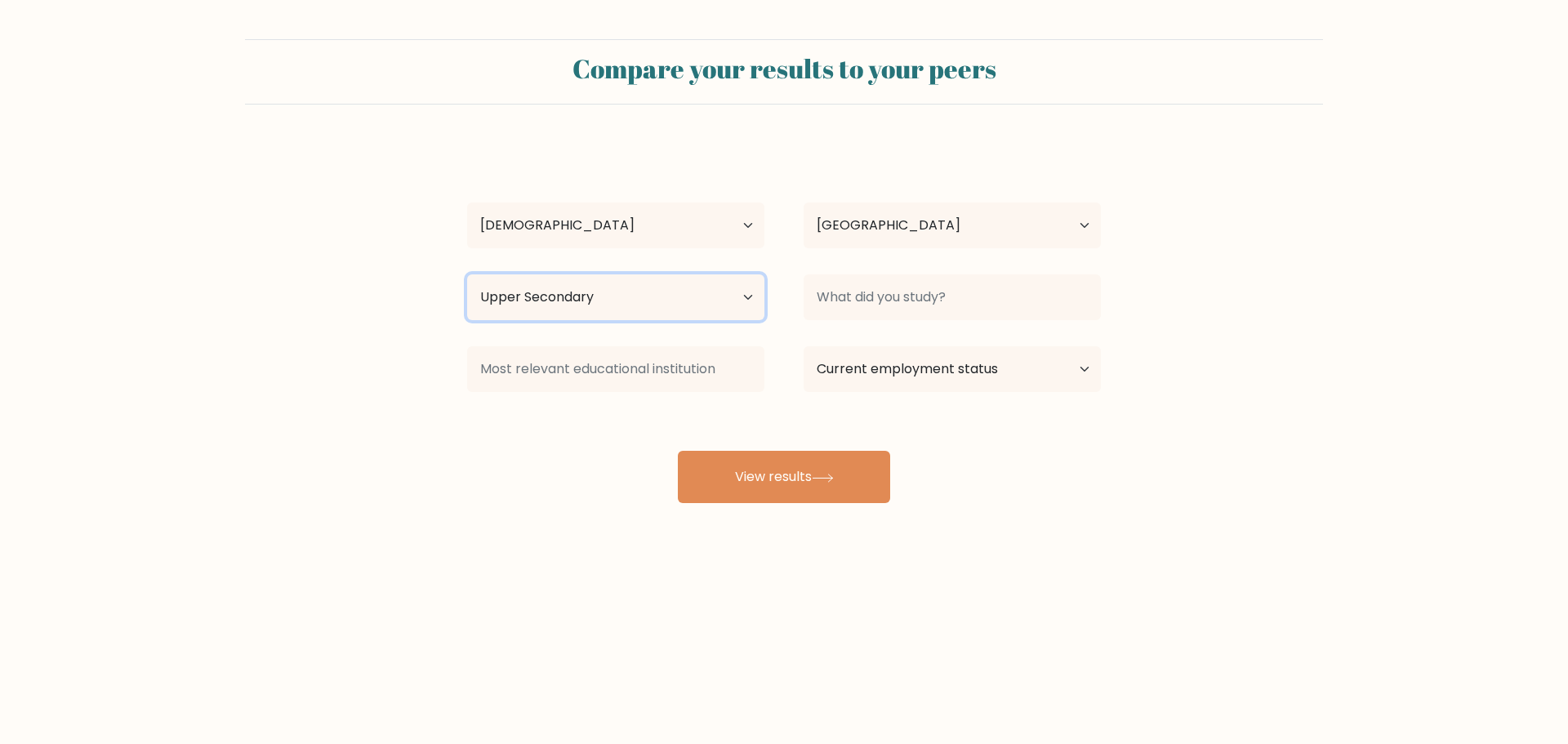
click at [467, 274] on select "Highest education level No schooling Primary Lower Secondary Upper Secondary Oc…" at bounding box center [616, 297] width 297 height 46
click at [611, 321] on div "Highest education level No schooling Primary Lower Secondary Upper Secondary Oc…" at bounding box center [615, 297] width 336 height 59
click at [608, 305] on select "Highest education level No schooling Primary Lower Secondary Upper Secondary Oc…" at bounding box center [616, 297] width 297 height 46
click at [467, 274] on select "Highest education level No schooling Primary Lower Secondary Upper Secondary Oc…" at bounding box center [616, 297] width 297 height 46
click at [904, 321] on div at bounding box center [952, 297] width 336 height 59
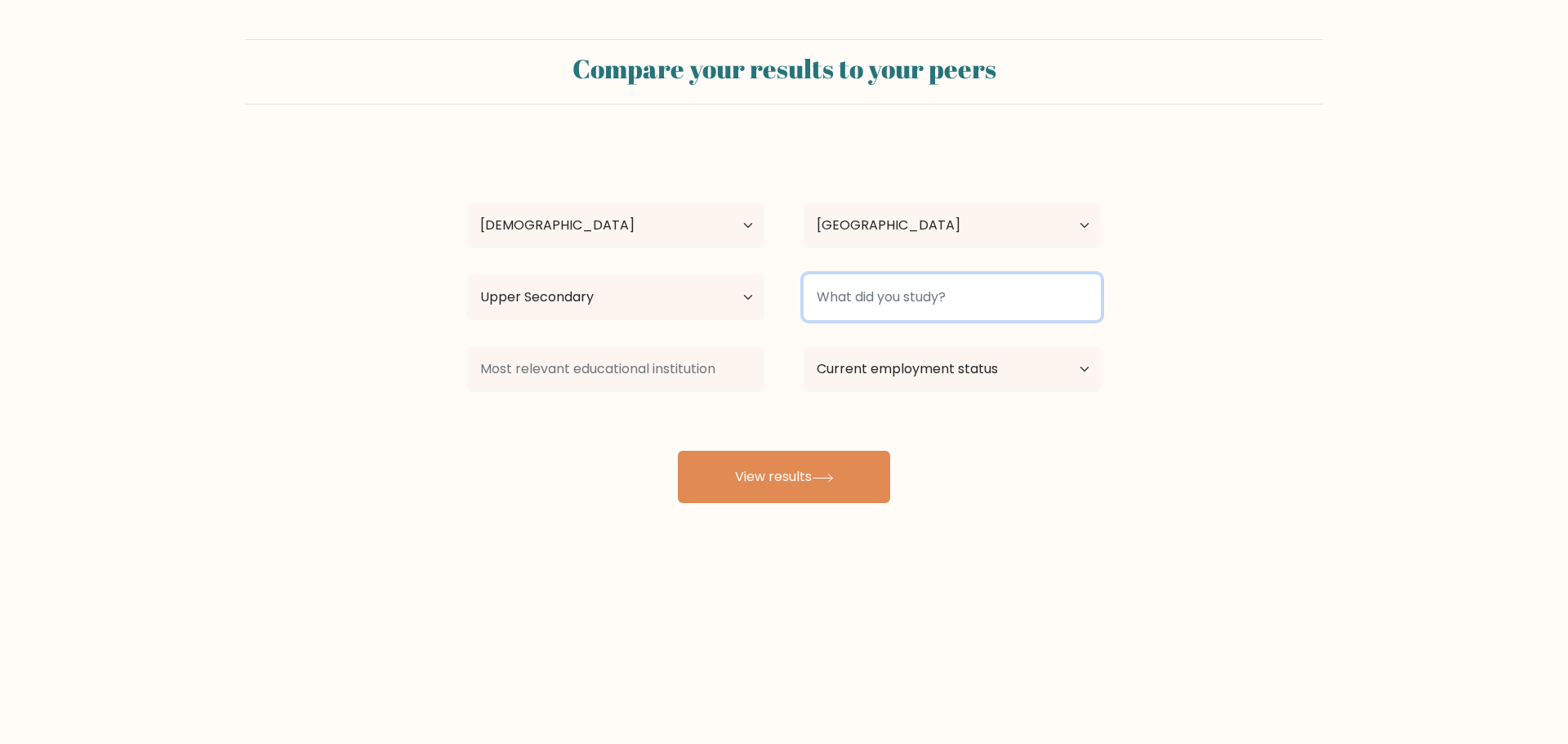
click at [904, 308] on input at bounding box center [952, 297] width 297 height 46
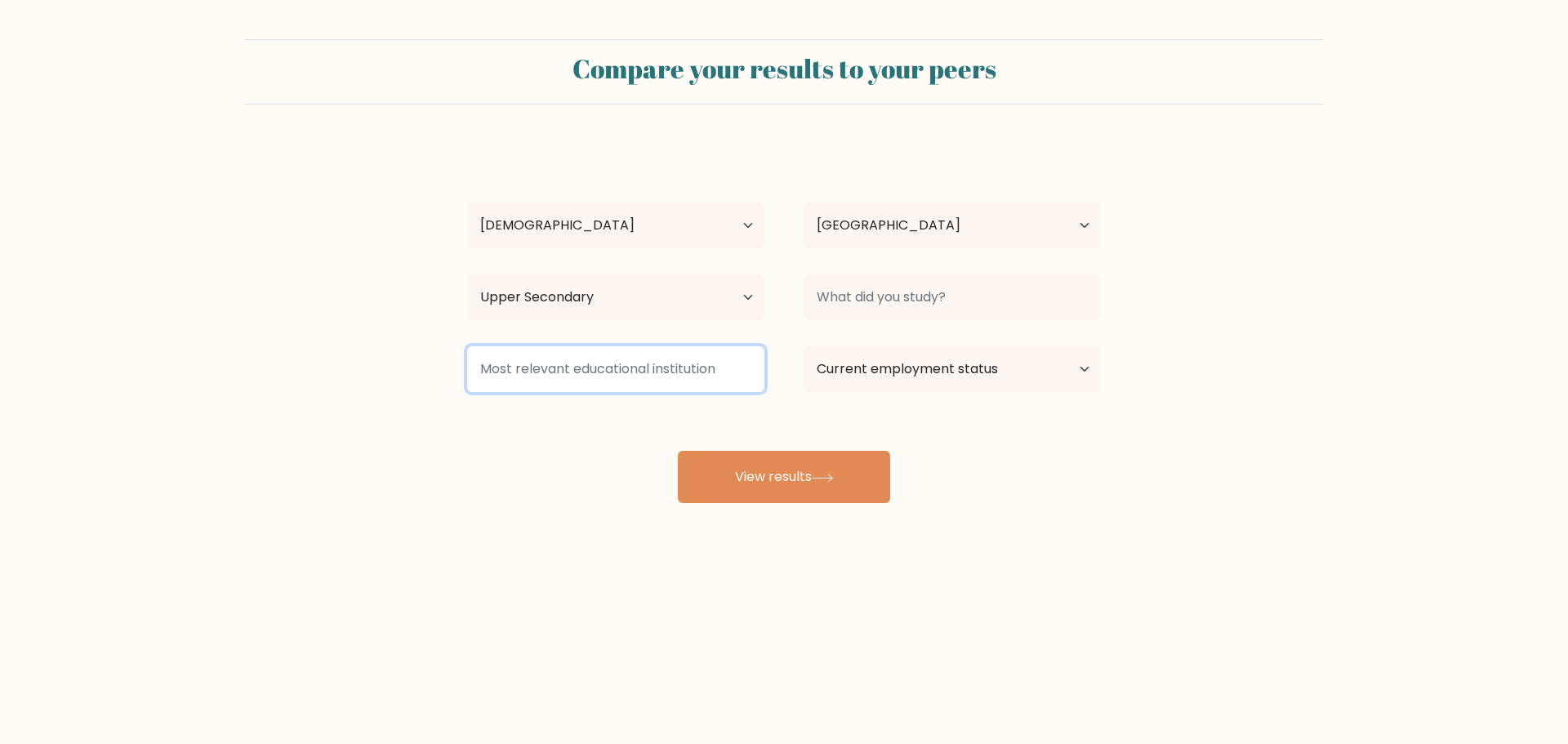
click at [723, 352] on input at bounding box center [616, 369] width 297 height 46
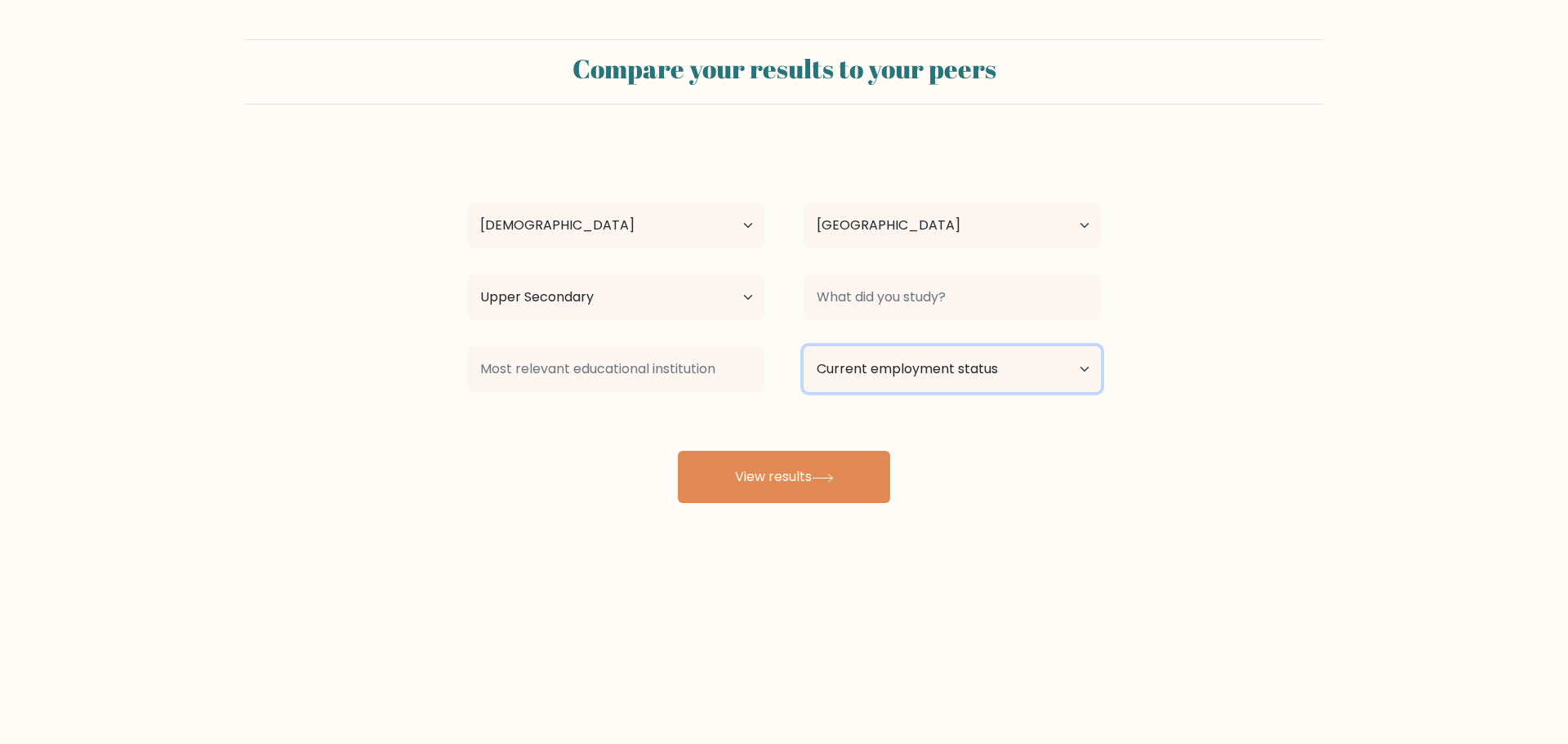
click at [896, 374] on select "Current employment status Employed Student Retired Other / prefer not to answer" at bounding box center [952, 369] width 297 height 46
select select "employed"
click at [803, 346] on select "Current employment status Employed Student Retired Other / prefer not to answer" at bounding box center [952, 369] width 297 height 46
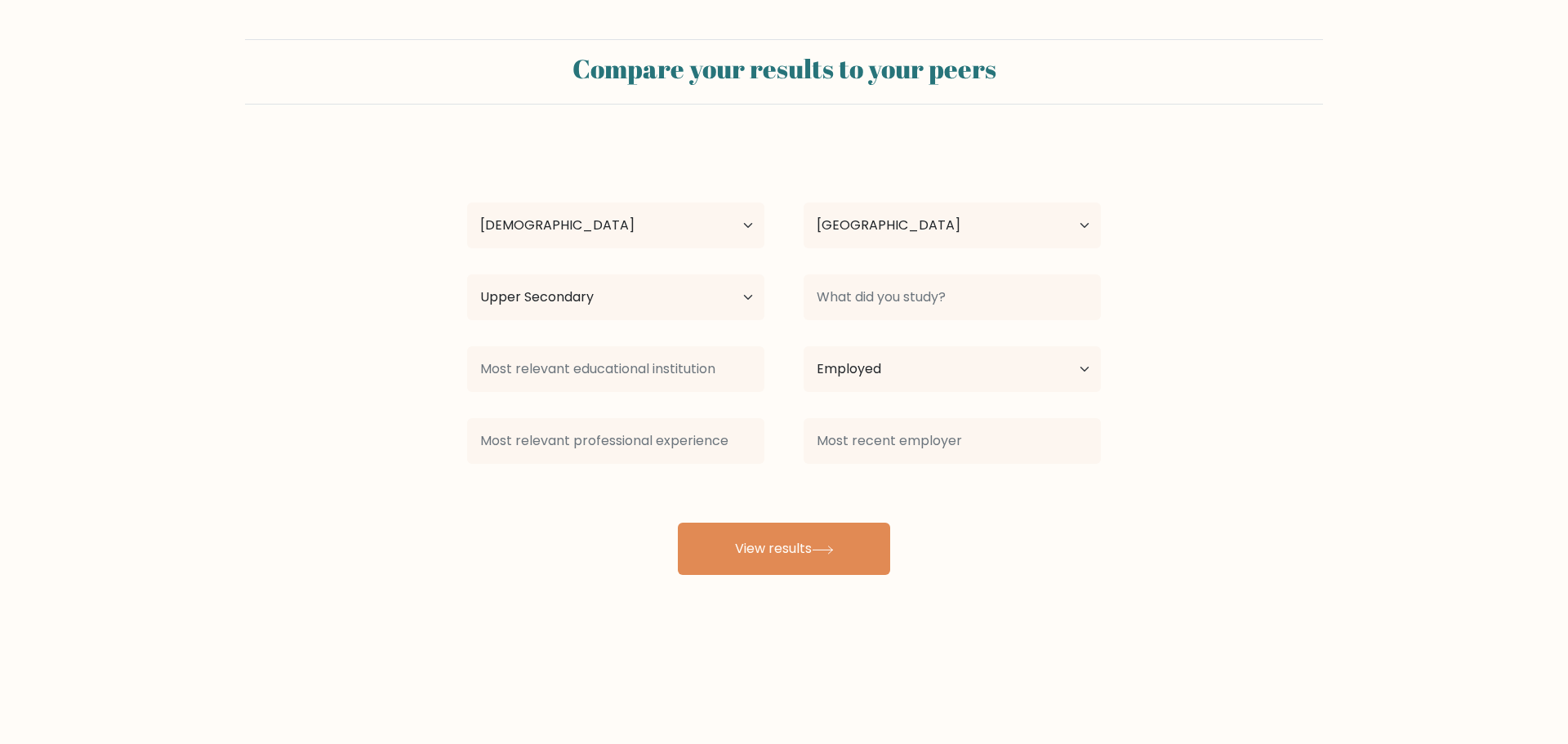
click at [821, 469] on div at bounding box center [952, 441] width 336 height 59
click at [826, 544] on button "View results" at bounding box center [783, 548] width 212 height 52
click at [914, 302] on input at bounding box center [952, 297] width 297 height 46
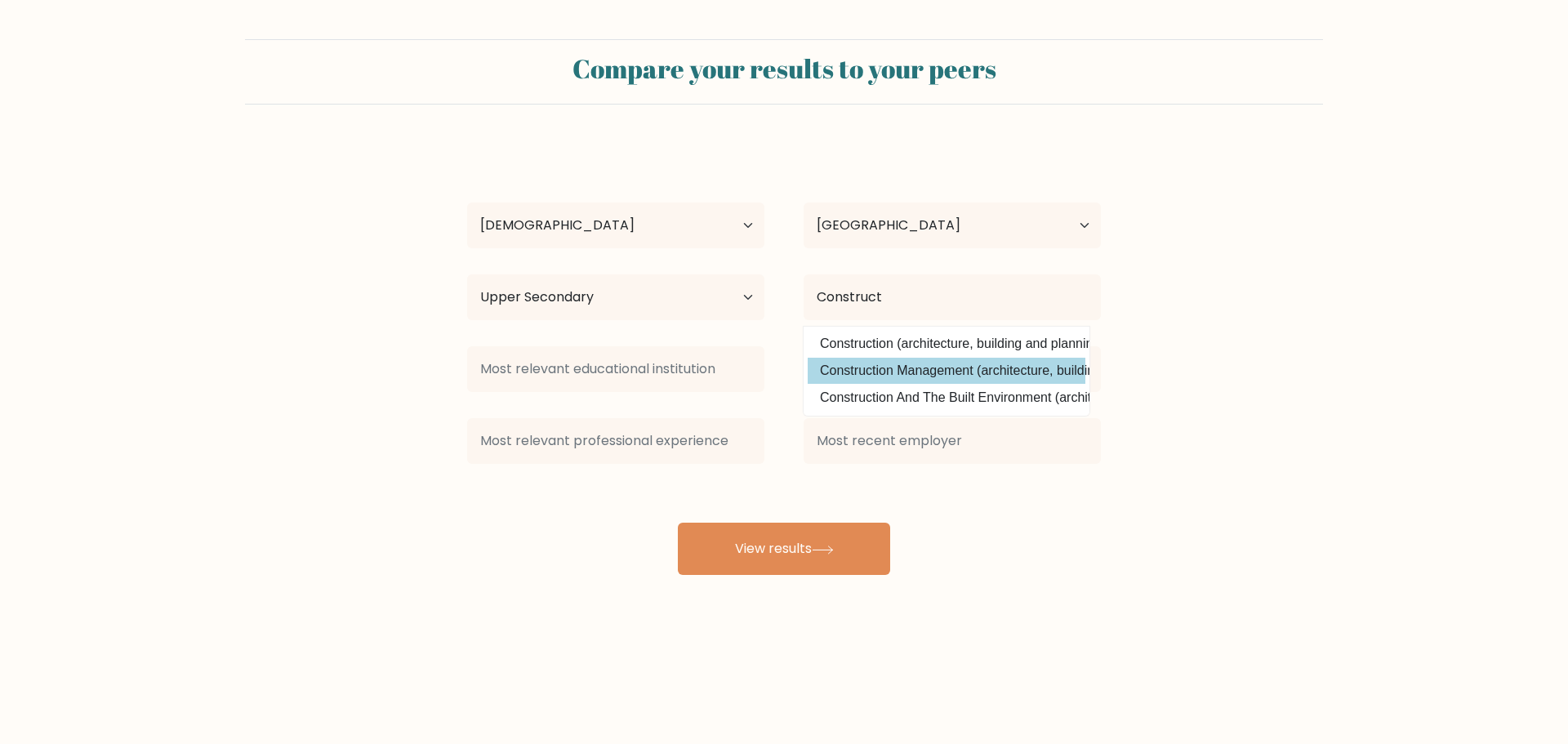
click at [907, 374] on option "Construction Management (architecture, building and planning)" at bounding box center [946, 371] width 278 height 26
type input "Construction Management"
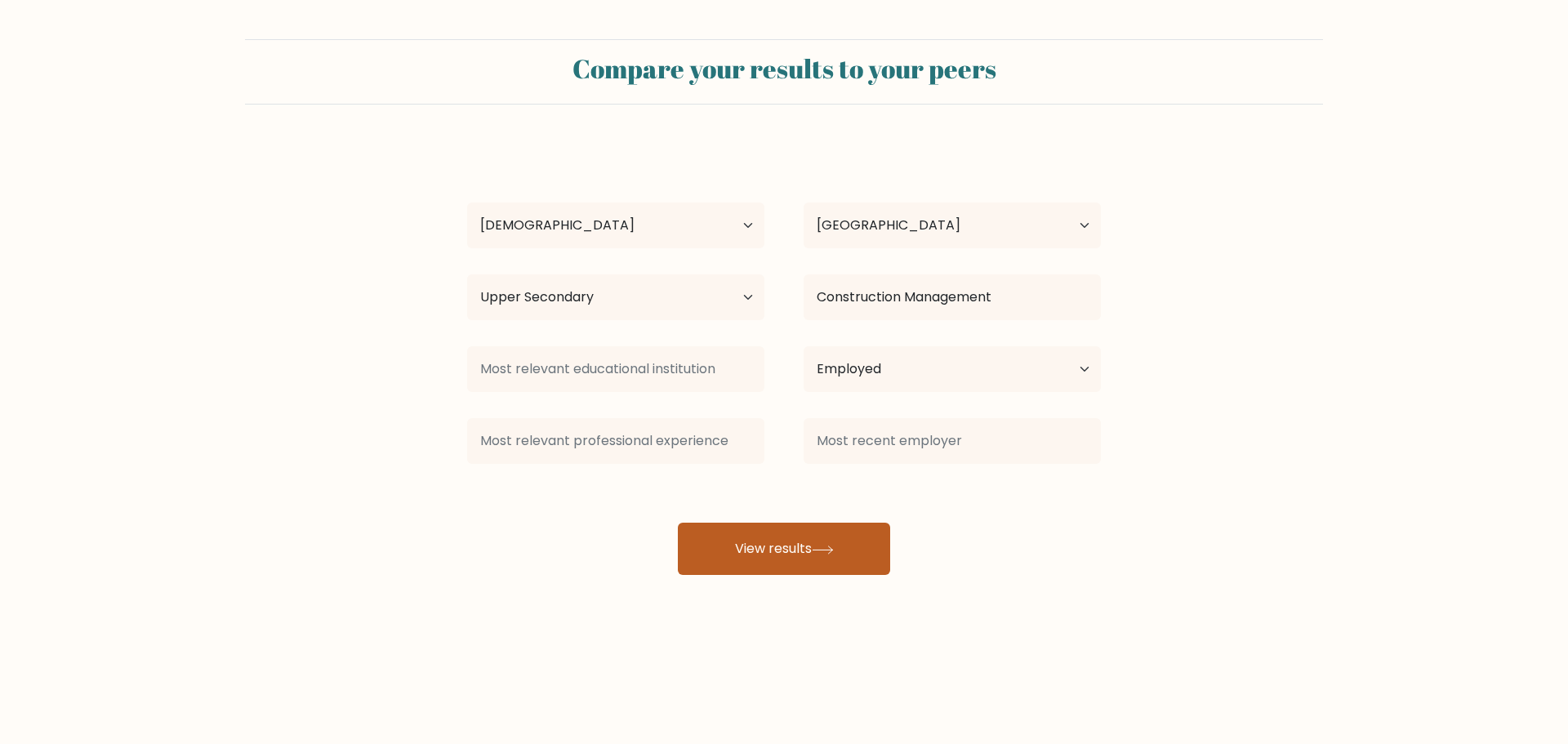
click at [845, 534] on button "View results" at bounding box center [783, 548] width 212 height 52
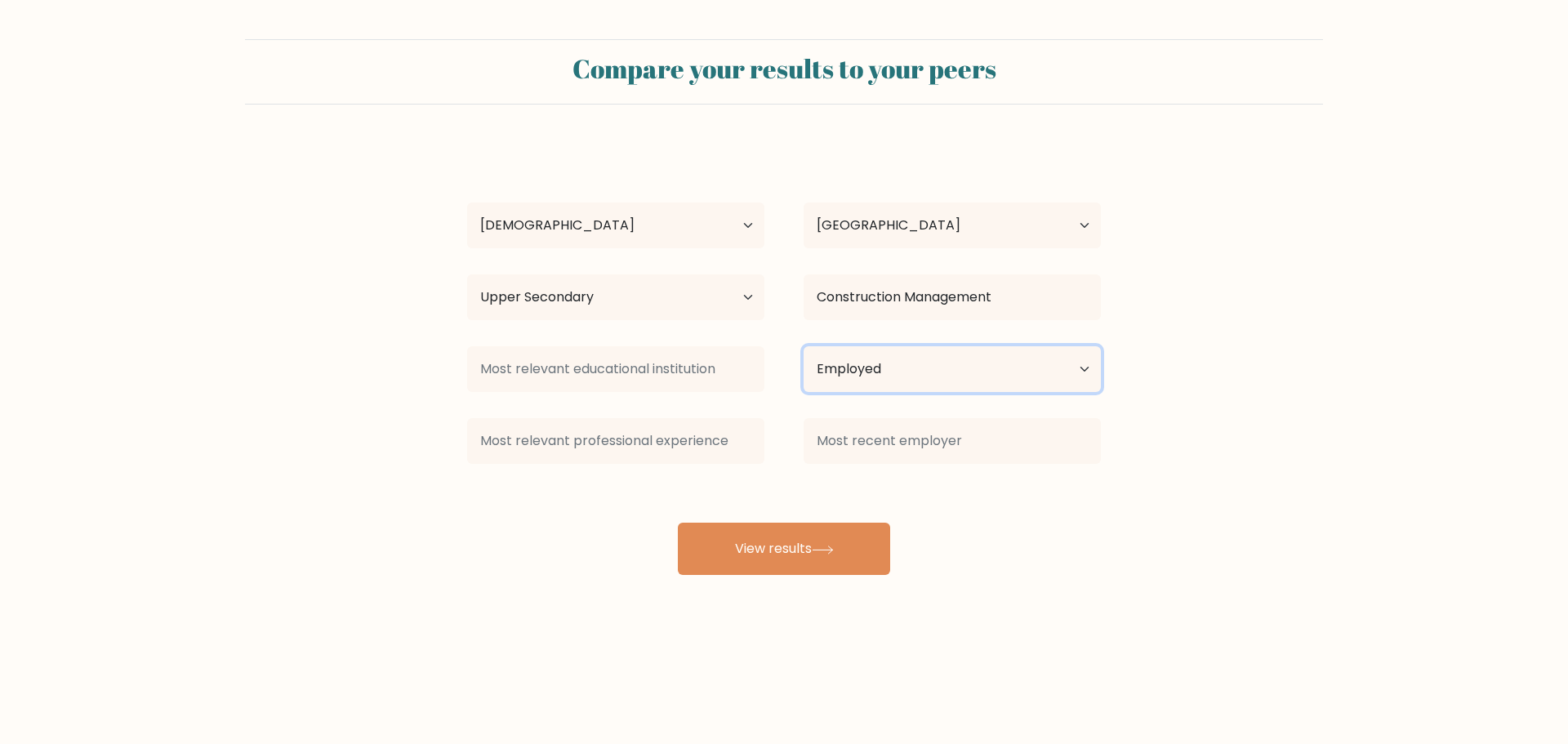
click at [922, 356] on select "Current employment status Employed Student Retired Other / prefer not to answer" at bounding box center [952, 369] width 297 height 46
select select "other"
click at [803, 346] on select "Current employment status Employed Student Retired Other / prefer not to answer" at bounding box center [952, 369] width 297 height 46
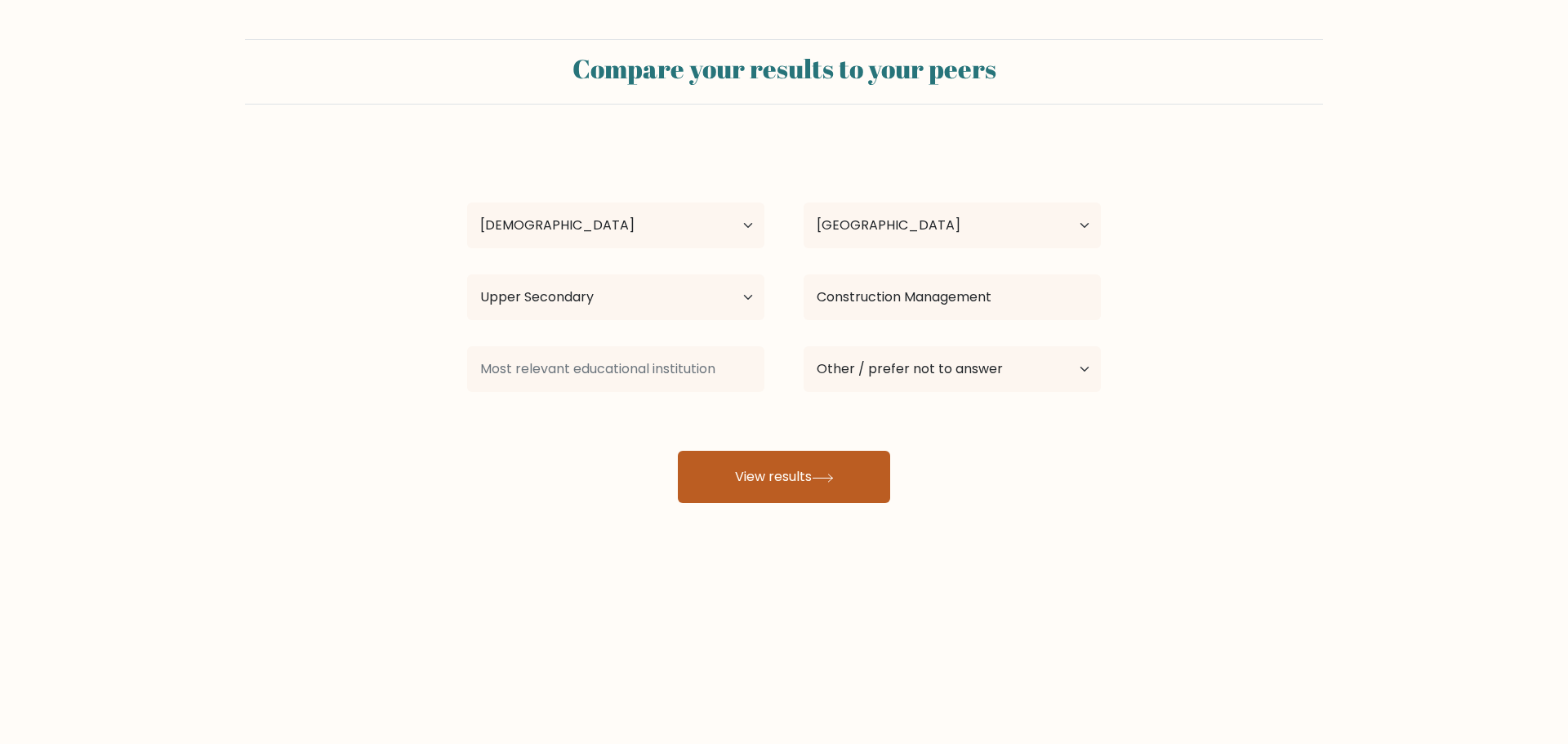
click at [820, 483] on button "View results" at bounding box center [783, 476] width 212 height 52
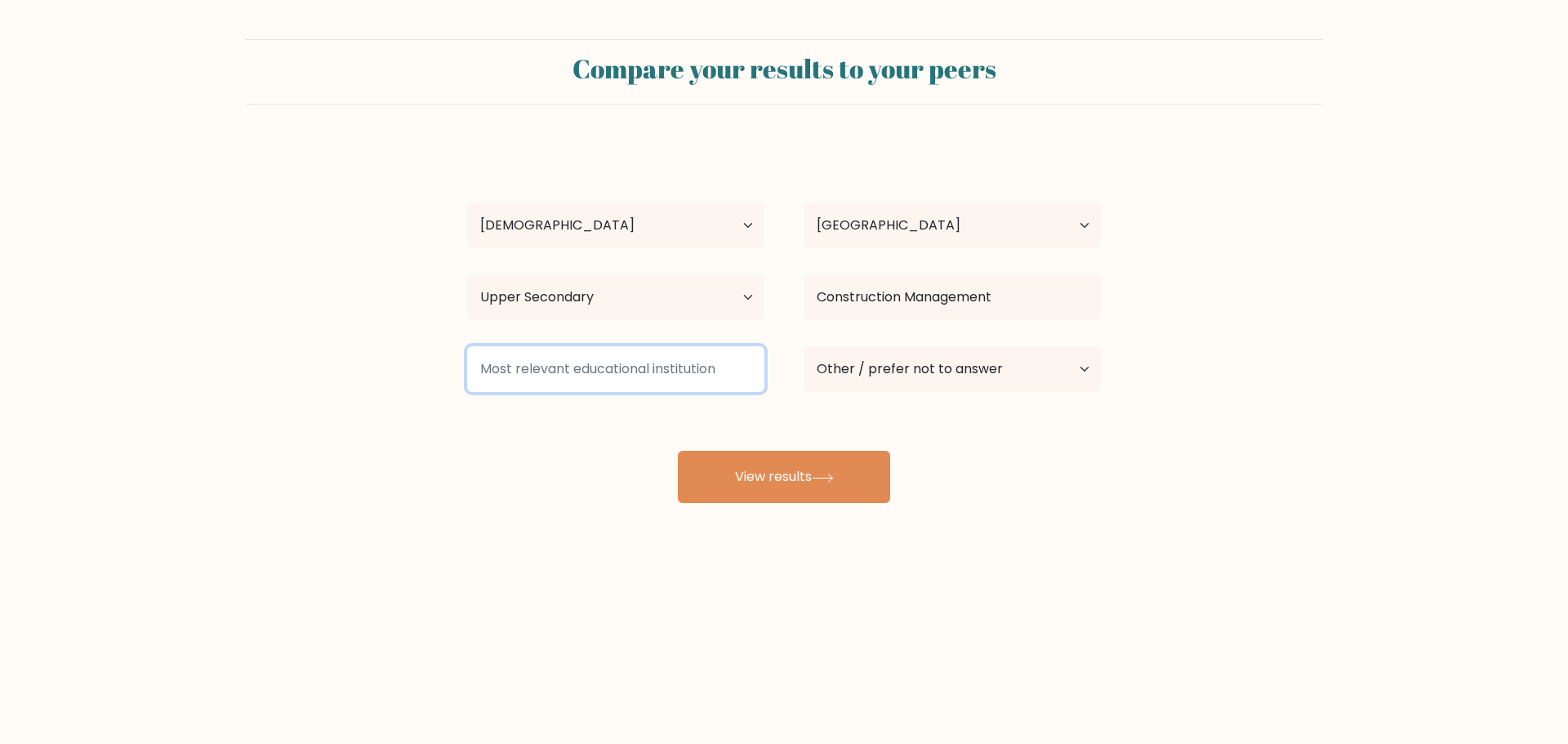
click at [613, 360] on input at bounding box center [616, 369] width 297 height 46
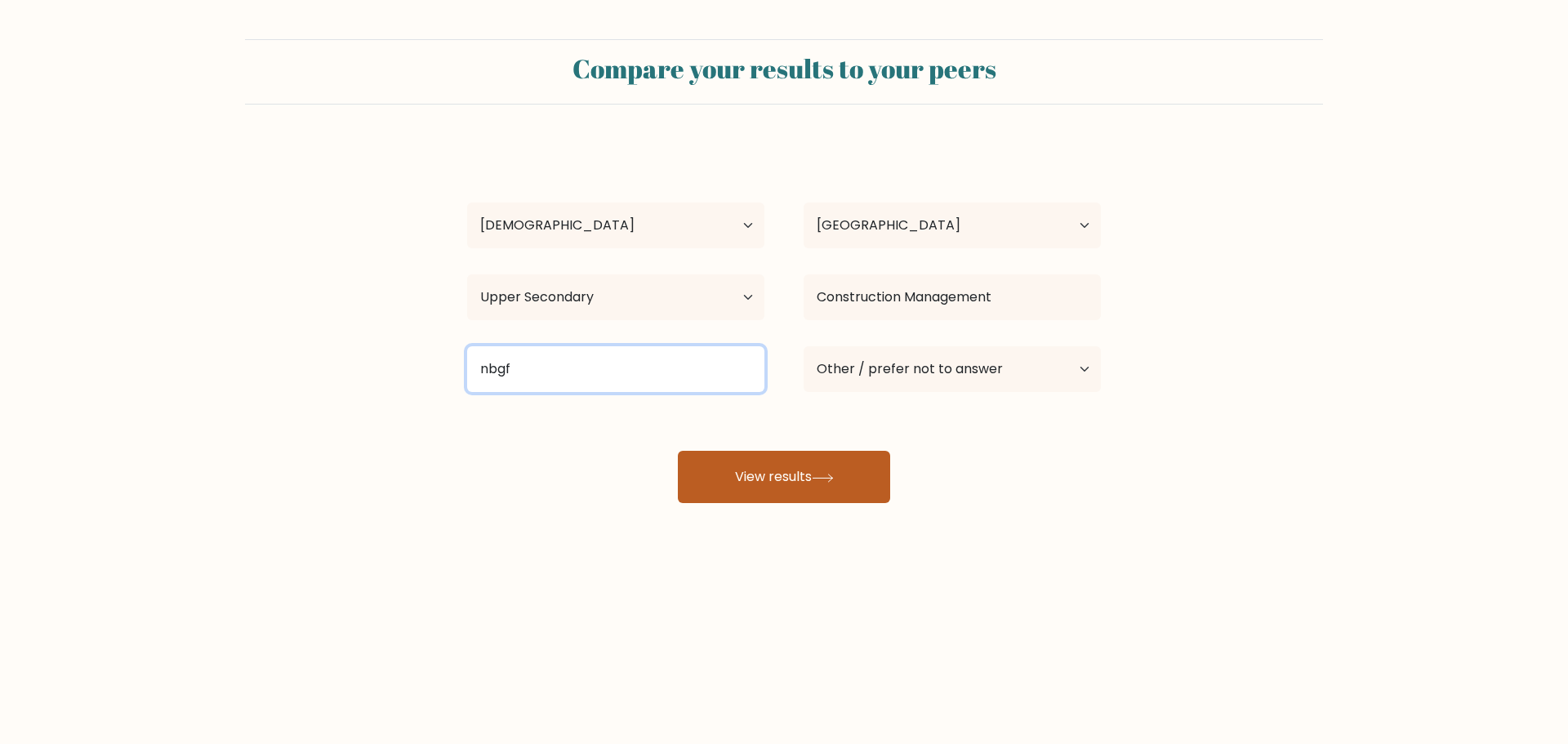
type input "nbgf"
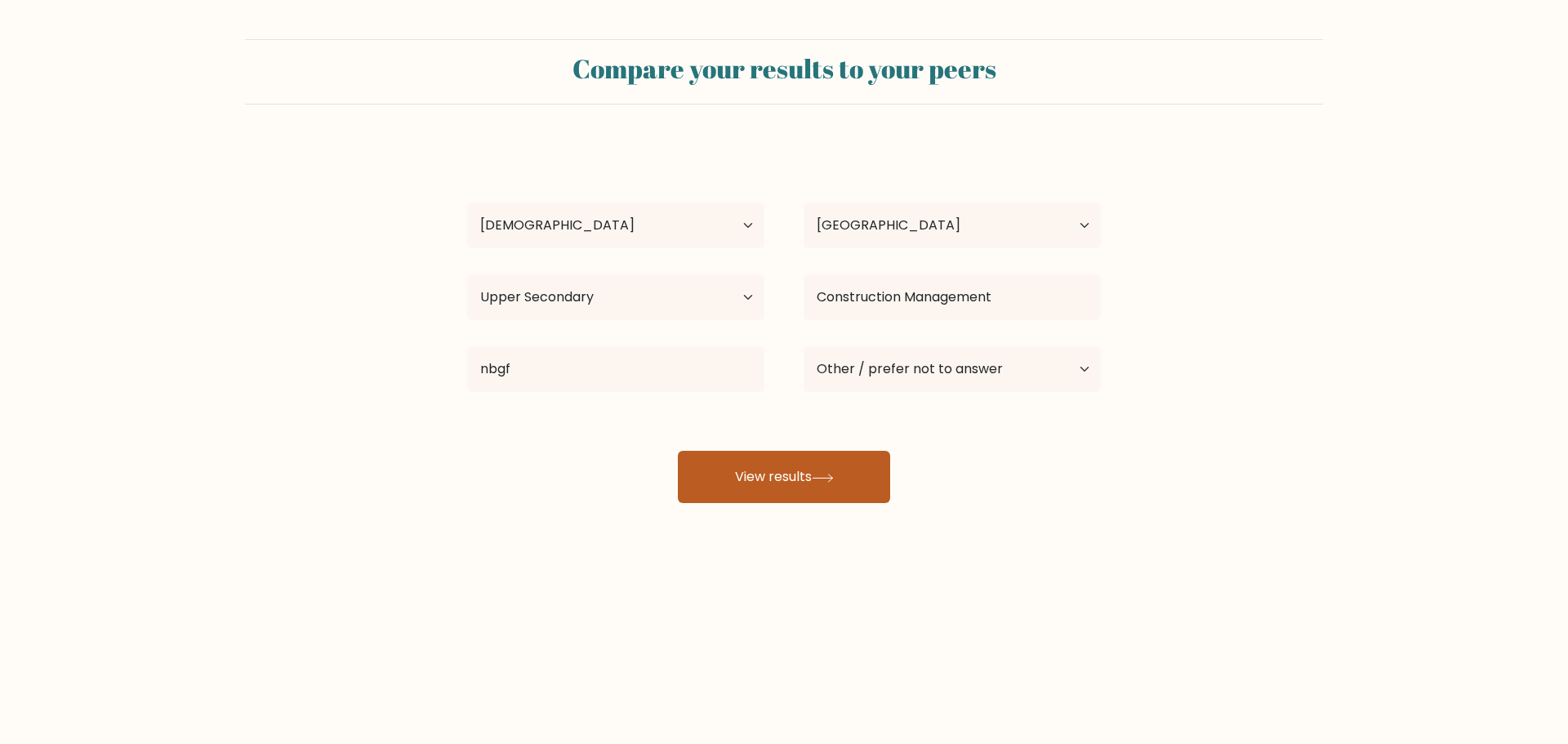
click at [848, 494] on button "View results" at bounding box center [783, 476] width 212 height 52
